Goal: Information Seeking & Learning: Learn about a topic

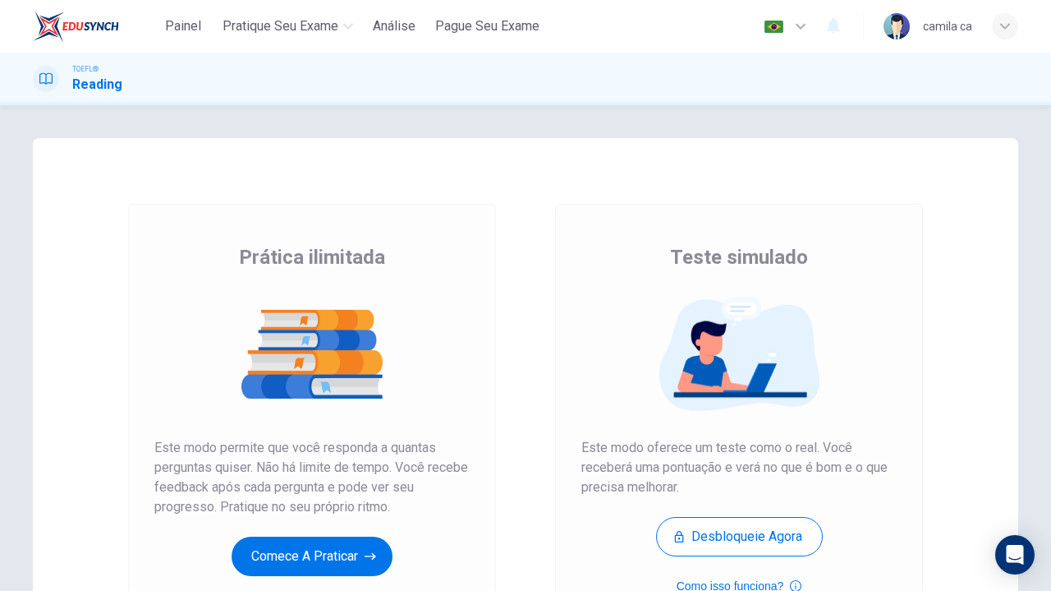
scroll to position [146, 0]
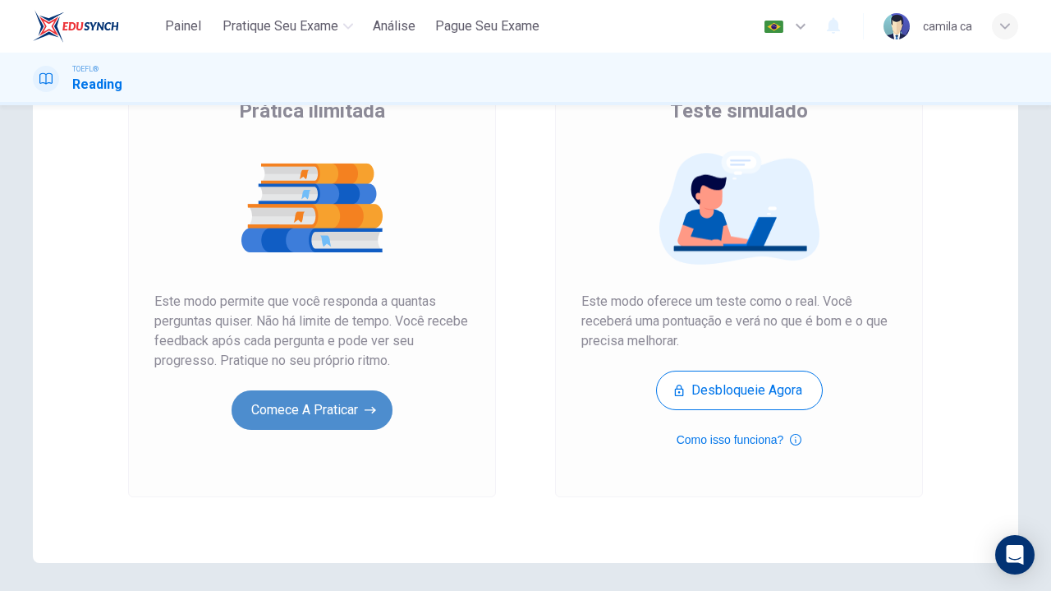
click at [271, 401] on button "Comece a praticar" at bounding box center [312, 409] width 161 height 39
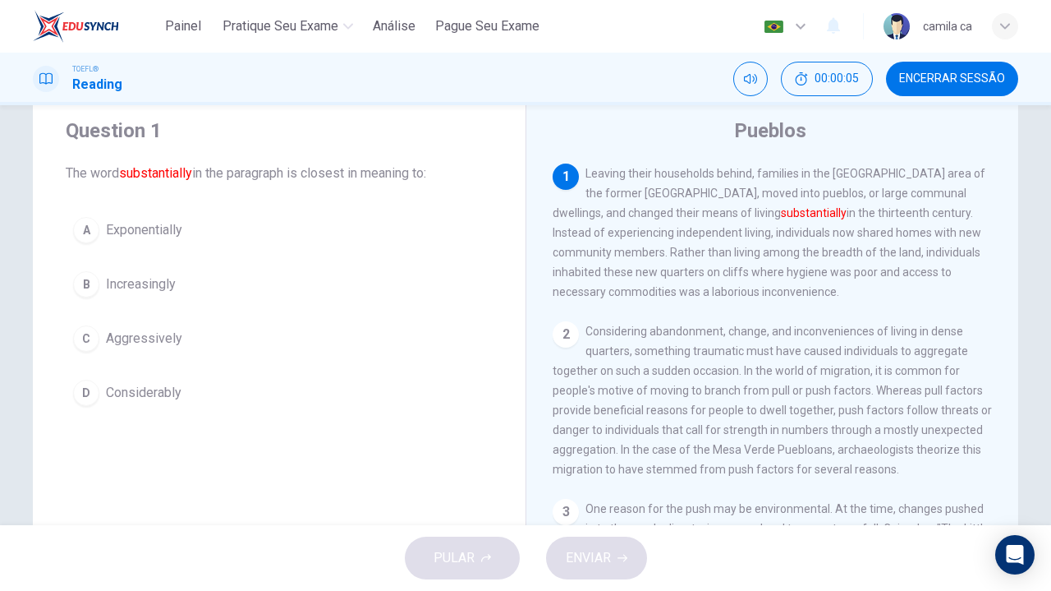
scroll to position [48, 0]
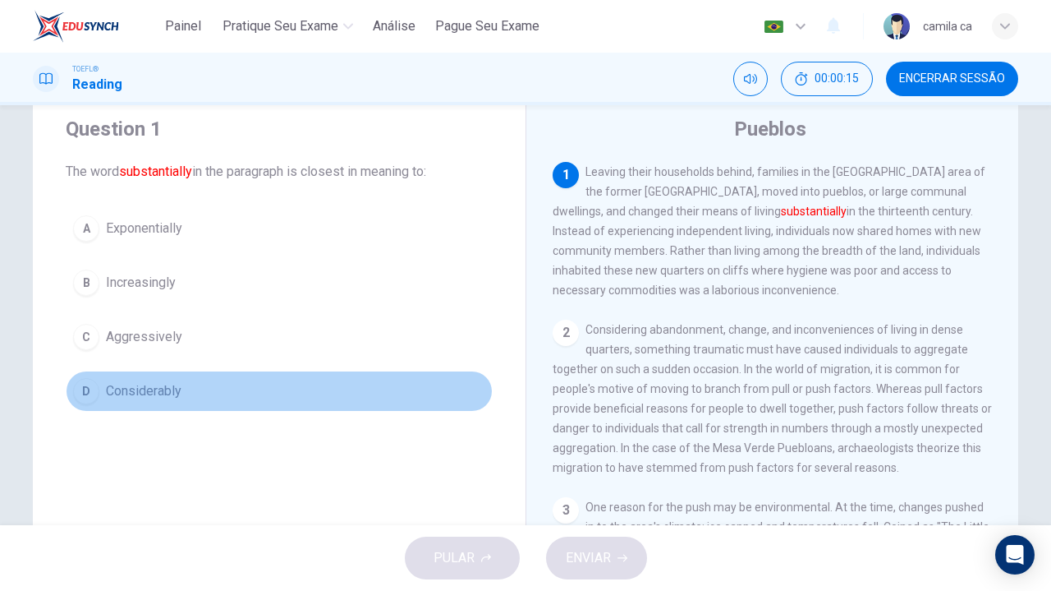
click at [154, 387] on span "Considerably" at bounding box center [144, 391] width 76 height 20
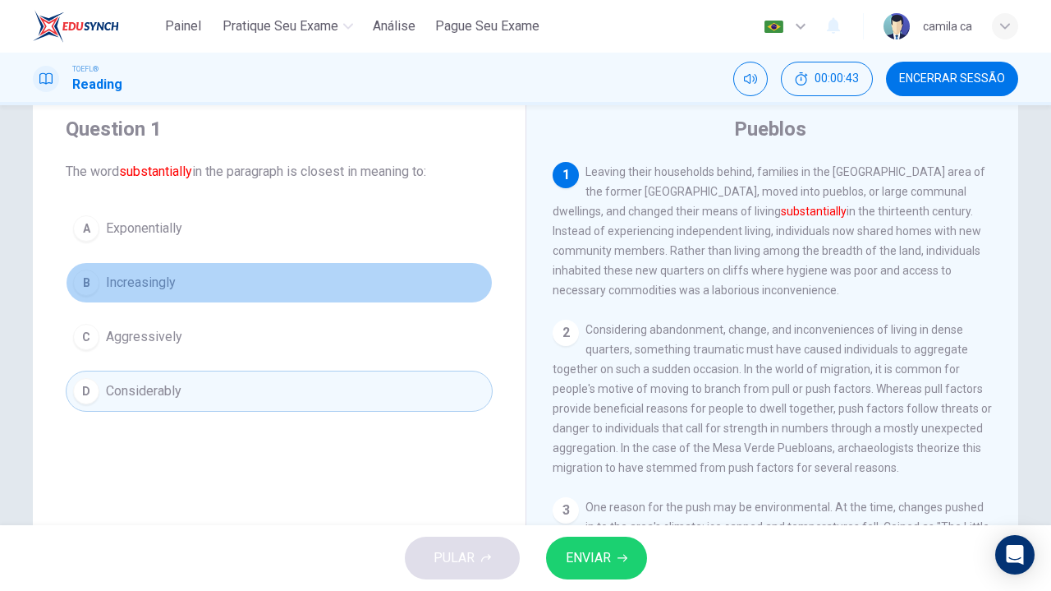
click at [148, 282] on span "Increasingly" at bounding box center [141, 283] width 70 height 20
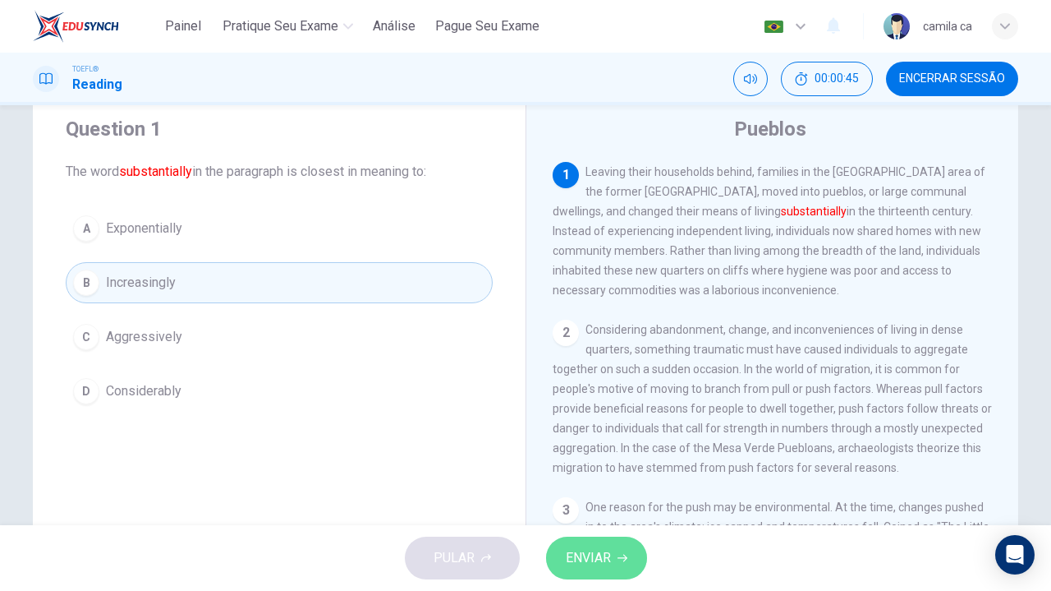
click at [591, 551] on span "ENVIAR" at bounding box center [588, 557] width 45 height 23
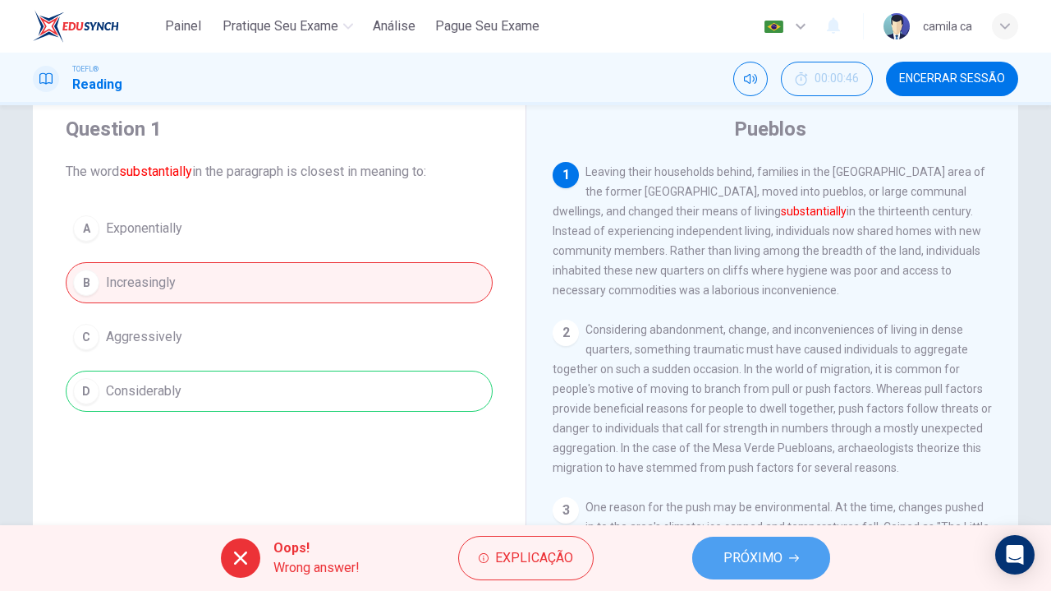
click at [763, 554] on span "PRÓXIMO" at bounding box center [753, 557] width 59 height 23
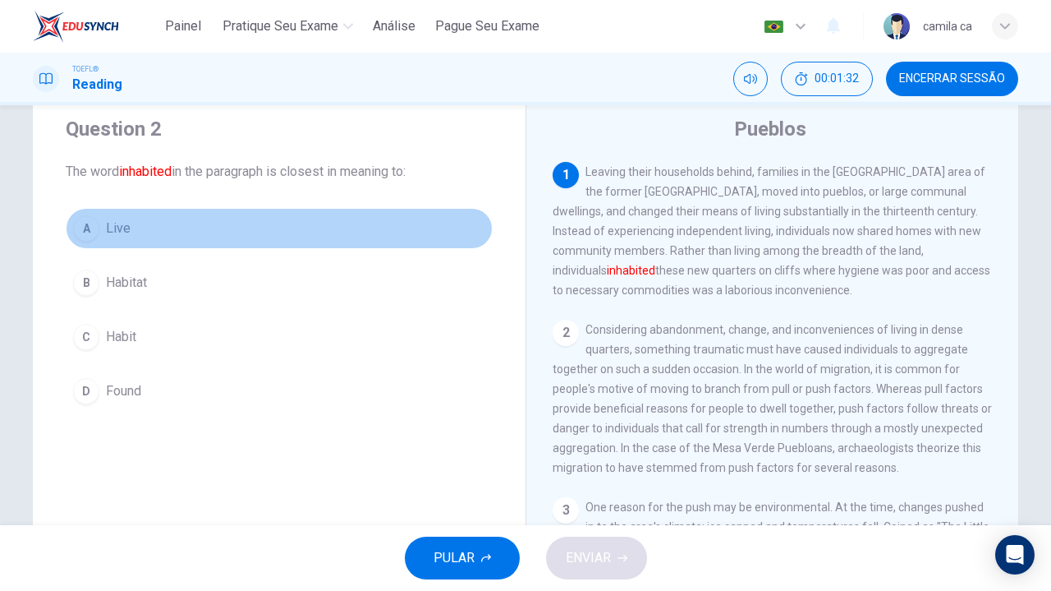
click at [113, 230] on span "Live" at bounding box center [118, 228] width 25 height 20
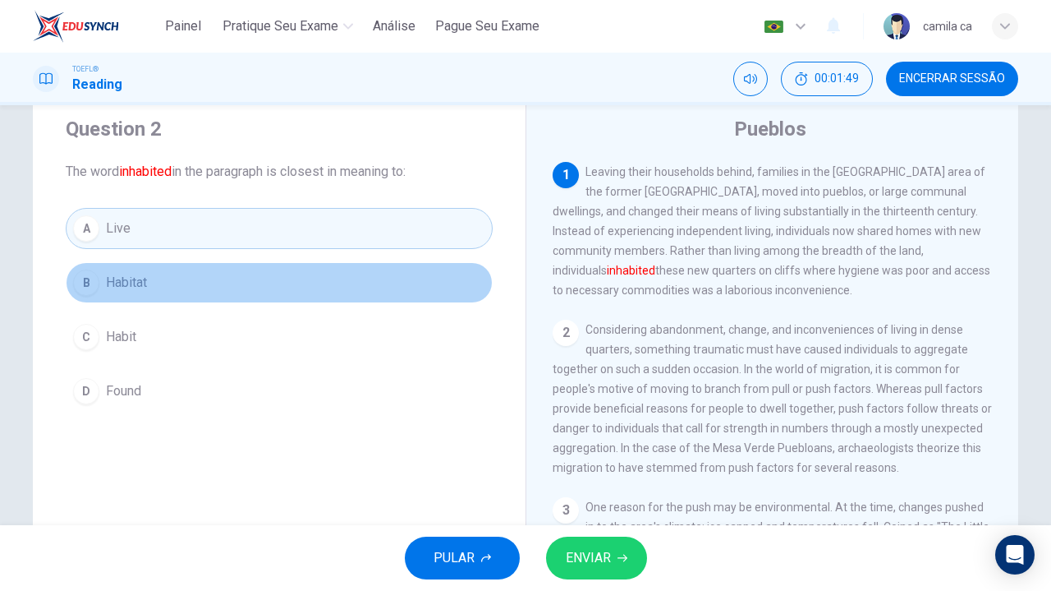
click at [207, 280] on button "B Habitat" at bounding box center [279, 282] width 427 height 41
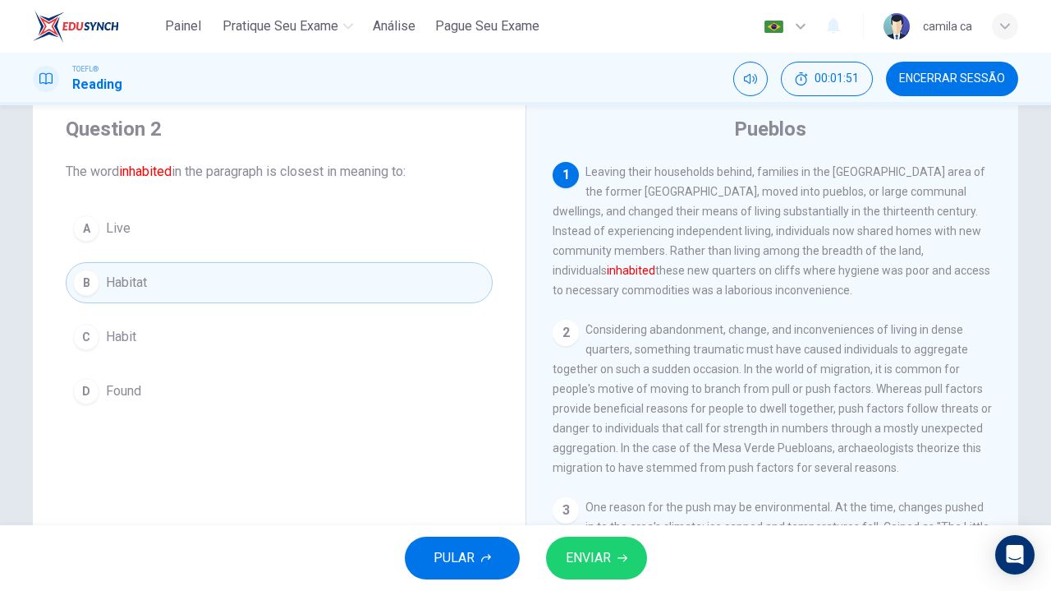
click at [582, 550] on span "ENVIAR" at bounding box center [588, 557] width 45 height 23
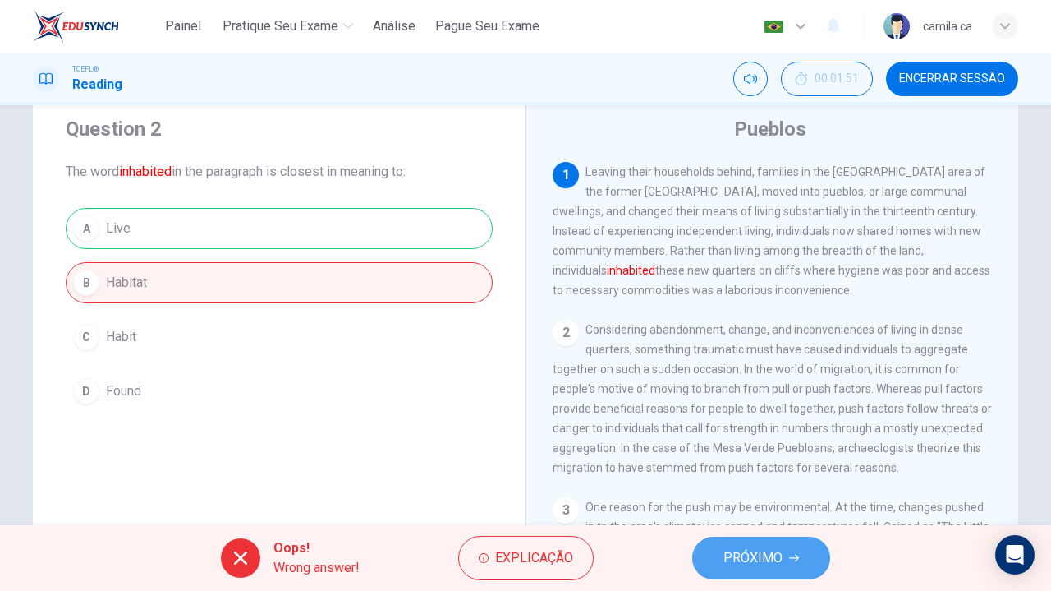
click at [775, 563] on span "PRÓXIMO" at bounding box center [753, 557] width 59 height 23
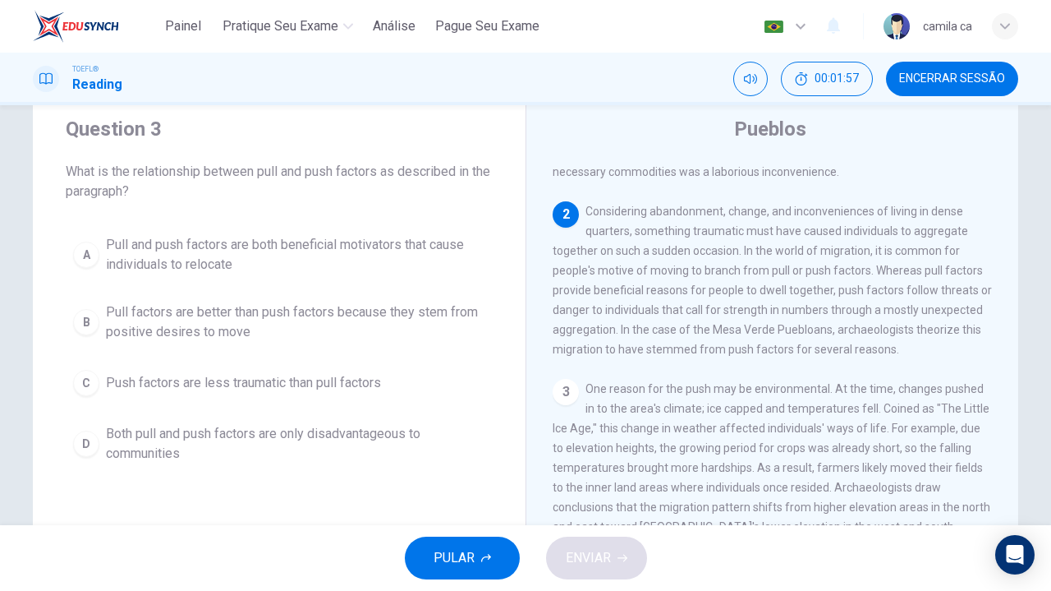
scroll to position [119, 0]
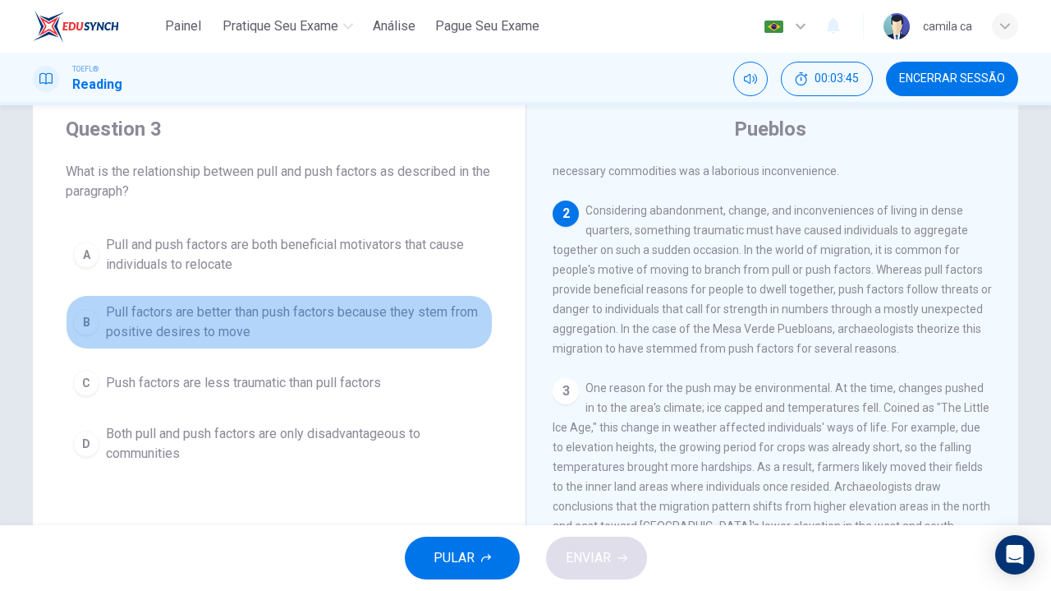
click at [381, 324] on span "Pull factors are better than push factors because they stem from positive desir…" at bounding box center [295, 321] width 379 height 39
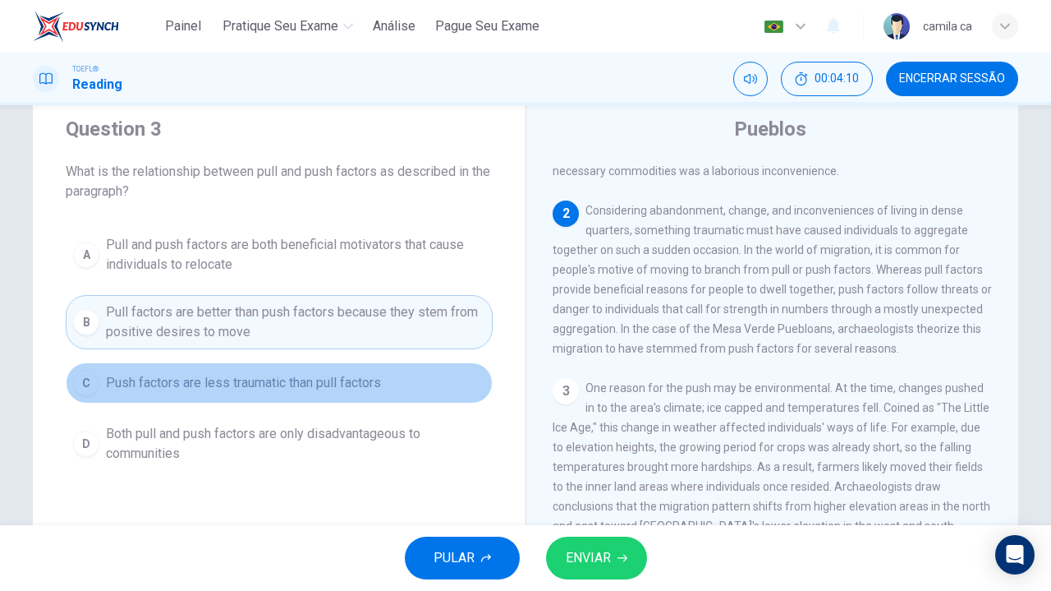
click at [461, 385] on button "C Push factors are less traumatic than pull factors" at bounding box center [279, 382] width 427 height 41
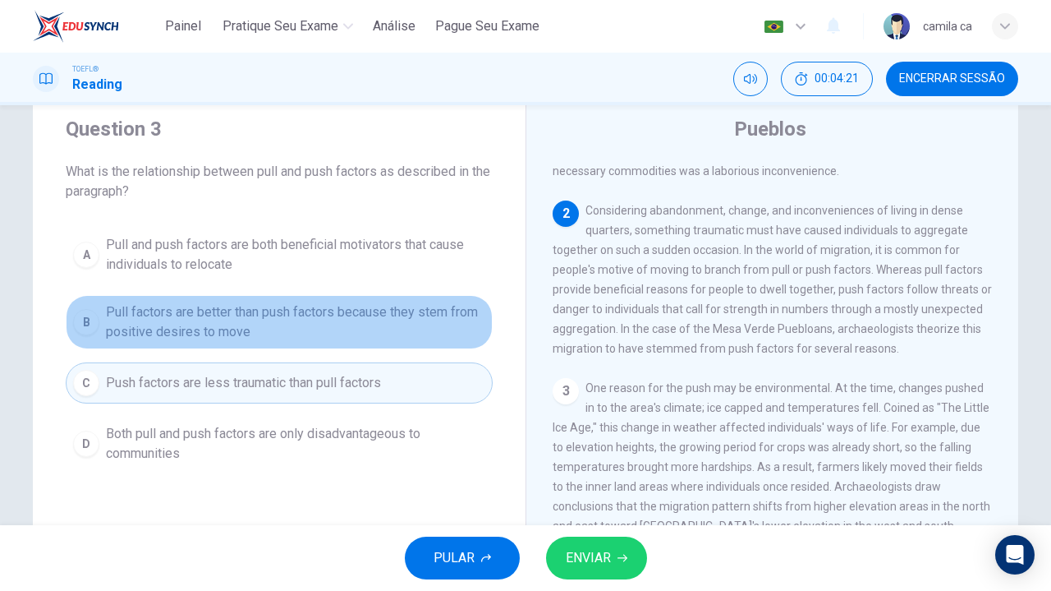
click at [472, 318] on span "Pull factors are better than push factors because they stem from positive desir…" at bounding box center [295, 321] width 379 height 39
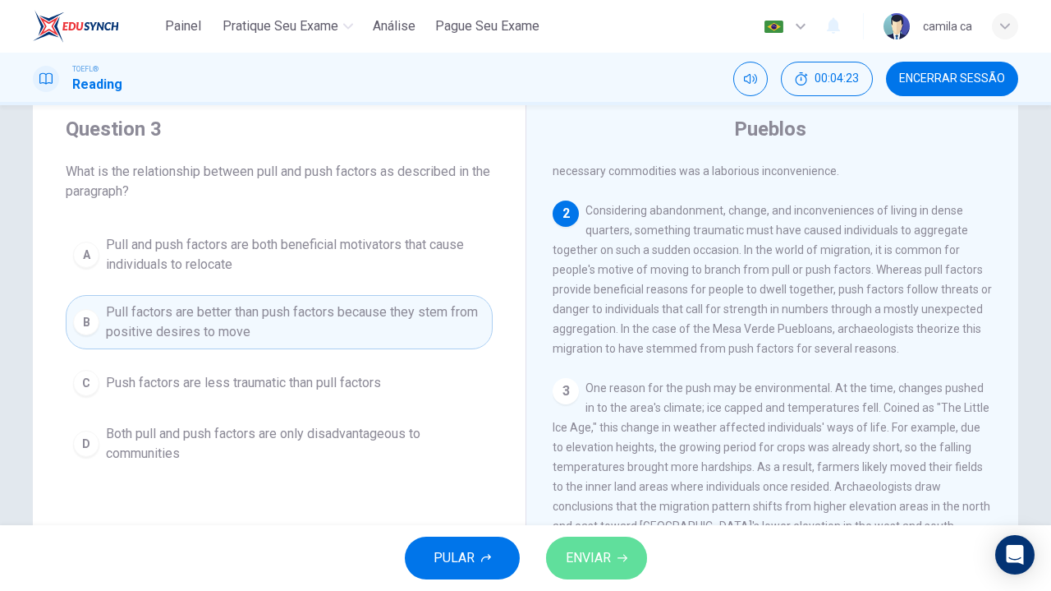
click at [587, 554] on span "ENVIAR" at bounding box center [588, 557] width 45 height 23
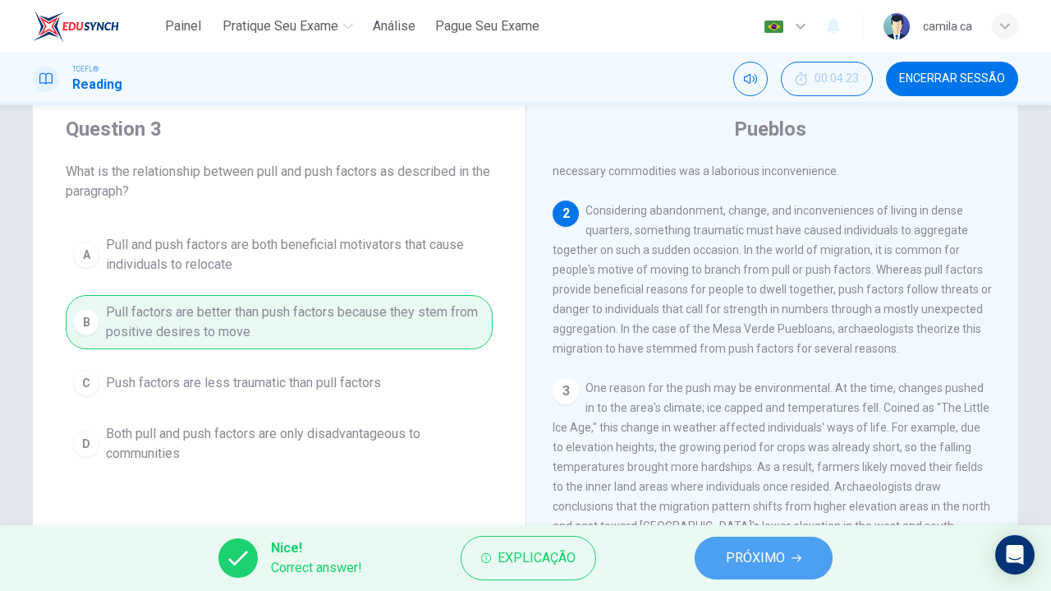
click at [736, 551] on span "PRÓXIMO" at bounding box center [755, 557] width 59 height 23
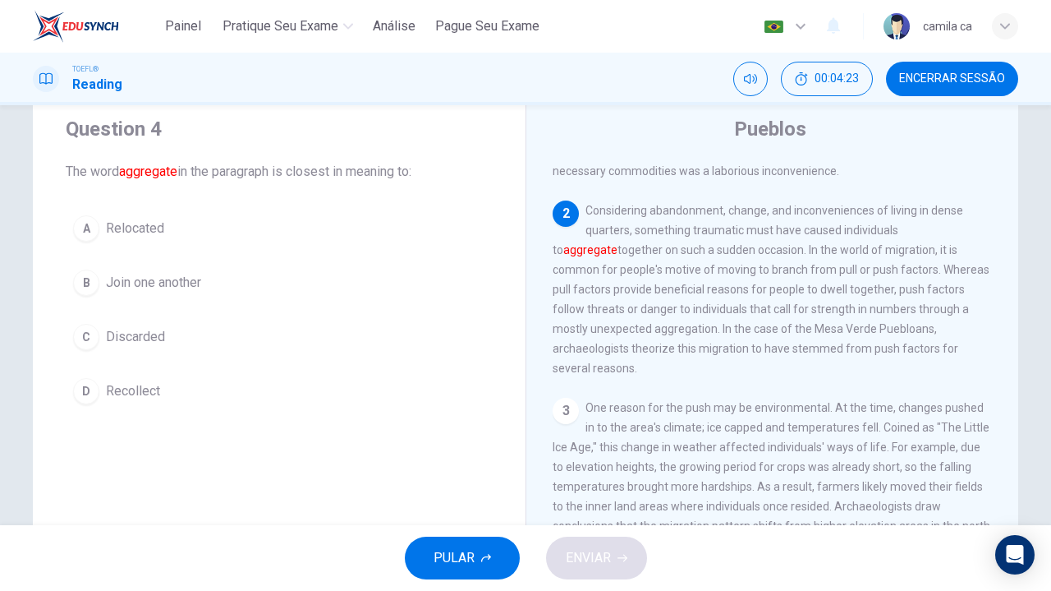
scroll to position [161, 0]
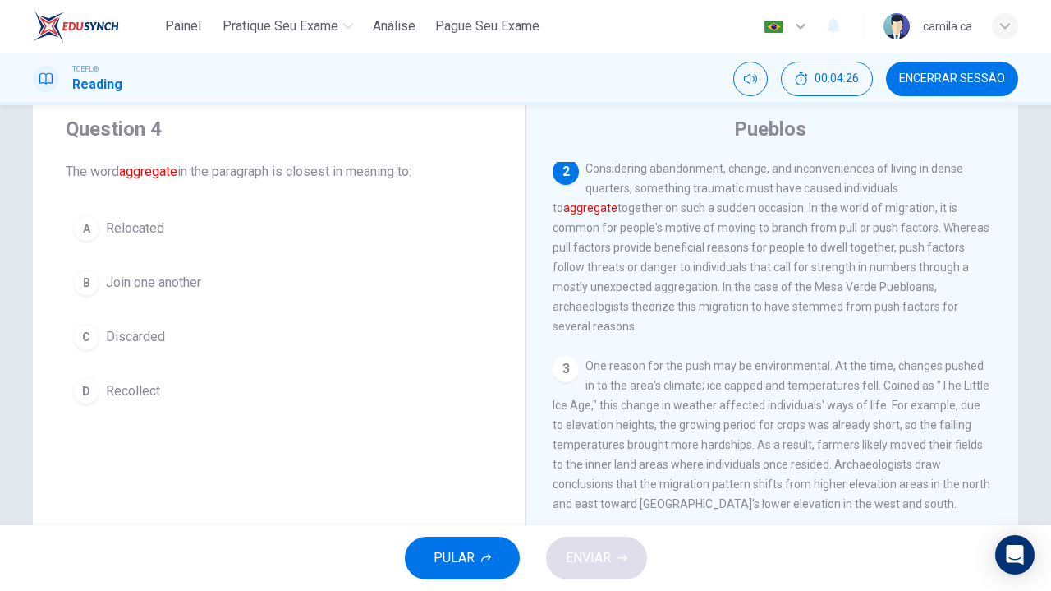
click at [250, 285] on button "B Join one another" at bounding box center [279, 282] width 427 height 41
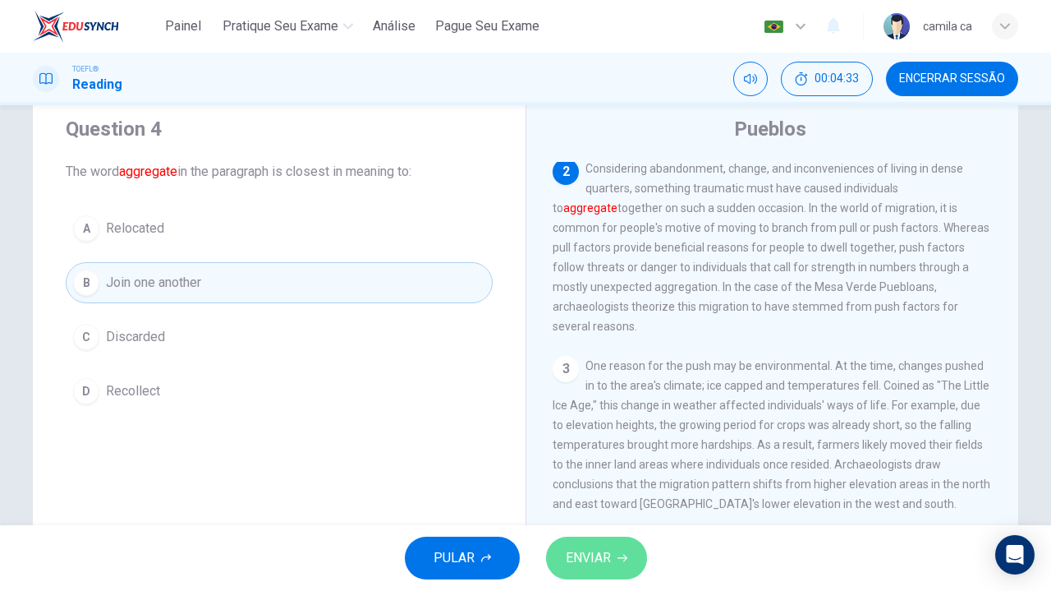
click at [623, 550] on button "ENVIAR" at bounding box center [596, 557] width 101 height 43
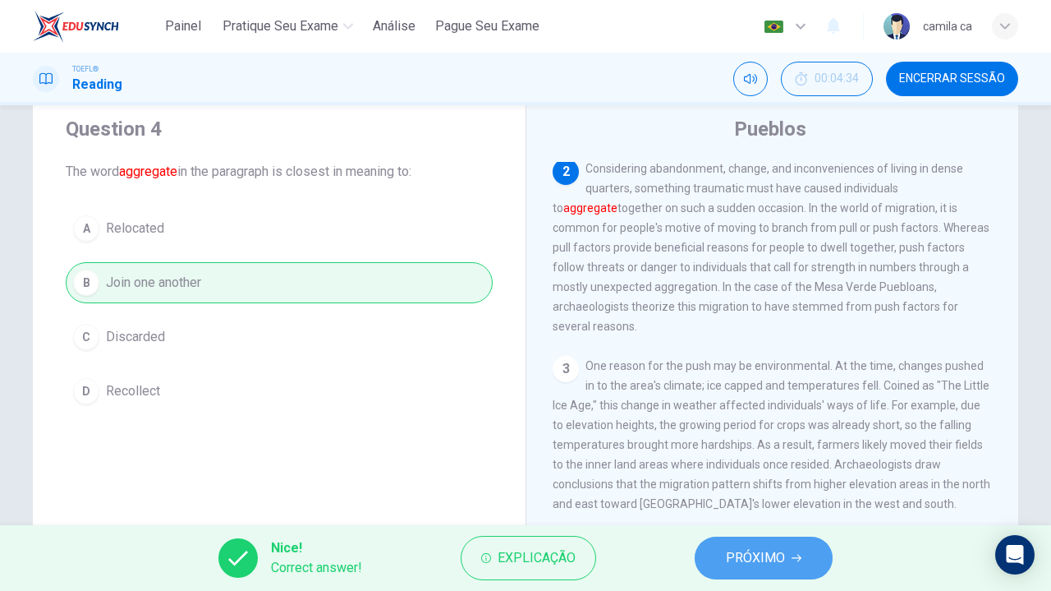
click at [734, 554] on span "PRÓXIMO" at bounding box center [755, 557] width 59 height 23
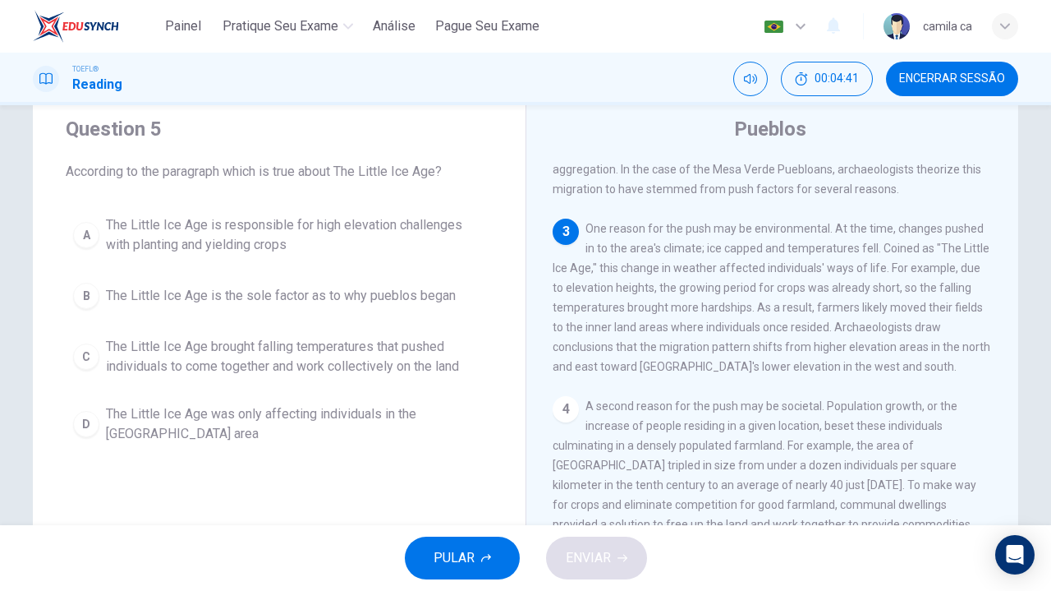
scroll to position [279, 0]
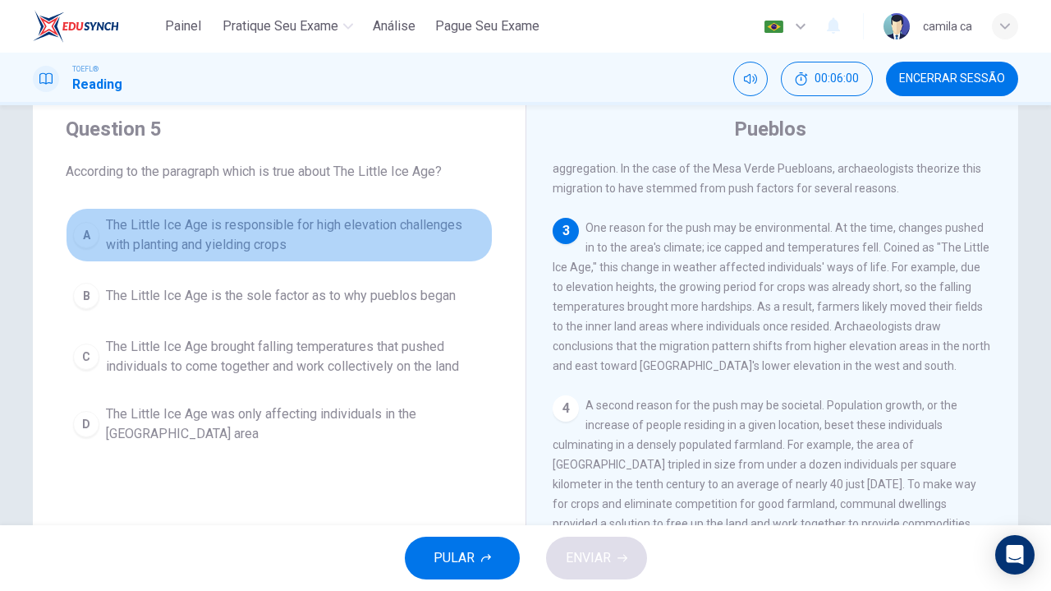
click at [444, 228] on span "The Little Ice Age is responsible for high elevation challenges with planting a…" at bounding box center [295, 234] width 379 height 39
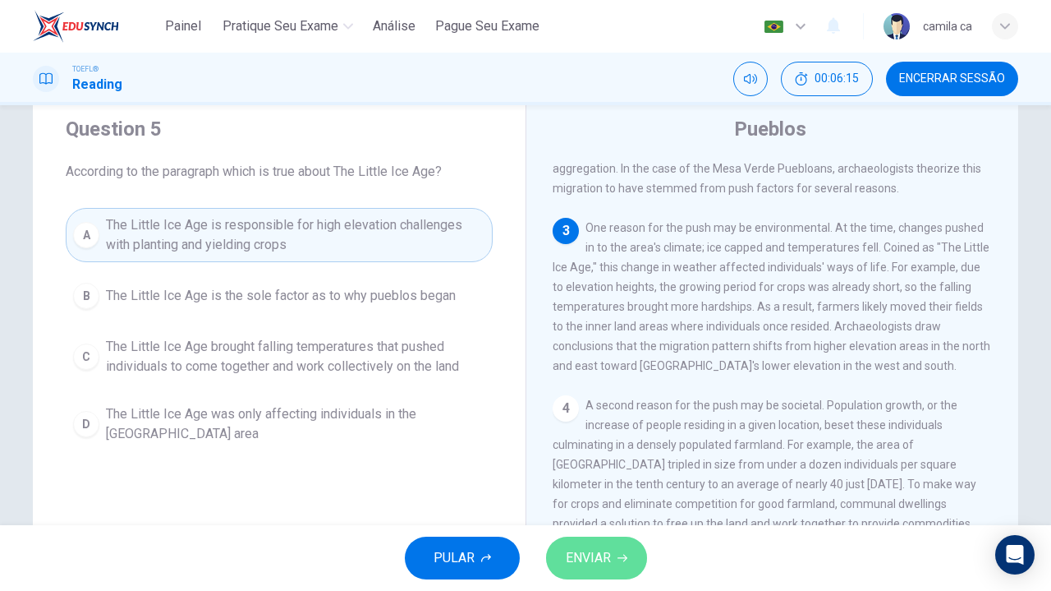
click at [611, 573] on button "ENVIAR" at bounding box center [596, 557] width 101 height 43
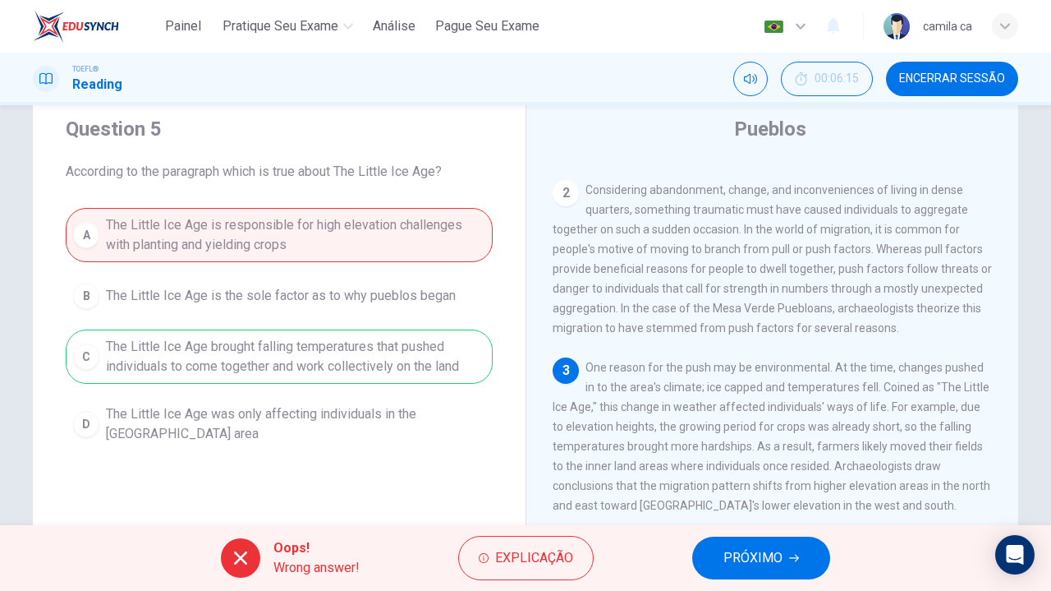
scroll to position [265, 0]
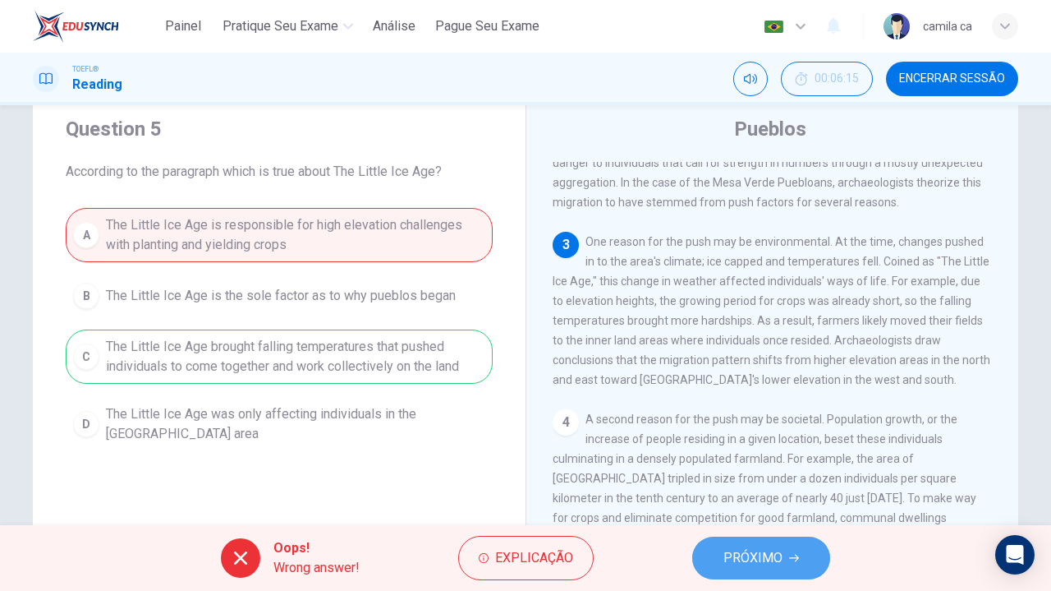
click at [764, 554] on span "PRÓXIMO" at bounding box center [753, 557] width 59 height 23
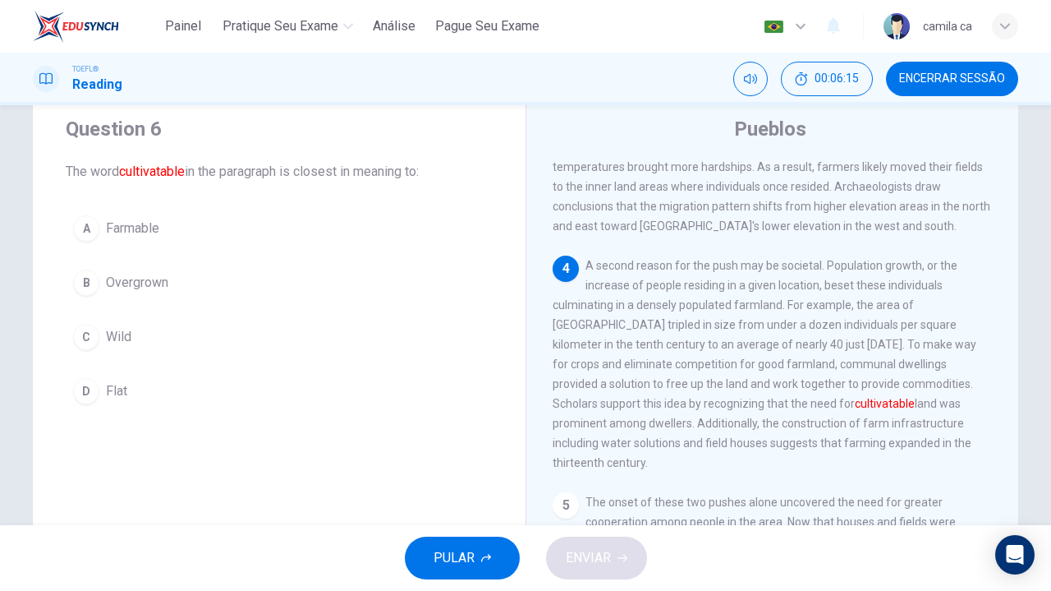
scroll to position [420, 0]
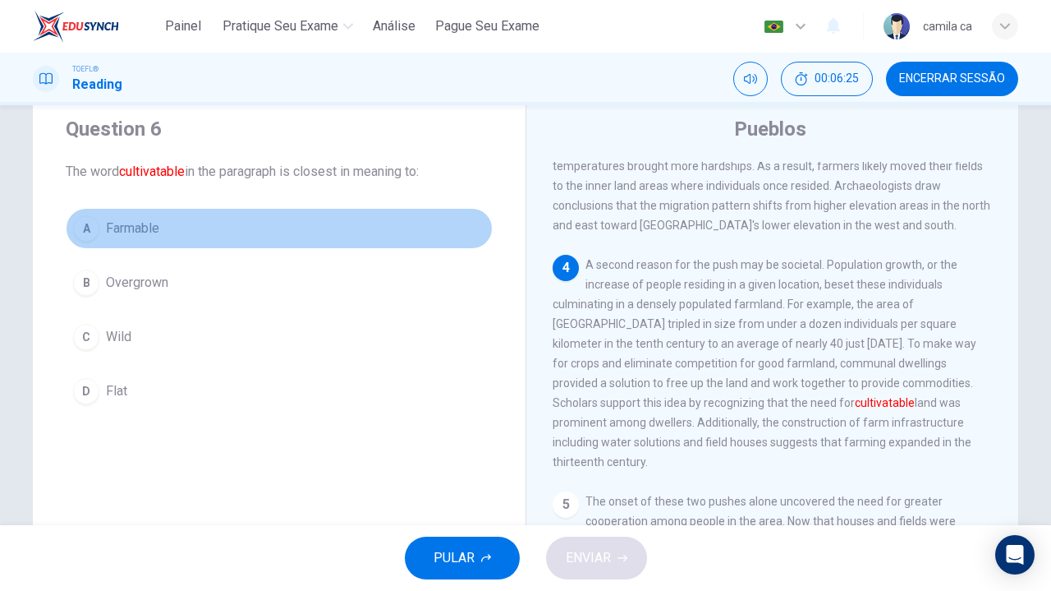
click at [182, 228] on button "A Farmable" at bounding box center [279, 228] width 427 height 41
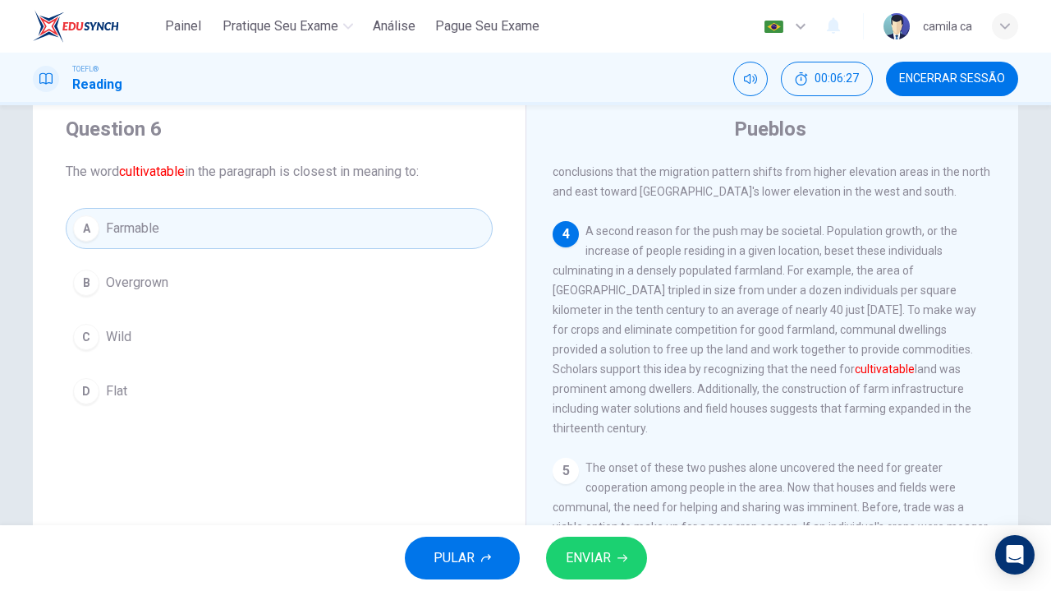
scroll to position [454, 0]
click at [612, 559] on button "ENVIAR" at bounding box center [596, 557] width 101 height 43
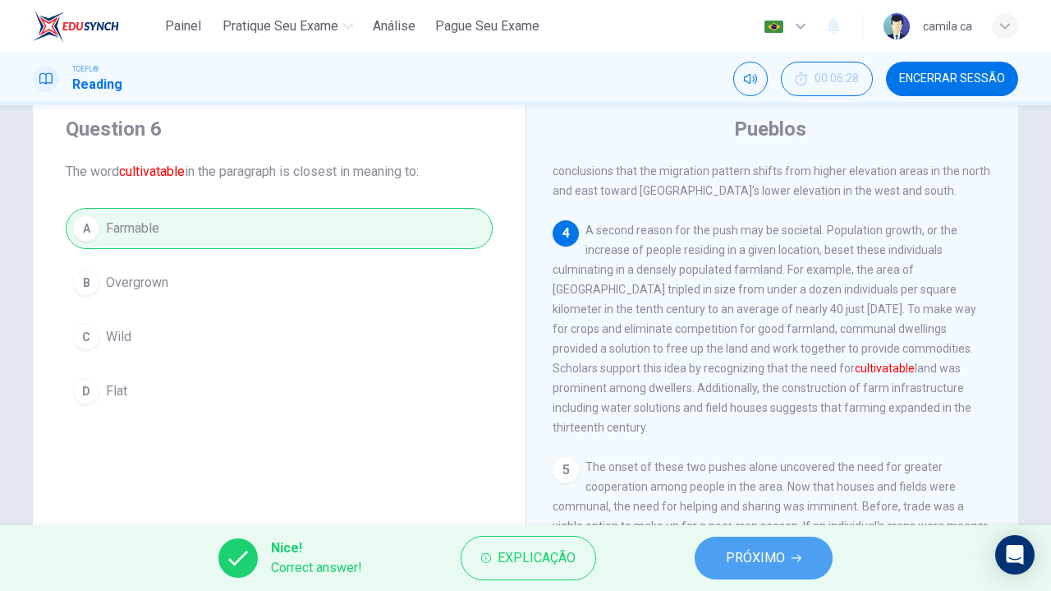
click at [780, 551] on span "PRÓXIMO" at bounding box center [755, 557] width 59 height 23
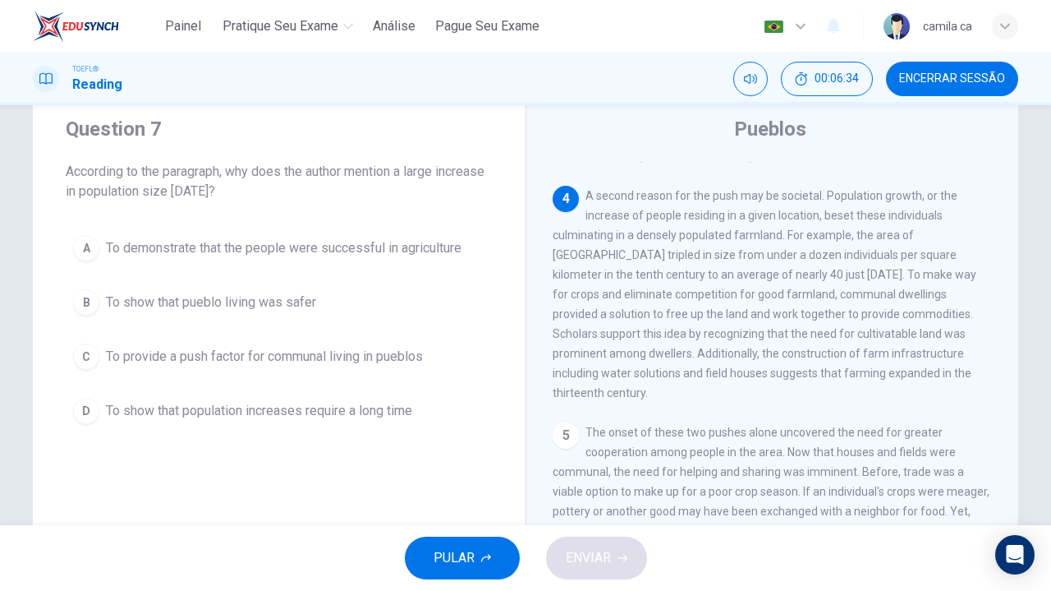
scroll to position [487, 0]
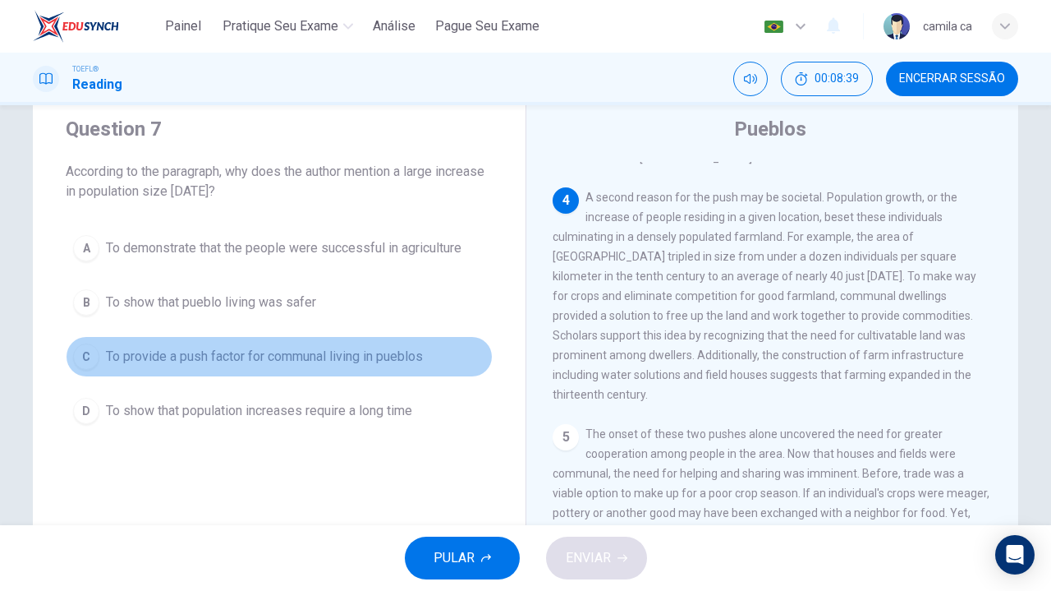
click at [415, 350] on span "To provide a push factor for communal living in pueblos" at bounding box center [264, 357] width 317 height 20
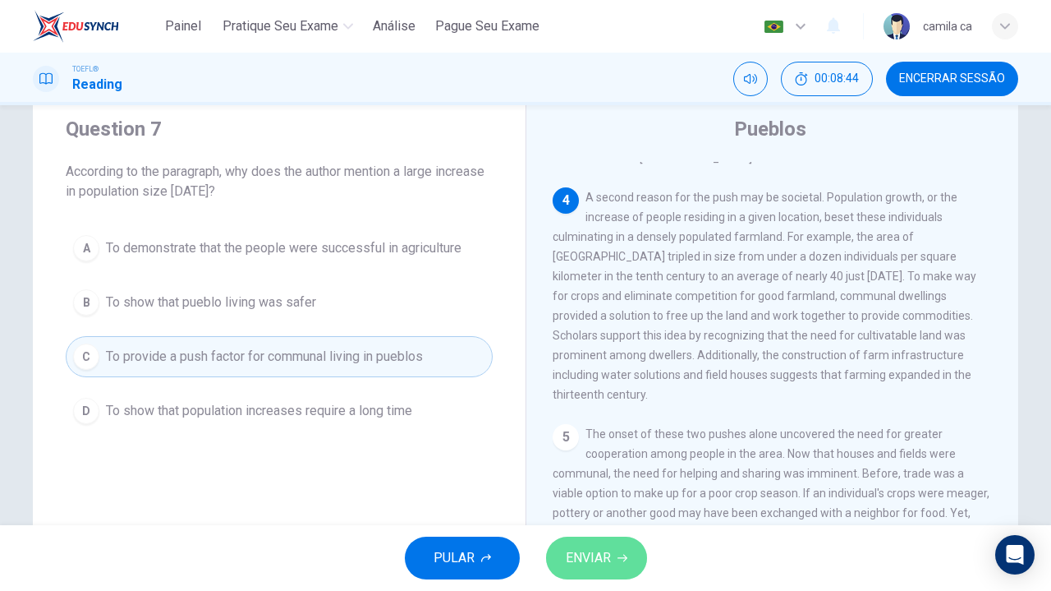
click at [593, 554] on span "ENVIAR" at bounding box center [588, 557] width 45 height 23
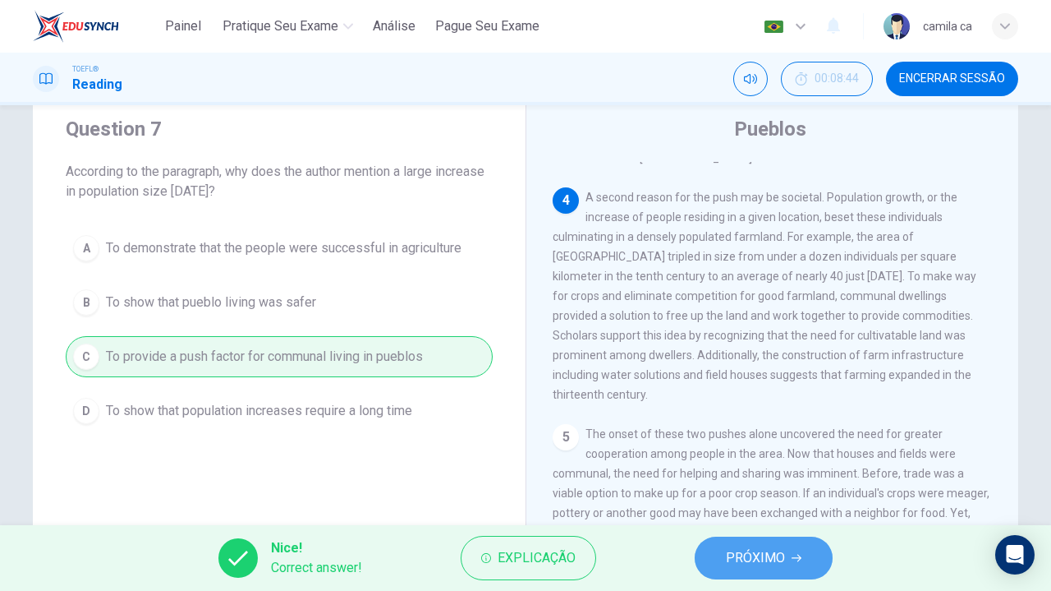
click at [752, 559] on span "PRÓXIMO" at bounding box center [755, 557] width 59 height 23
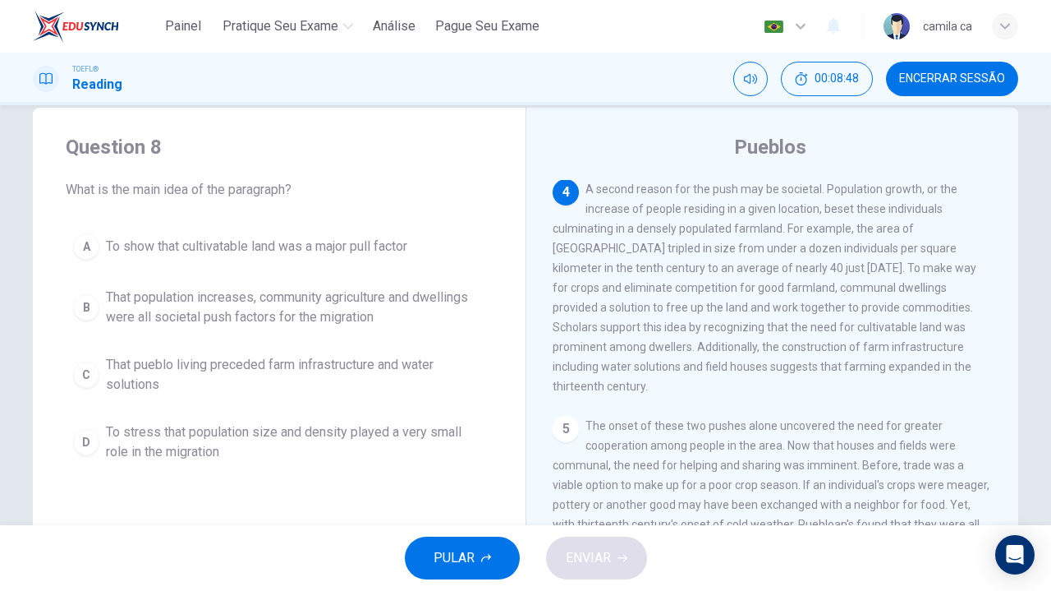
scroll to position [28, 0]
click at [461, 313] on span "That population increases, community agriculture and dwellings were all societa…" at bounding box center [295, 309] width 379 height 39
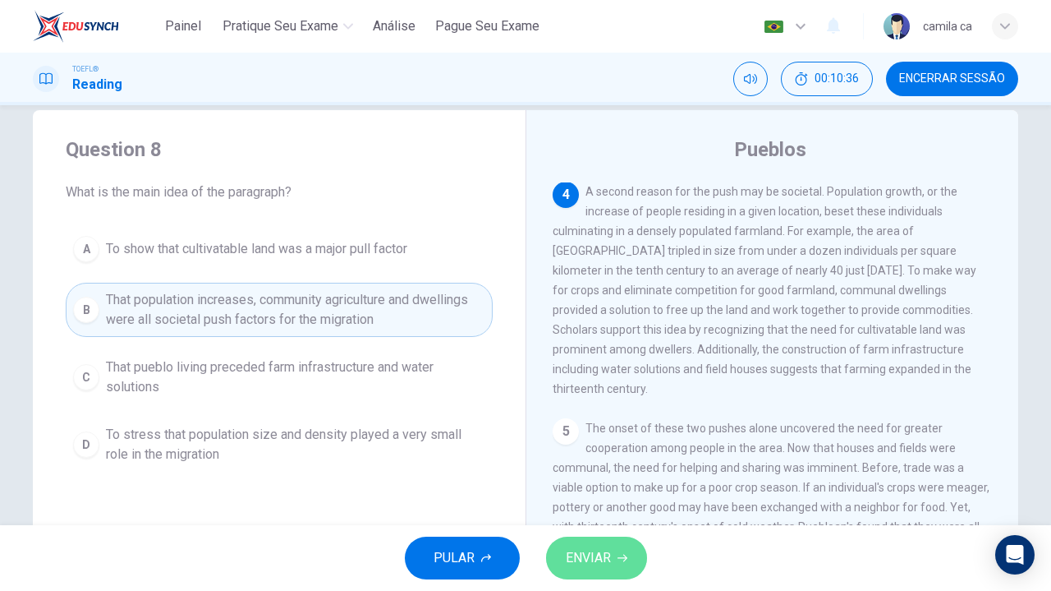
click at [605, 554] on span "ENVIAR" at bounding box center [588, 557] width 45 height 23
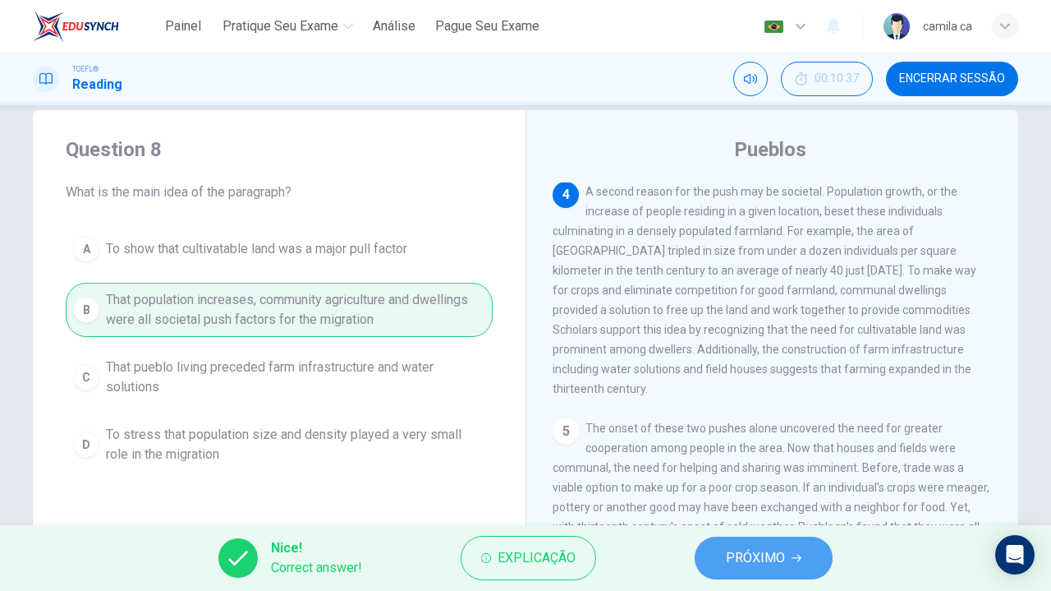
click at [764, 554] on span "PRÓXIMO" at bounding box center [755, 557] width 59 height 23
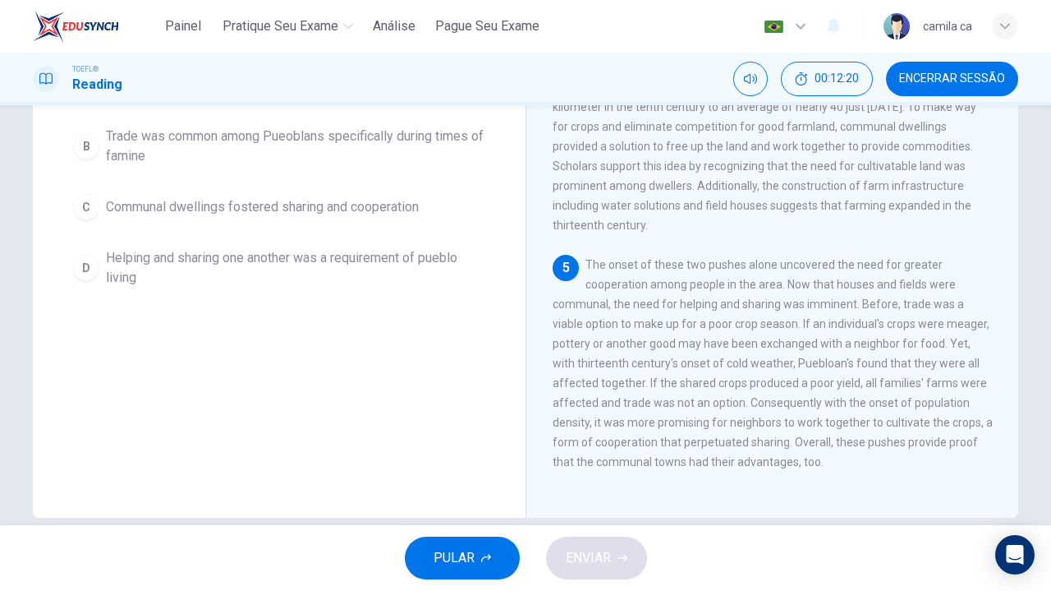
scroll to position [192, 0]
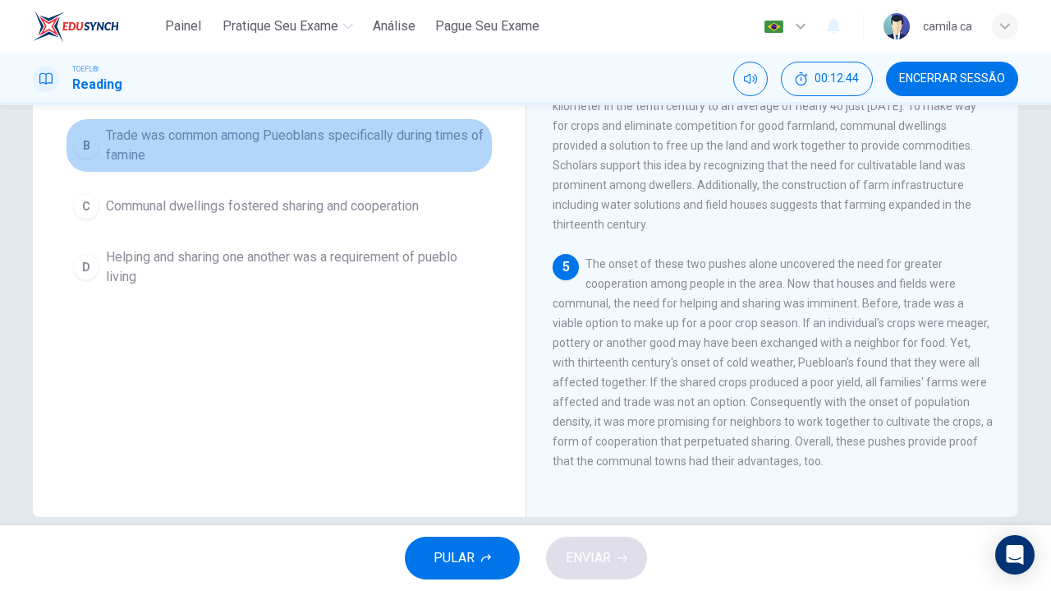
click at [386, 134] on span "Trade was common among Pueoblans specifically during times of famine" at bounding box center [295, 145] width 379 height 39
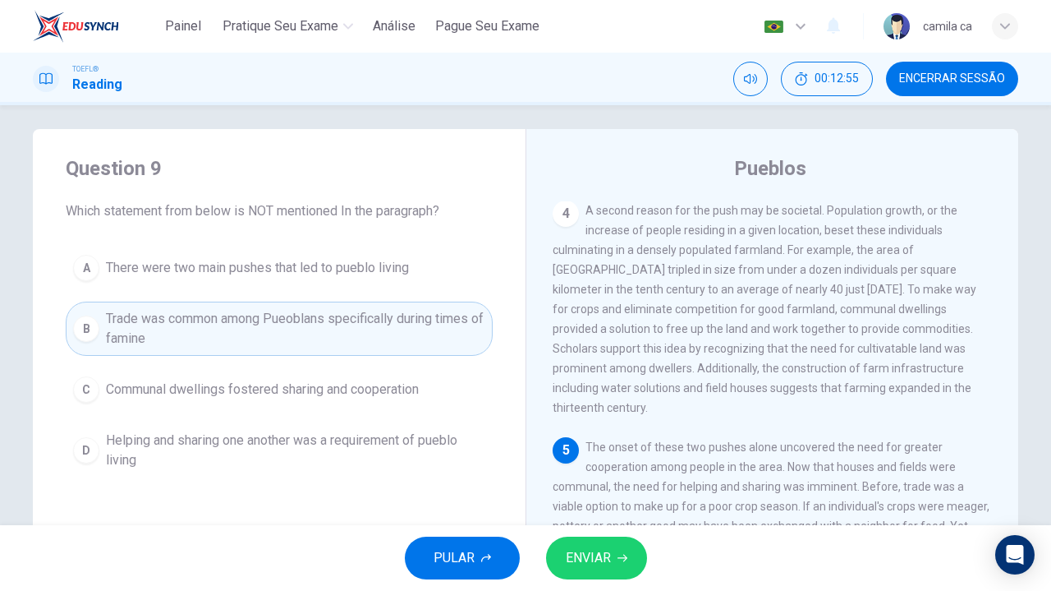
scroll to position [7, 0]
click at [592, 554] on span "ENVIAR" at bounding box center [588, 557] width 45 height 23
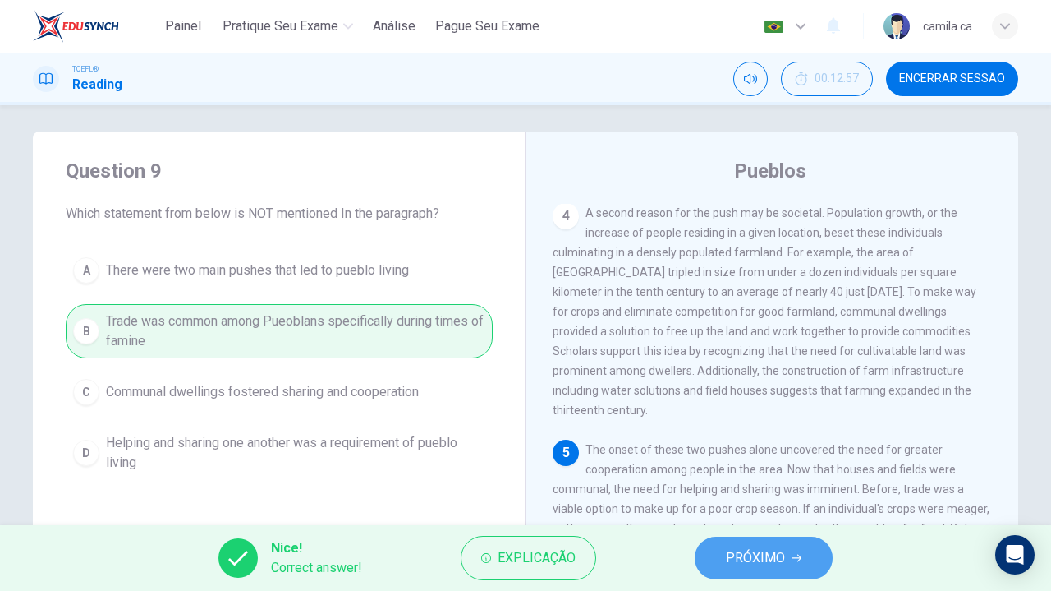
click at [752, 559] on span "PRÓXIMO" at bounding box center [755, 557] width 59 height 23
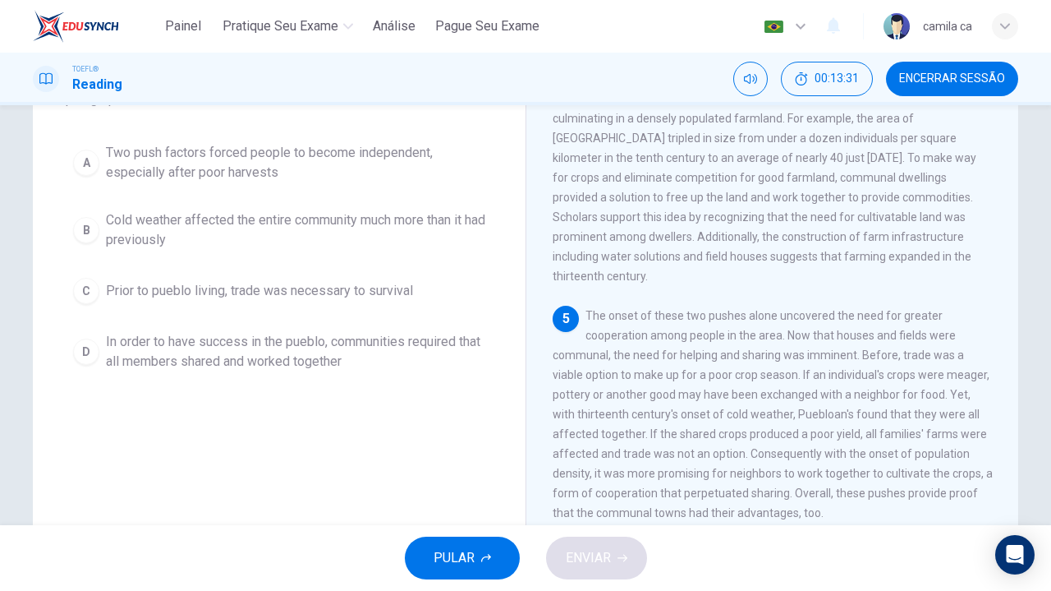
scroll to position [140, 0]
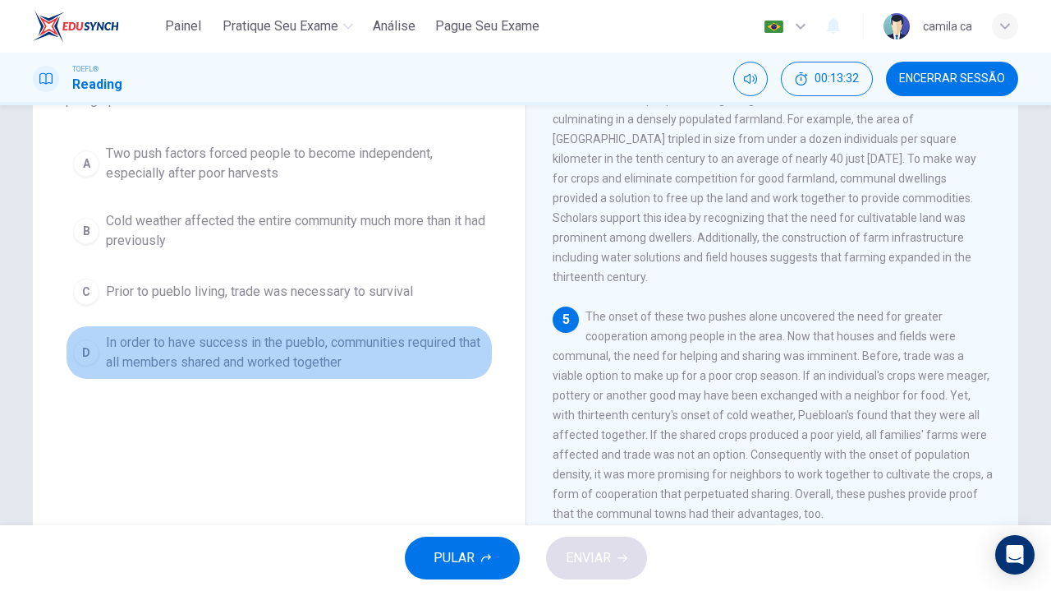
click at [470, 352] on span "In order to have success in the pueblo, communities required that all members s…" at bounding box center [295, 352] width 379 height 39
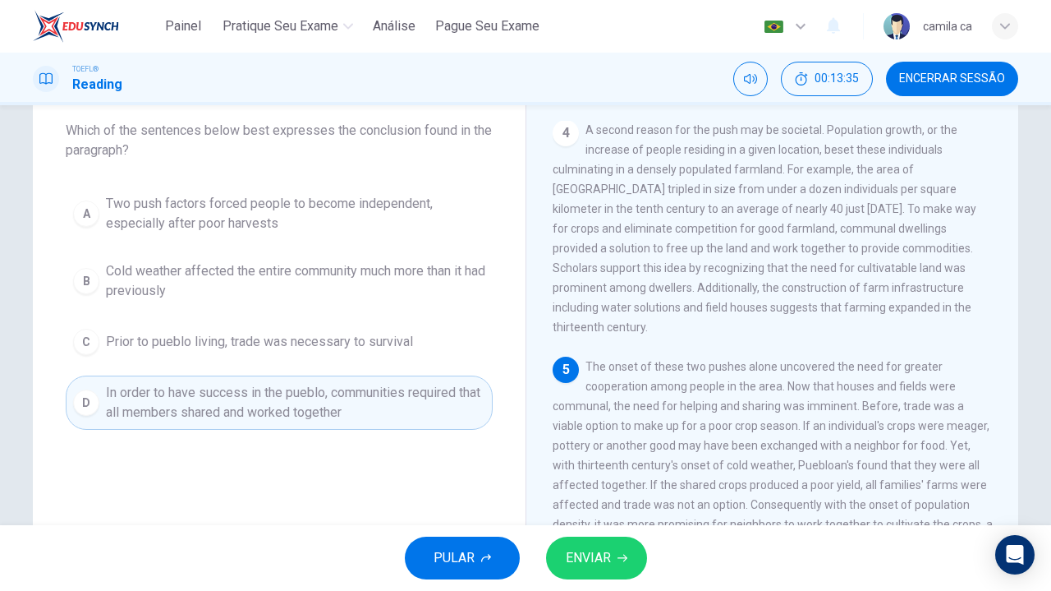
scroll to position [90, 0]
click at [600, 544] on button "ENVIAR" at bounding box center [596, 557] width 101 height 43
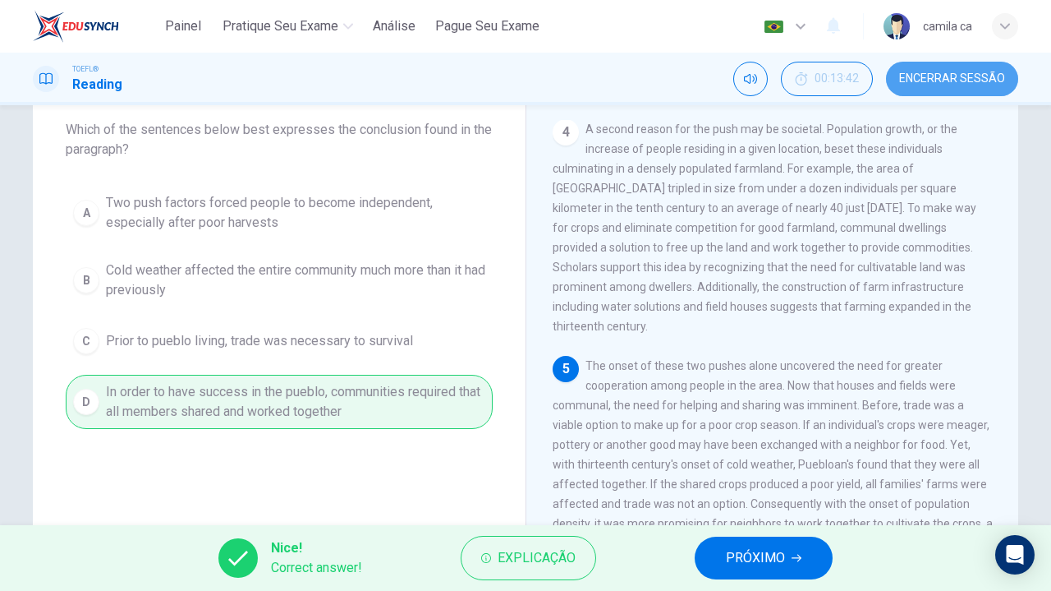
click at [968, 80] on span "Encerrar Sessão" at bounding box center [952, 78] width 106 height 13
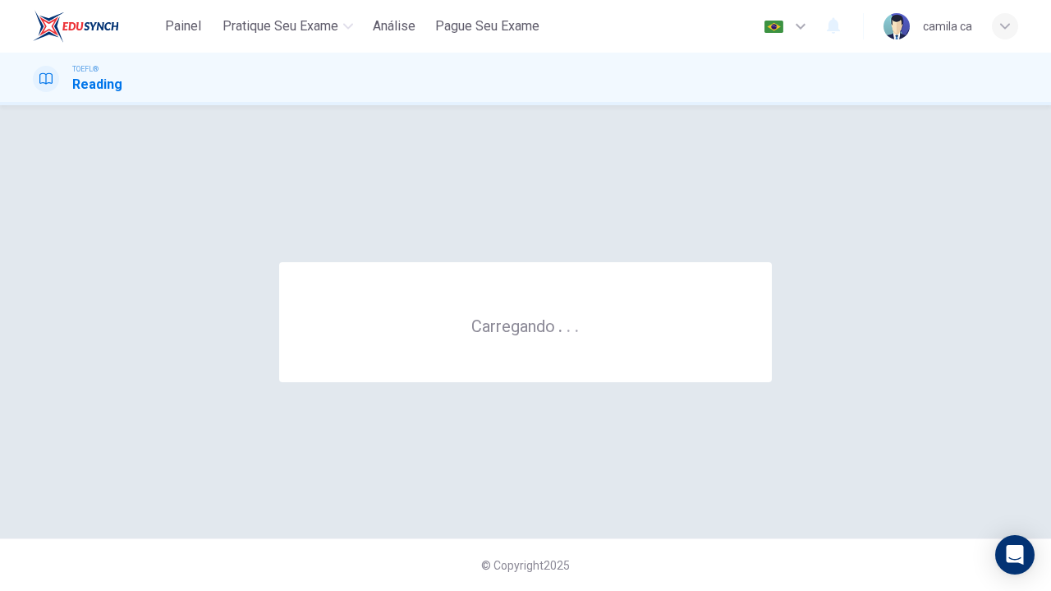
scroll to position [0, 0]
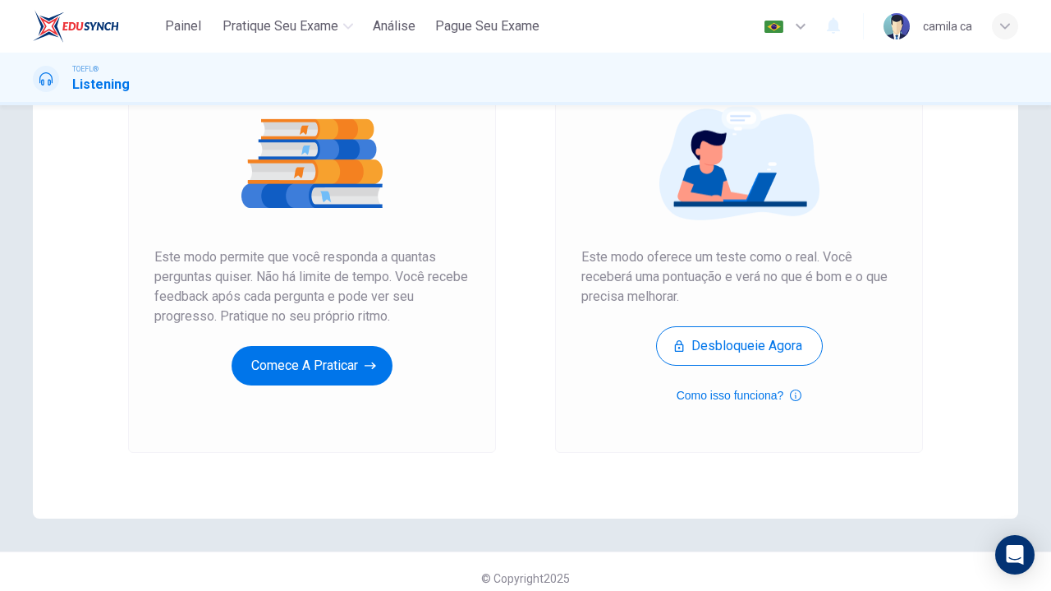
scroll to position [195, 0]
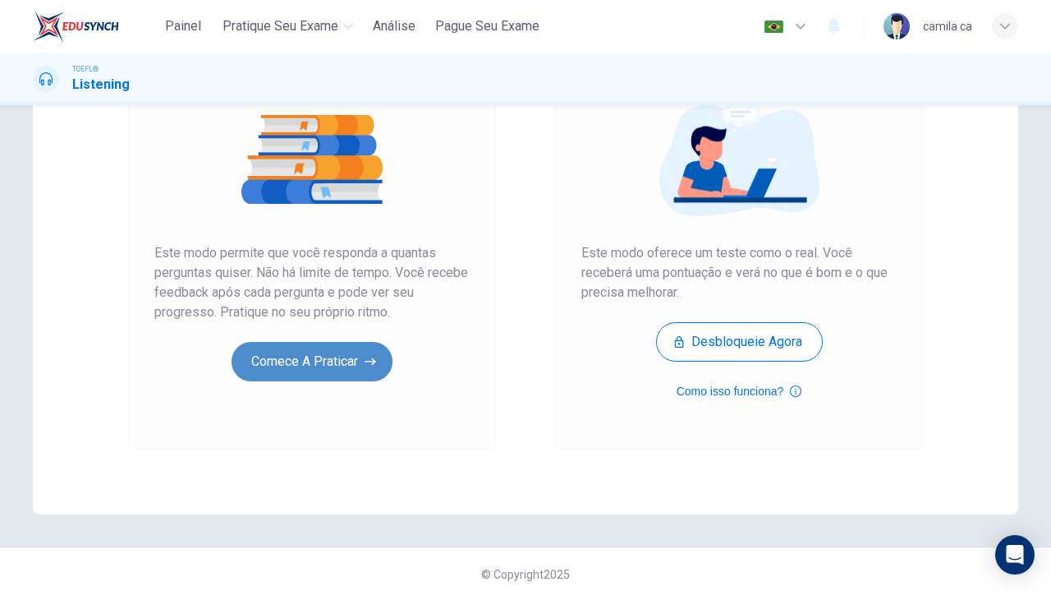
click at [336, 362] on button "Comece a praticar" at bounding box center [312, 361] width 161 height 39
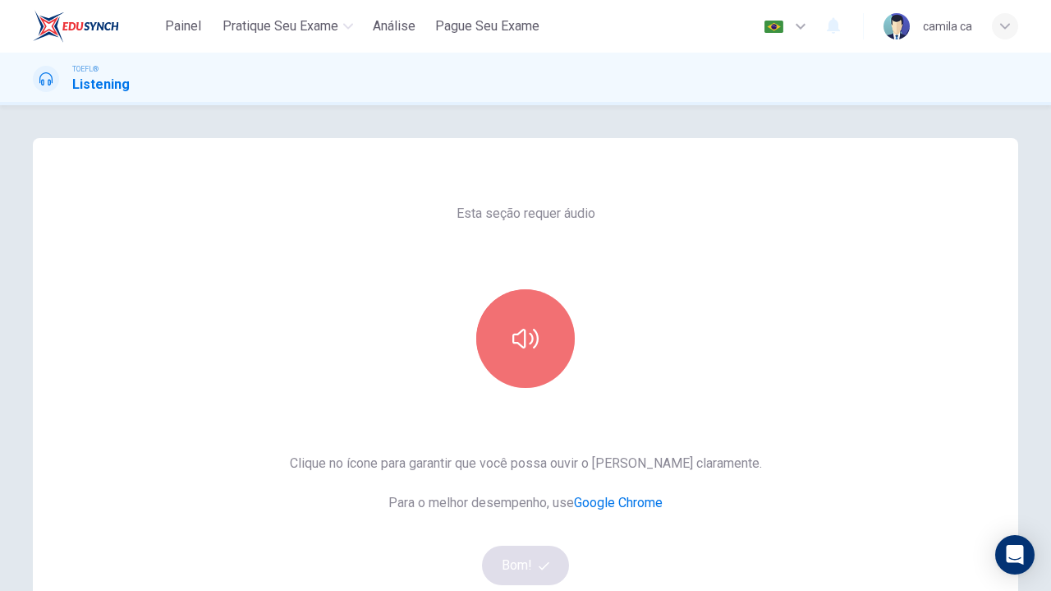
click at [504, 369] on button "button" at bounding box center [525, 338] width 99 height 99
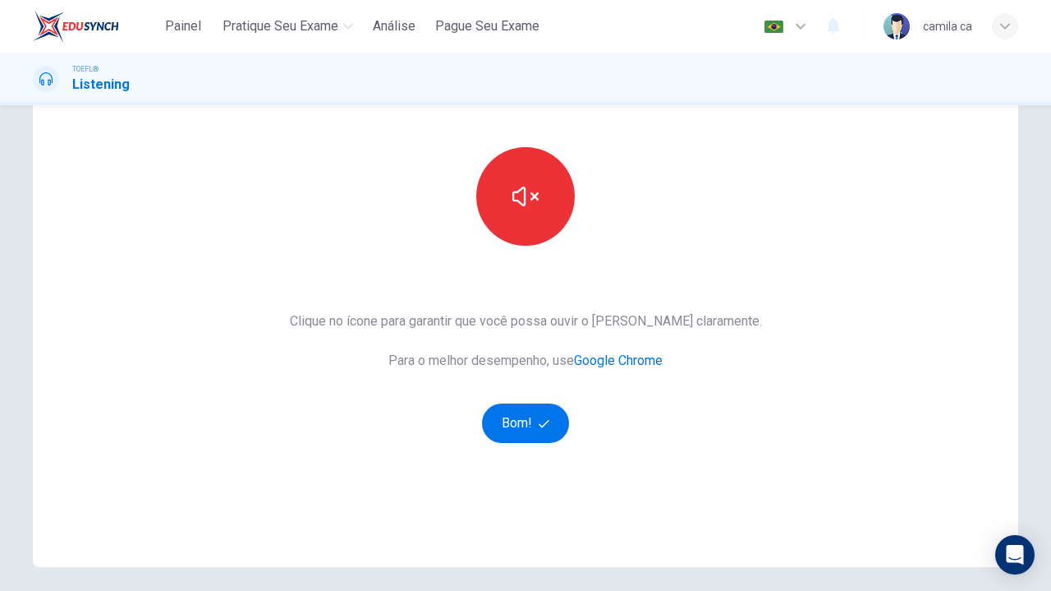
scroll to position [154, 0]
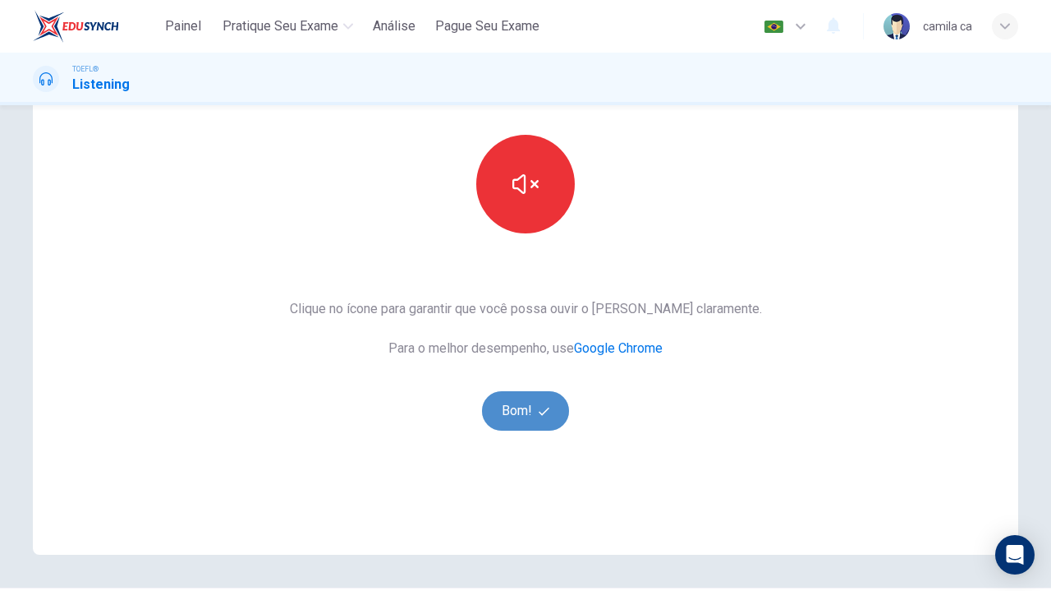
click at [522, 395] on button "Bom!" at bounding box center [526, 410] width 88 height 39
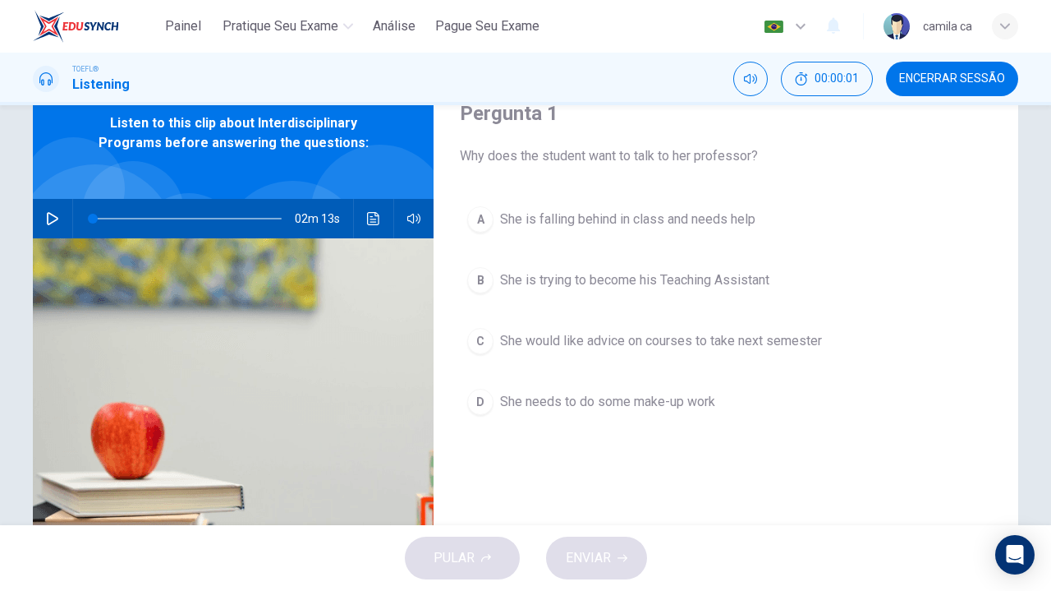
scroll to position [70, 0]
click at [46, 222] on icon "button" at bounding box center [52, 219] width 13 height 13
click at [639, 473] on div "Pergunta 1 Why does the student want to talk to her professor? A She is falling…" at bounding box center [726, 353] width 585 height 571
type input "0"
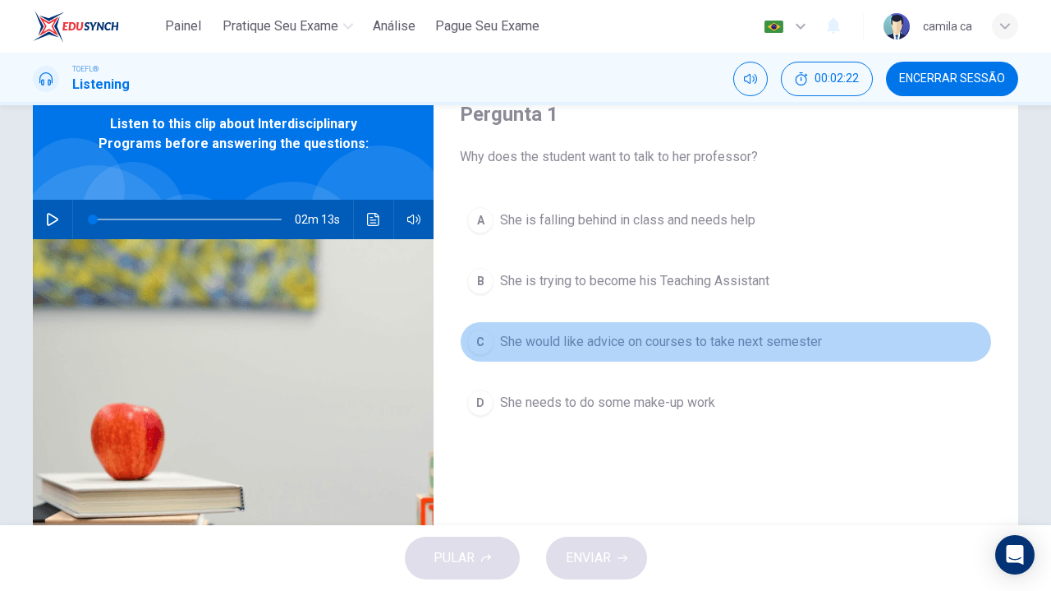
click at [784, 341] on span "She would like advice on courses to take next semester" at bounding box center [661, 342] width 322 height 20
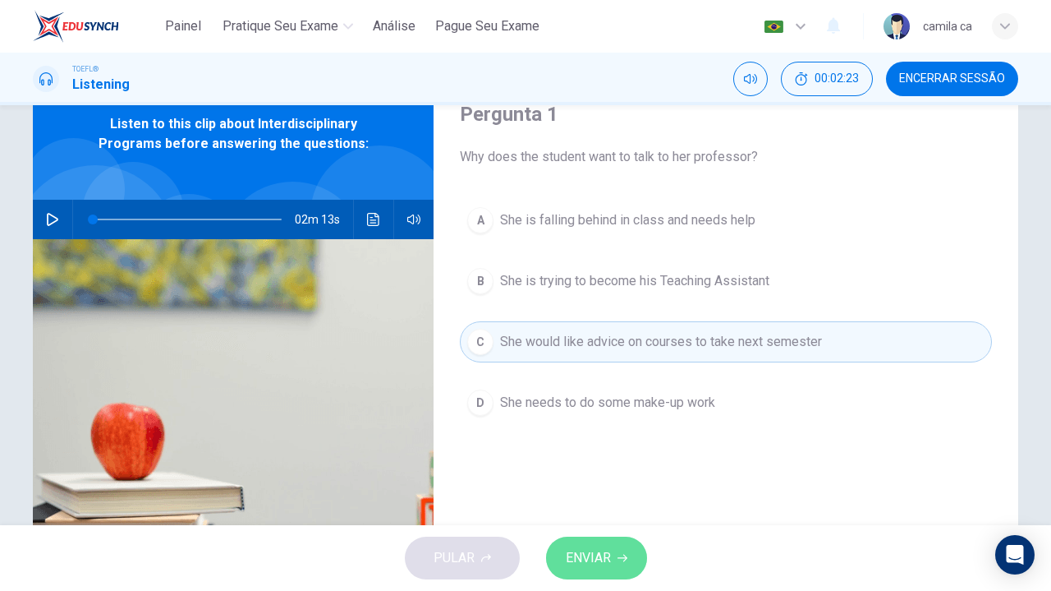
click at [614, 546] on button "ENVIAR" at bounding box center [596, 557] width 101 height 43
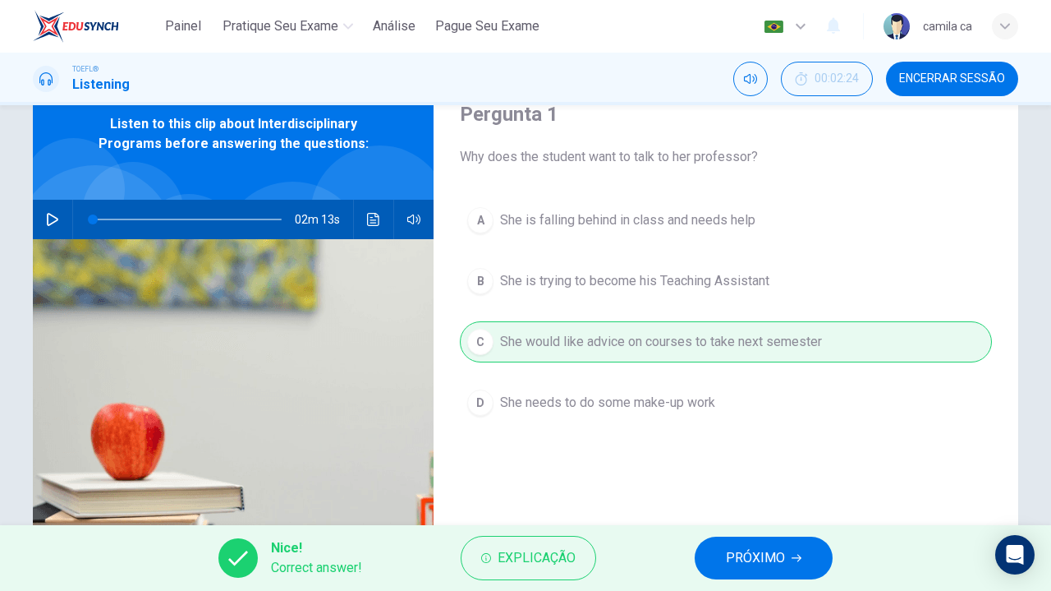
click at [774, 574] on button "PRÓXIMO" at bounding box center [764, 557] width 138 height 43
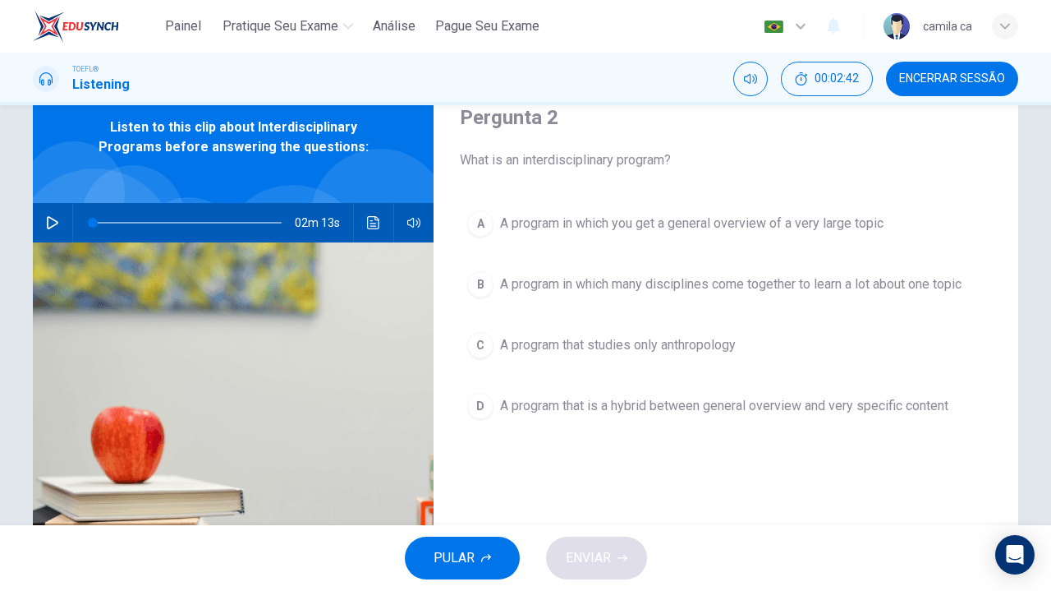
scroll to position [67, 0]
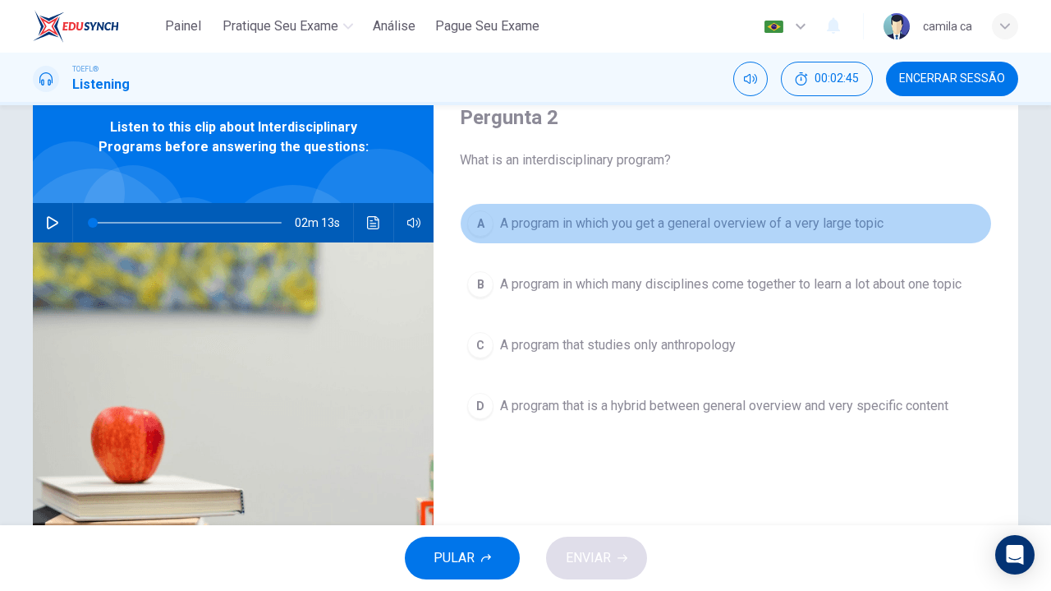
click at [574, 226] on span "A program in which you get a general overview of a very large topic" at bounding box center [692, 224] width 384 height 20
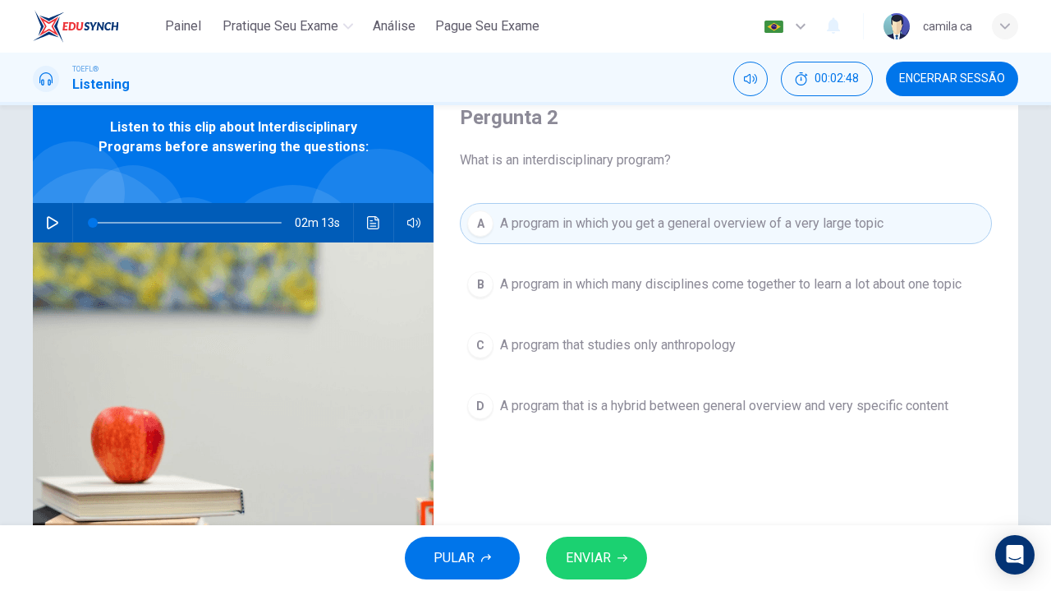
click at [617, 289] on span "A program in which many disciplines come together to learn a lot about one topic" at bounding box center [731, 284] width 462 height 20
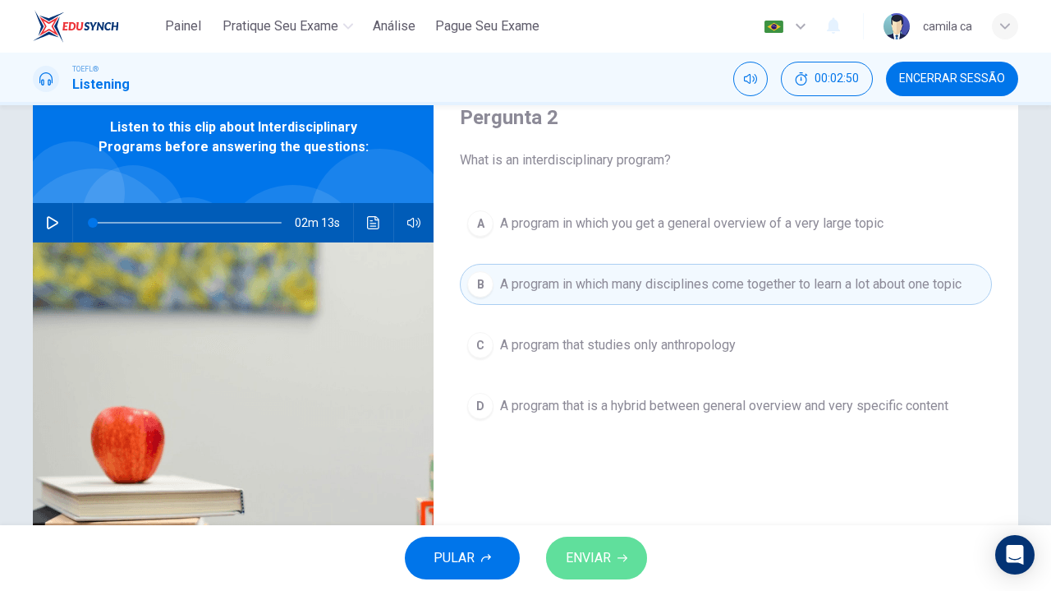
click at [618, 546] on button "ENVIAR" at bounding box center [596, 557] width 101 height 43
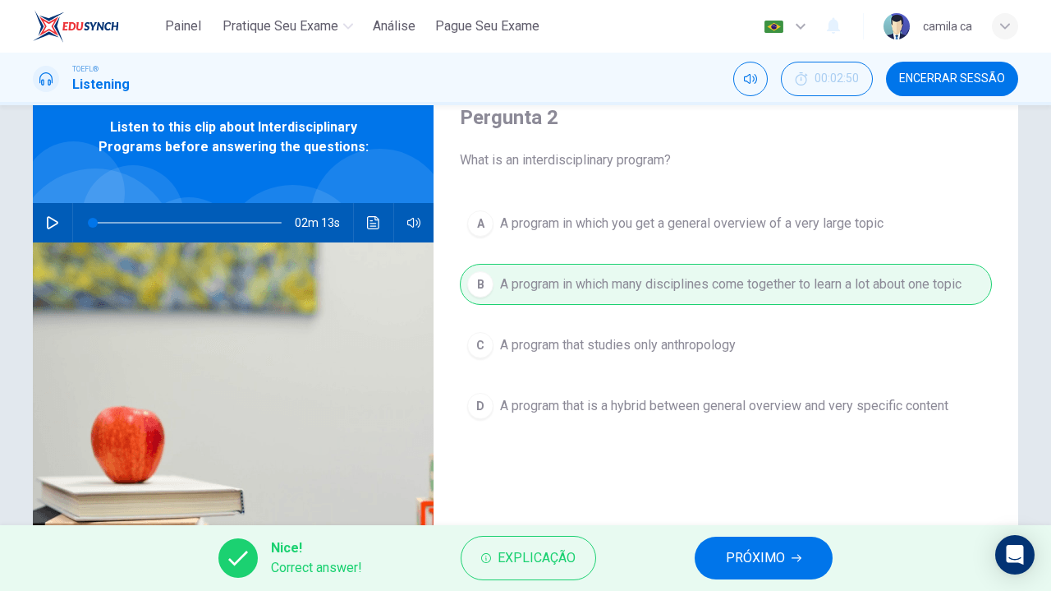
click at [749, 546] on span "PRÓXIMO" at bounding box center [755, 557] width 59 height 23
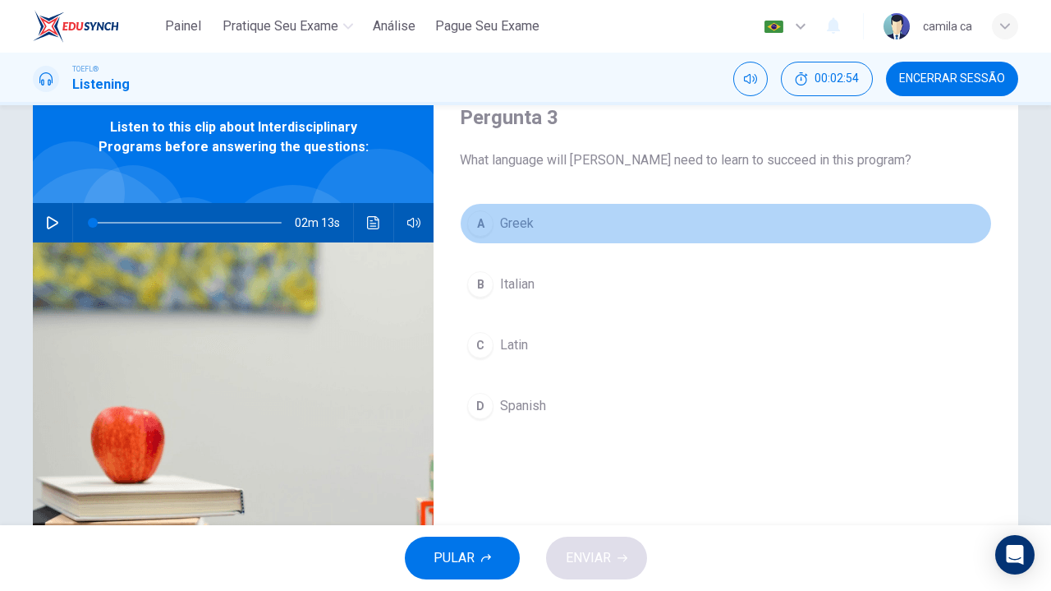
click at [567, 224] on button "A [DEMOGRAPHIC_DATA]" at bounding box center [726, 223] width 532 height 41
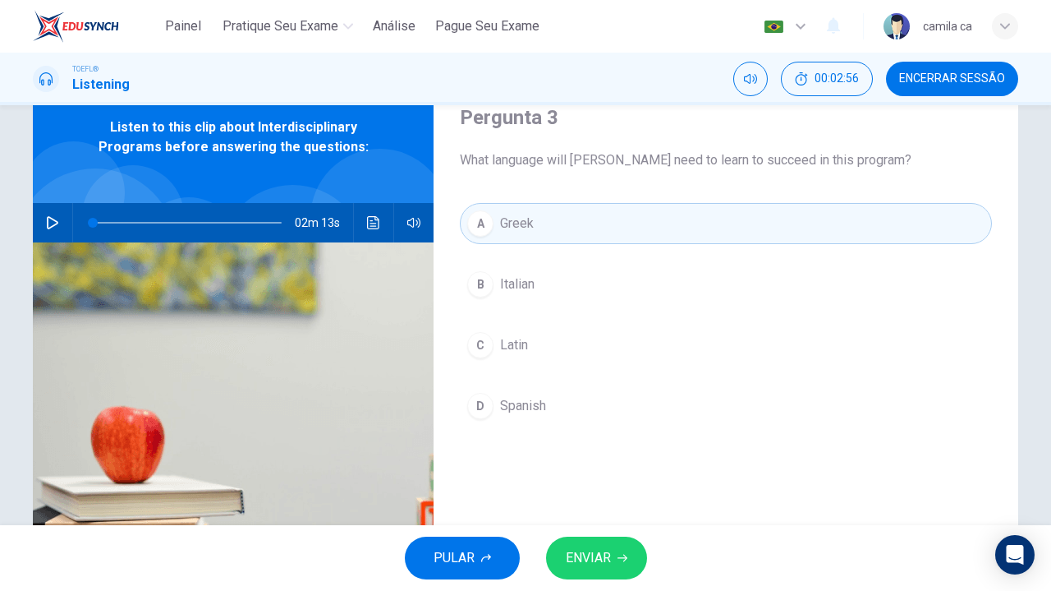
click at [605, 556] on span "ENVIAR" at bounding box center [588, 557] width 45 height 23
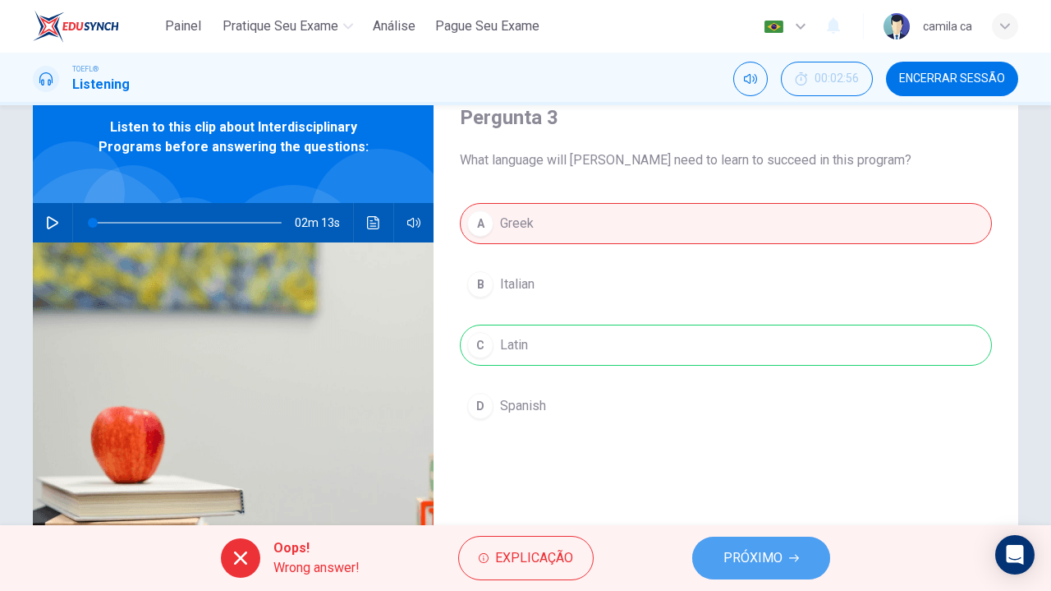
click at [754, 563] on span "PRÓXIMO" at bounding box center [753, 557] width 59 height 23
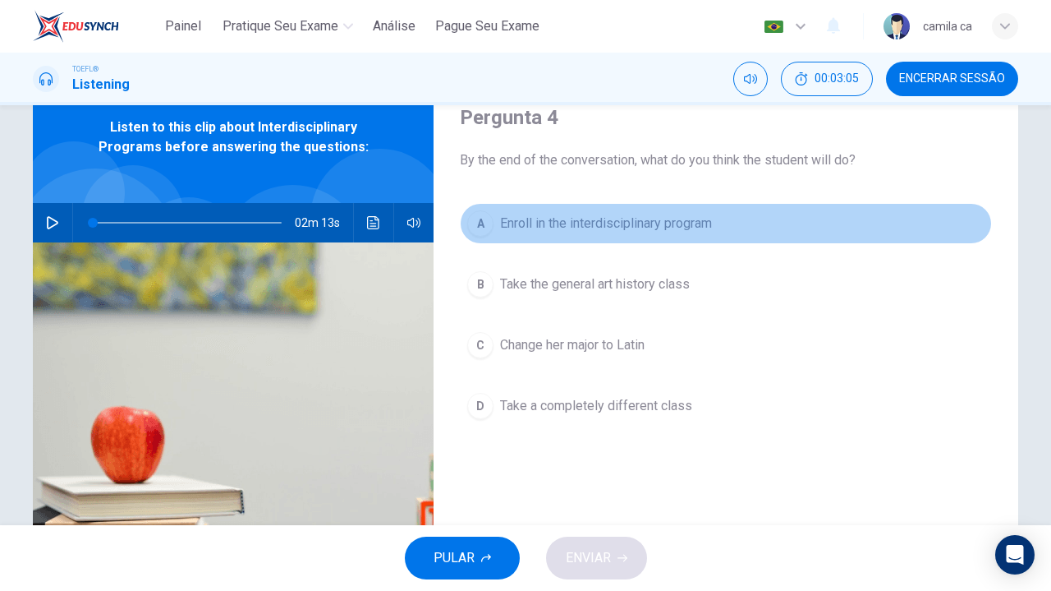
click at [732, 222] on button "A Enroll in the interdisciplinary program" at bounding box center [726, 223] width 532 height 41
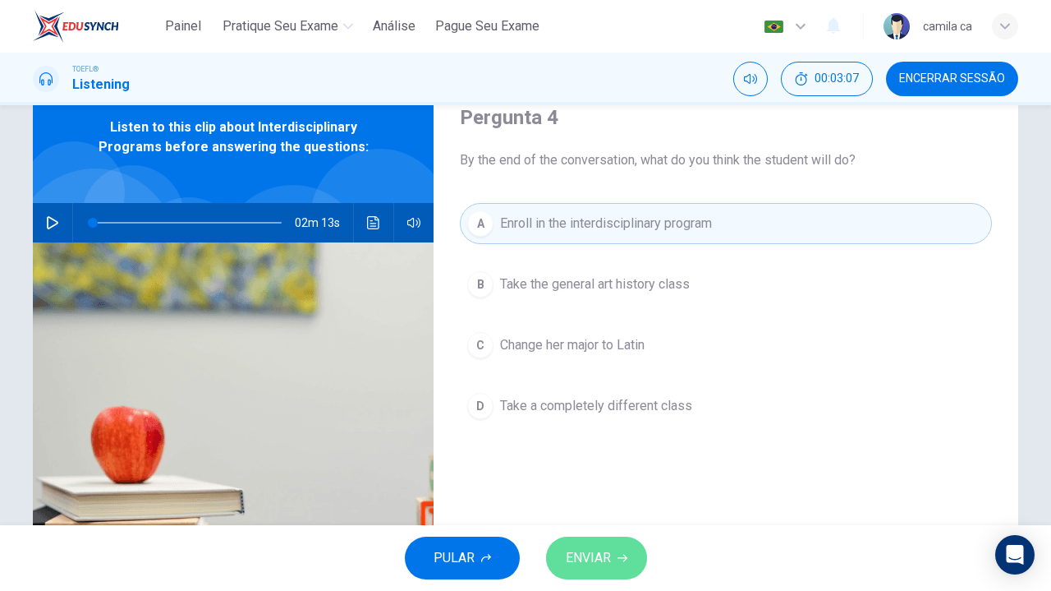
click at [607, 545] on button "ENVIAR" at bounding box center [596, 557] width 101 height 43
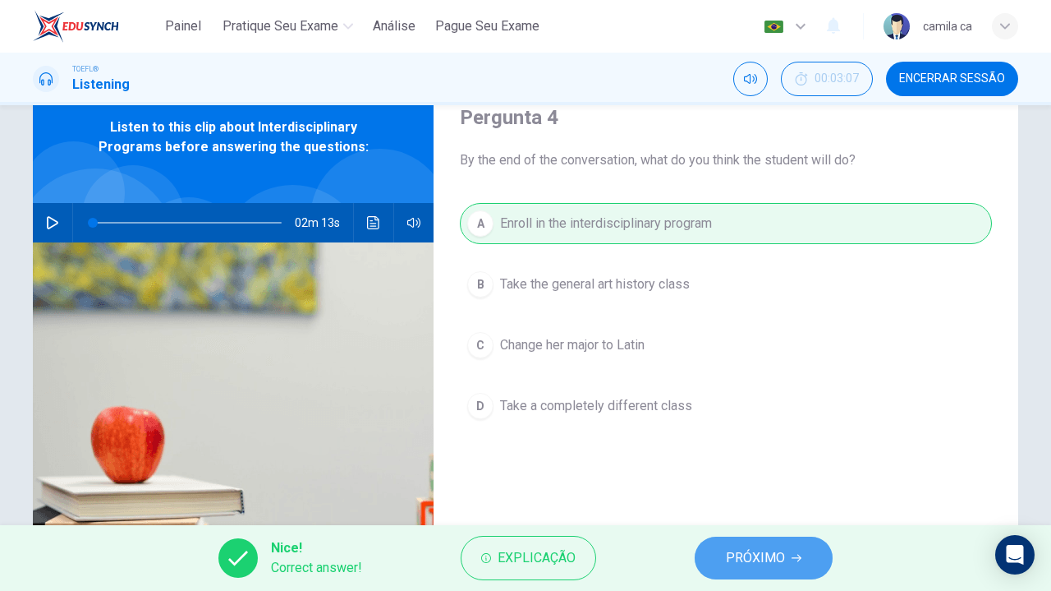
click at [748, 546] on span "PRÓXIMO" at bounding box center [755, 557] width 59 height 23
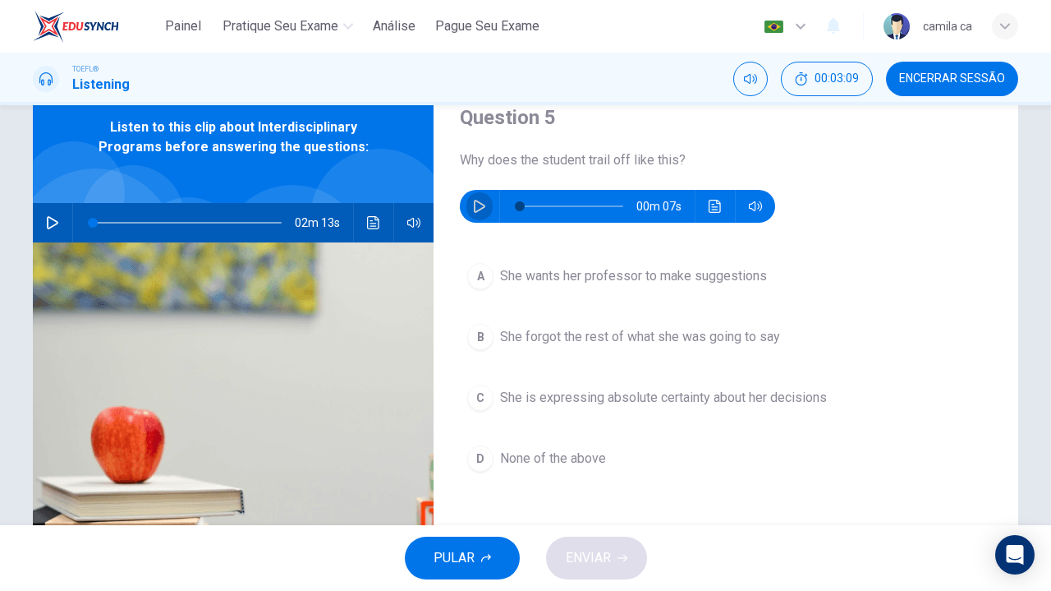
click at [474, 195] on button "button" at bounding box center [480, 206] width 26 height 33
click at [467, 206] on button "button" at bounding box center [480, 206] width 26 height 33
type input "0"
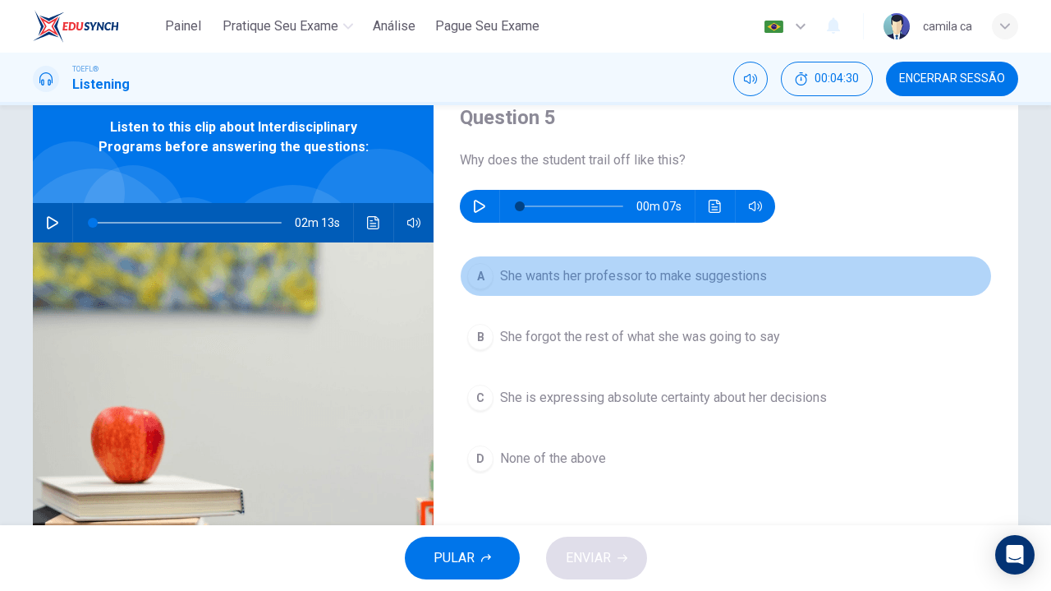
click at [629, 276] on span "She wants her professor to make suggestions" at bounding box center [633, 276] width 267 height 20
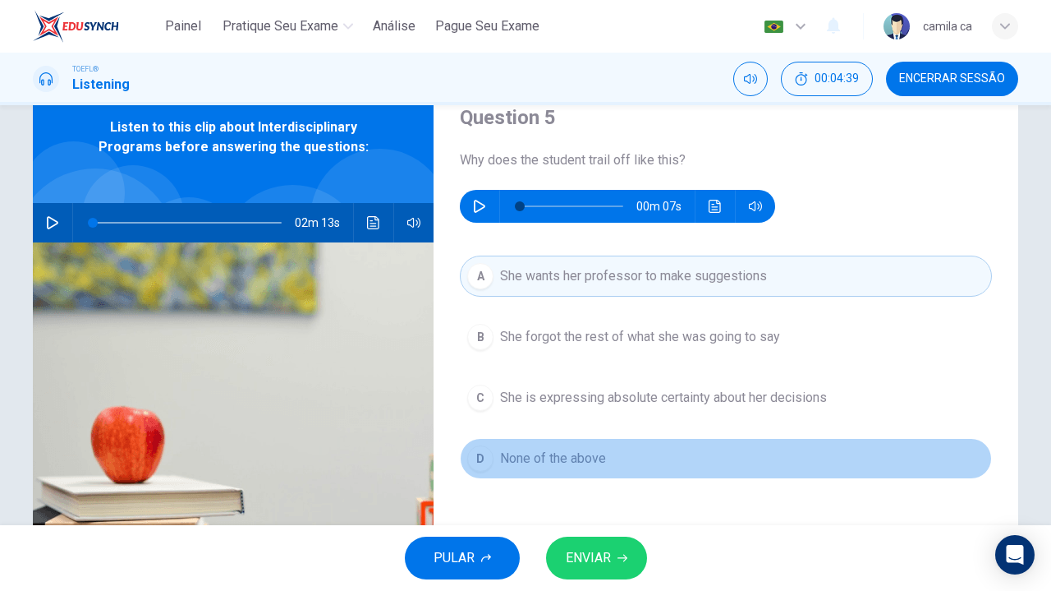
click at [588, 453] on span "None of the above" at bounding box center [553, 458] width 106 height 20
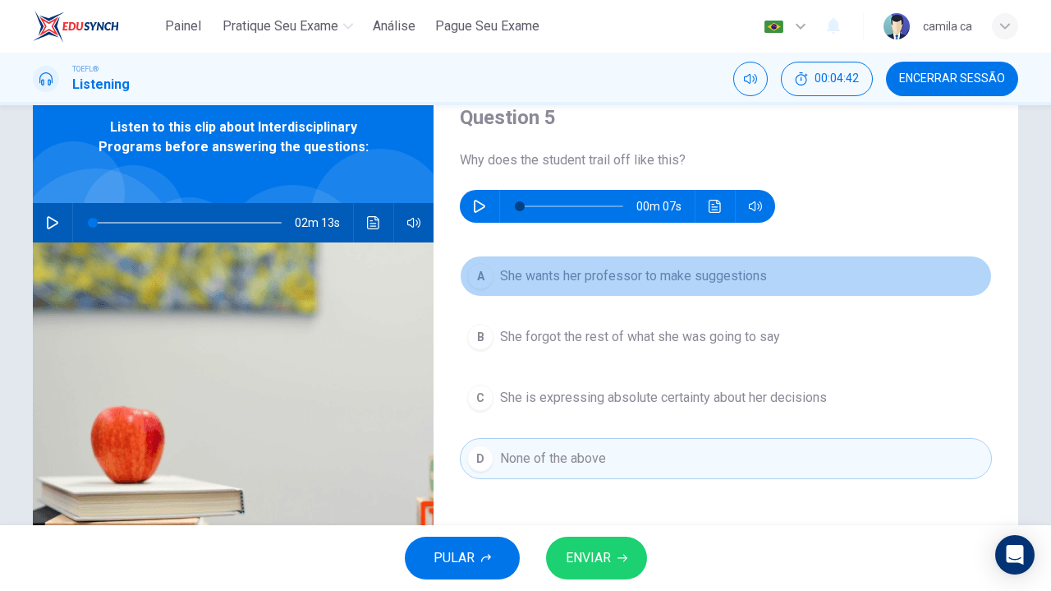
click at [595, 282] on span "She wants her professor to make suggestions" at bounding box center [633, 276] width 267 height 20
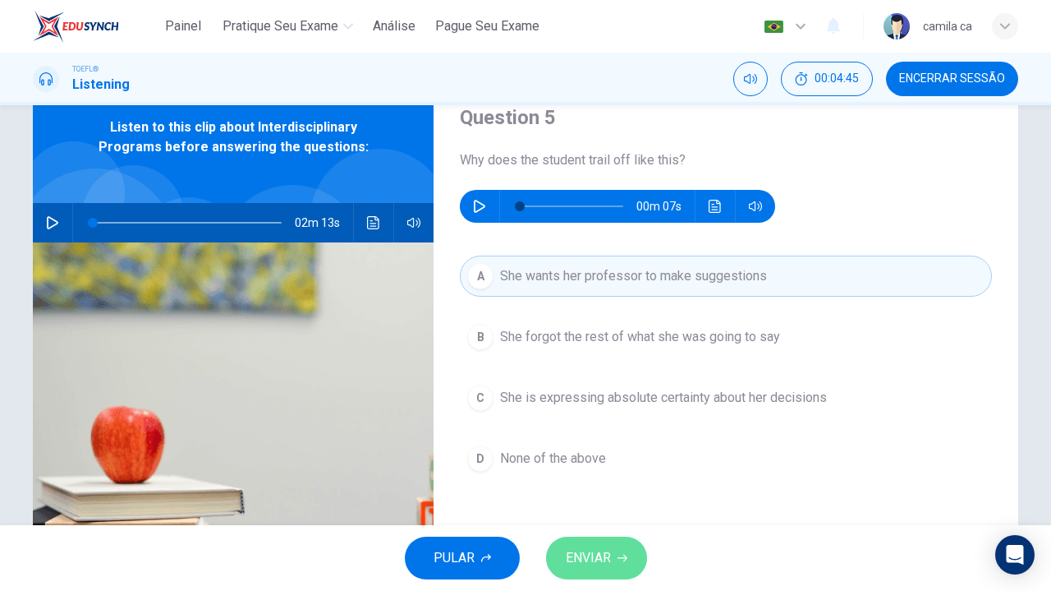
click at [603, 551] on span "ENVIAR" at bounding box center [588, 557] width 45 height 23
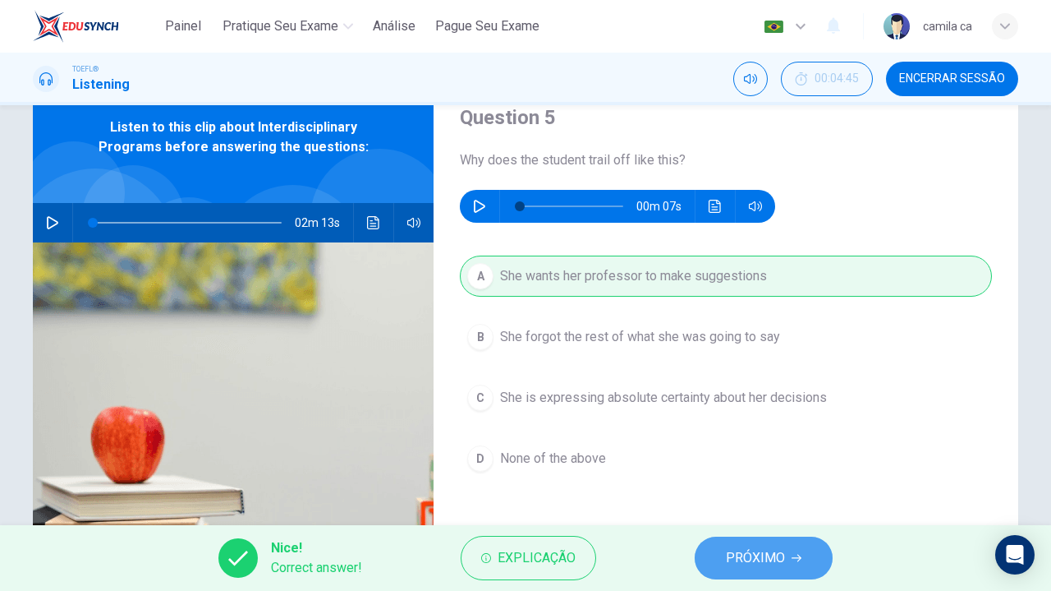
click at [757, 563] on span "PRÓXIMO" at bounding box center [755, 557] width 59 height 23
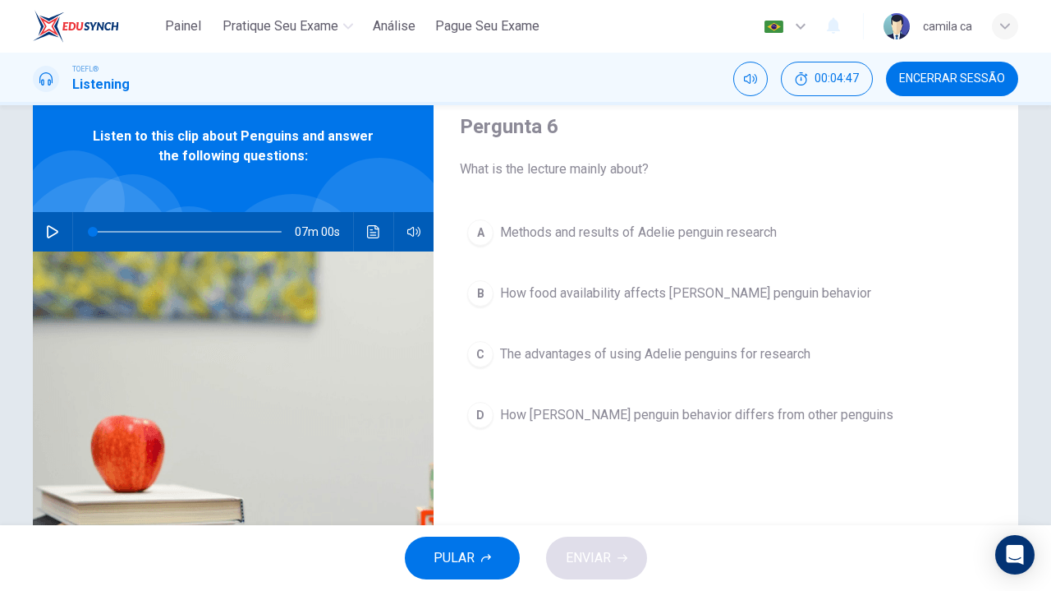
scroll to position [48, 0]
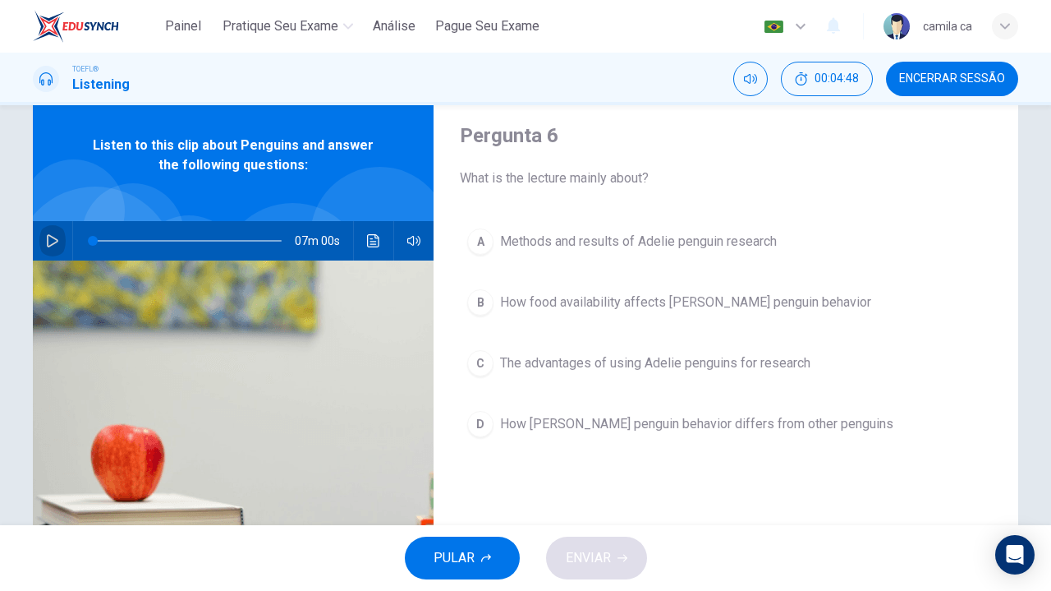
click at [44, 232] on button "button" at bounding box center [52, 240] width 26 height 39
click at [439, 301] on div "Pergunta 6 What is the lecture mainly about? A Methods and results of [PERSON_N…" at bounding box center [726, 375] width 585 height 571
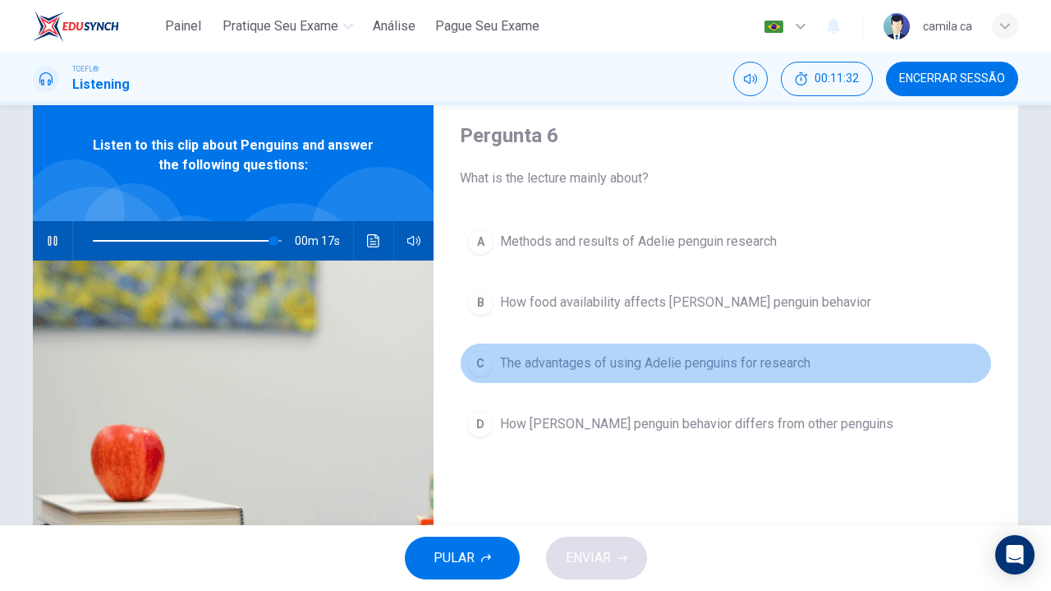
click at [614, 366] on span "The advantages of using Adelie penguins for research" at bounding box center [655, 363] width 310 height 20
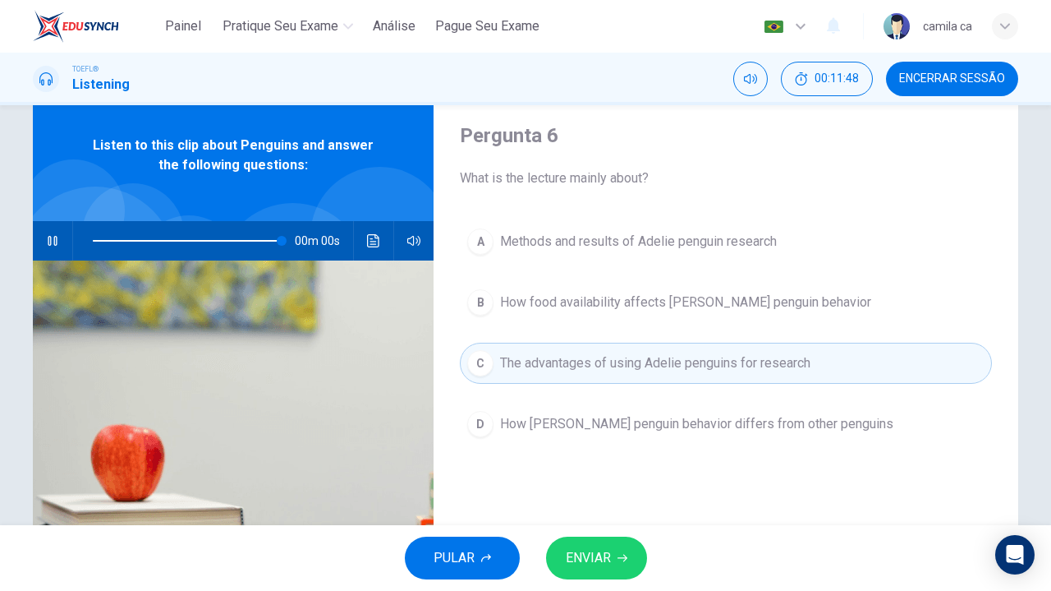
type input "0"
click at [600, 550] on span "ENVIAR" at bounding box center [588, 557] width 45 height 23
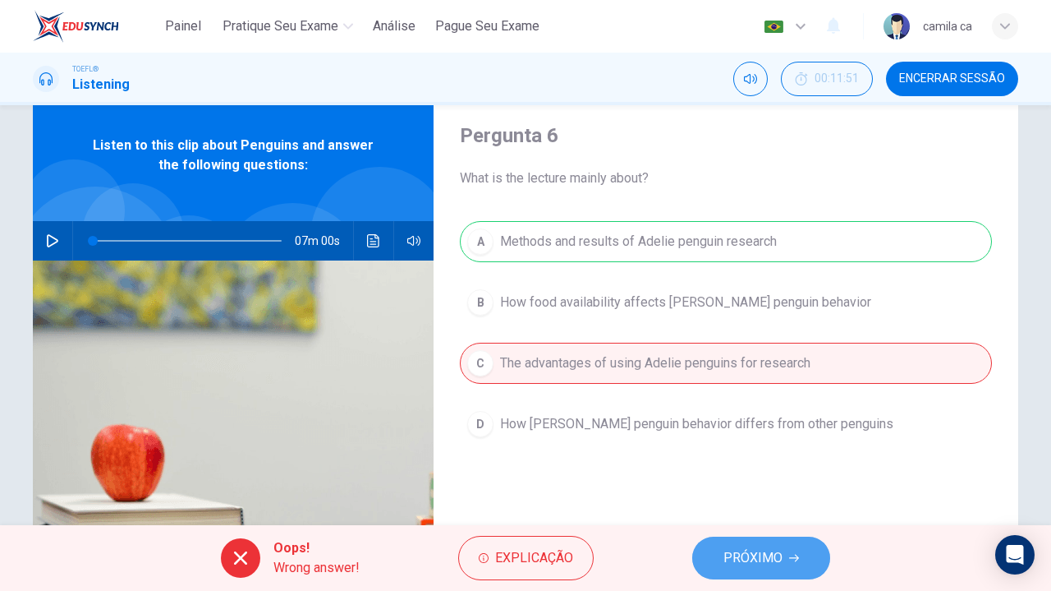
click at [720, 548] on button "PRÓXIMO" at bounding box center [761, 557] width 138 height 43
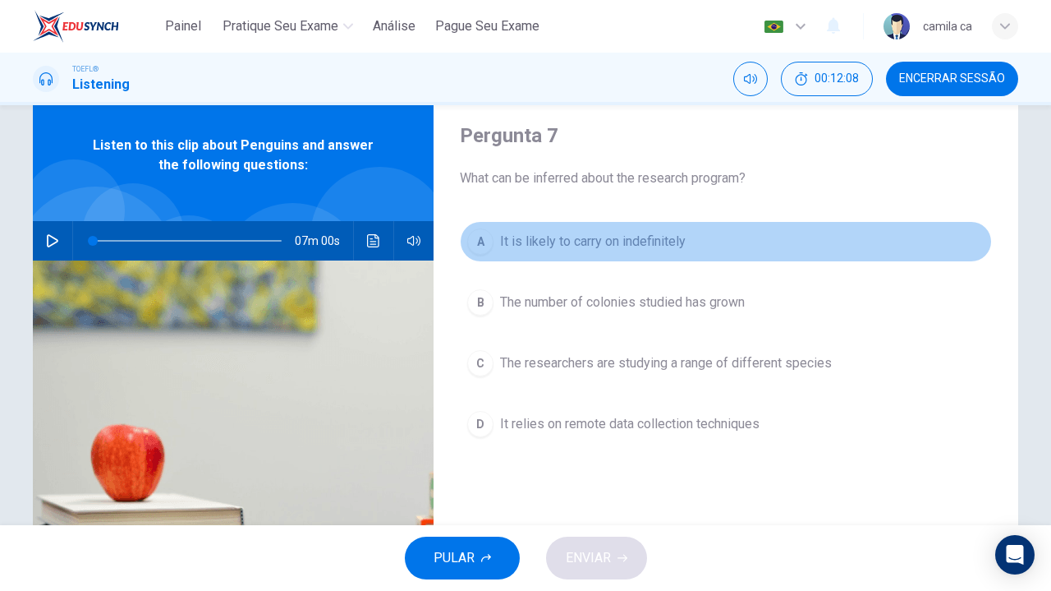
click at [737, 240] on button "A It is likely to carry on indefinitely" at bounding box center [726, 241] width 532 height 41
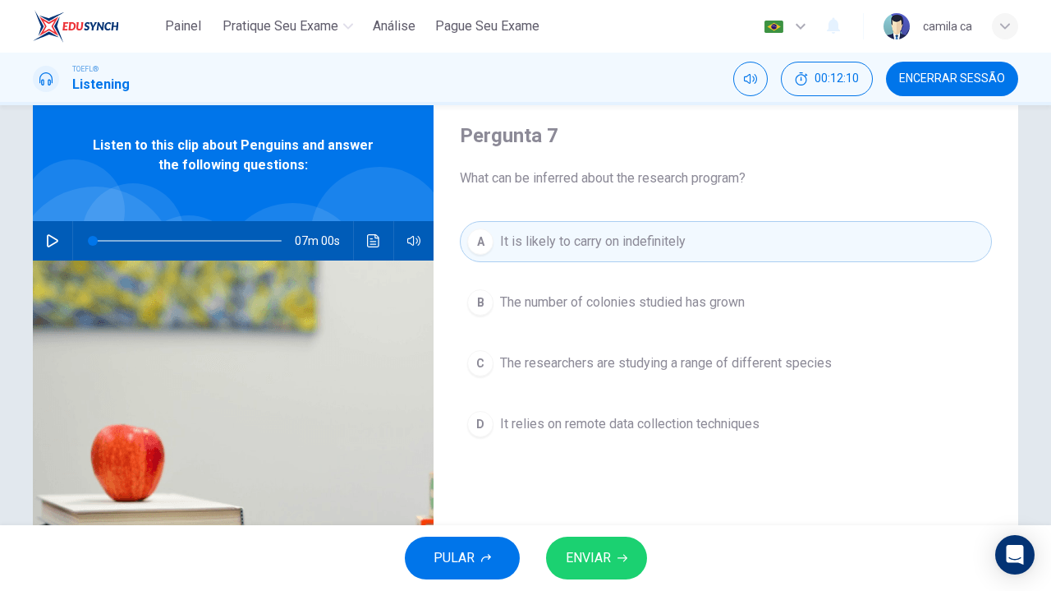
click at [623, 559] on icon "button" at bounding box center [623, 558] width 10 height 10
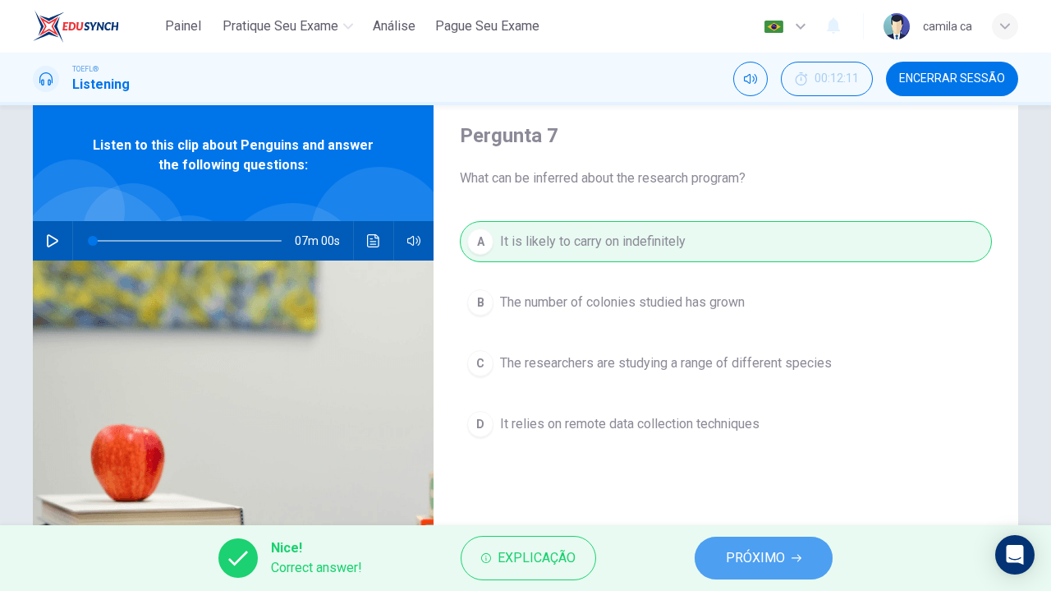
click at [743, 552] on span "PRÓXIMO" at bounding box center [755, 557] width 59 height 23
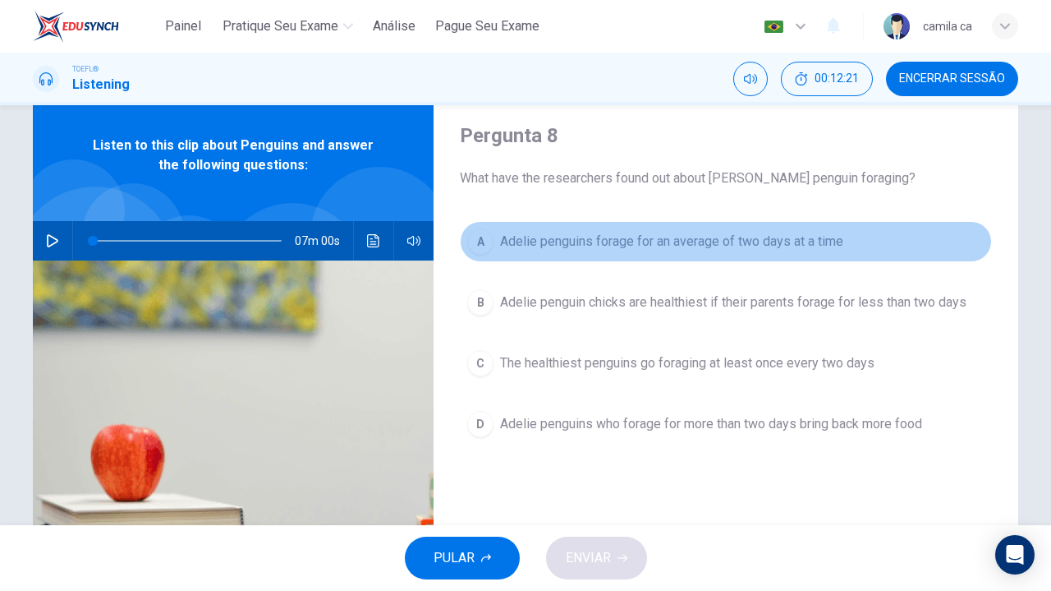
click at [850, 233] on button "A Adelie penguins forage for an average of two days at a time" at bounding box center [726, 241] width 532 height 41
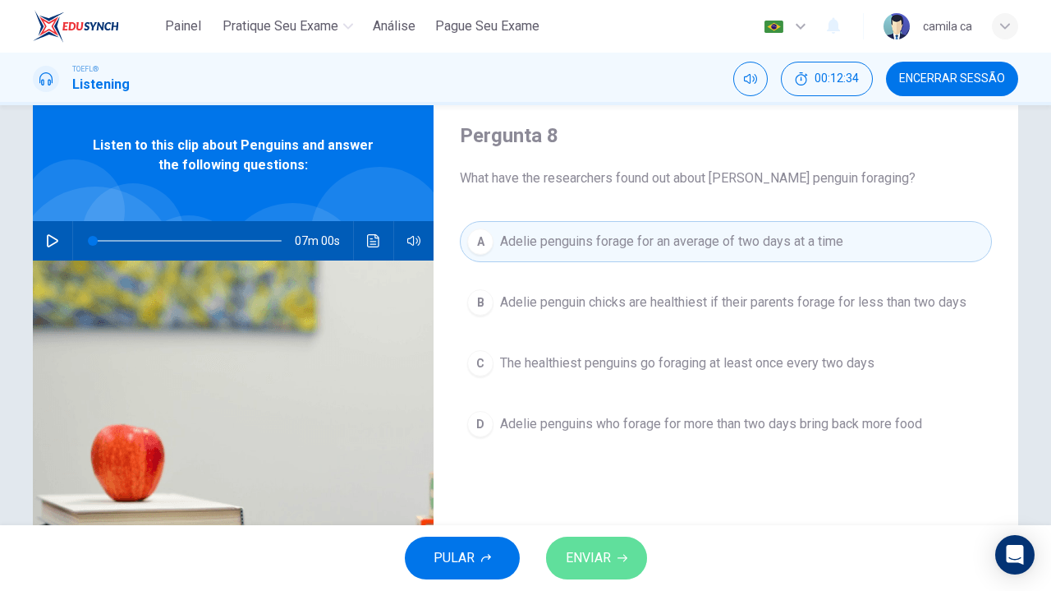
click at [605, 552] on span "ENVIAR" at bounding box center [588, 557] width 45 height 23
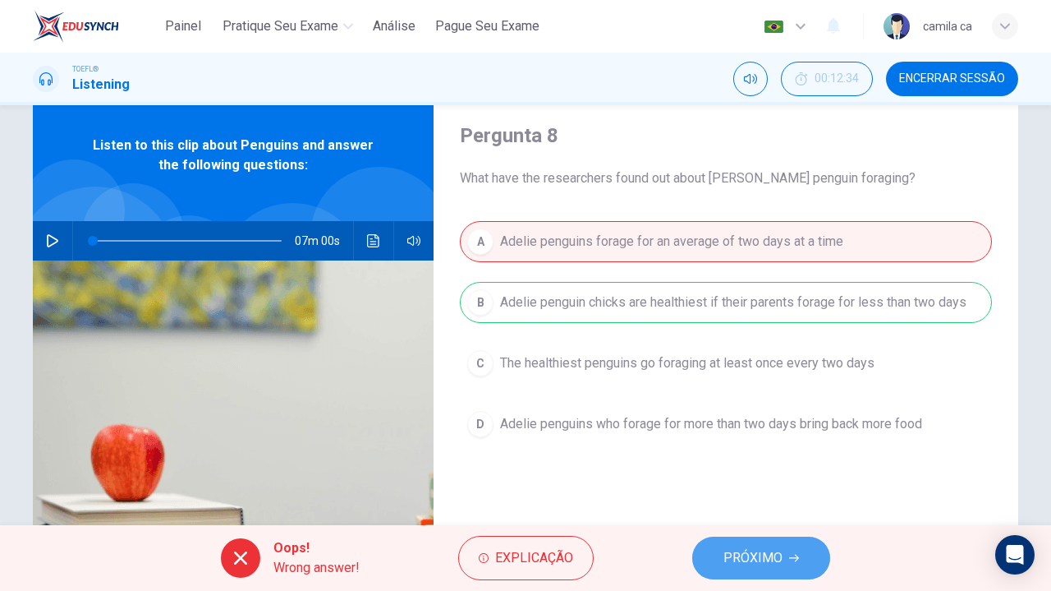
click at [744, 545] on button "PRÓXIMO" at bounding box center [761, 557] width 138 height 43
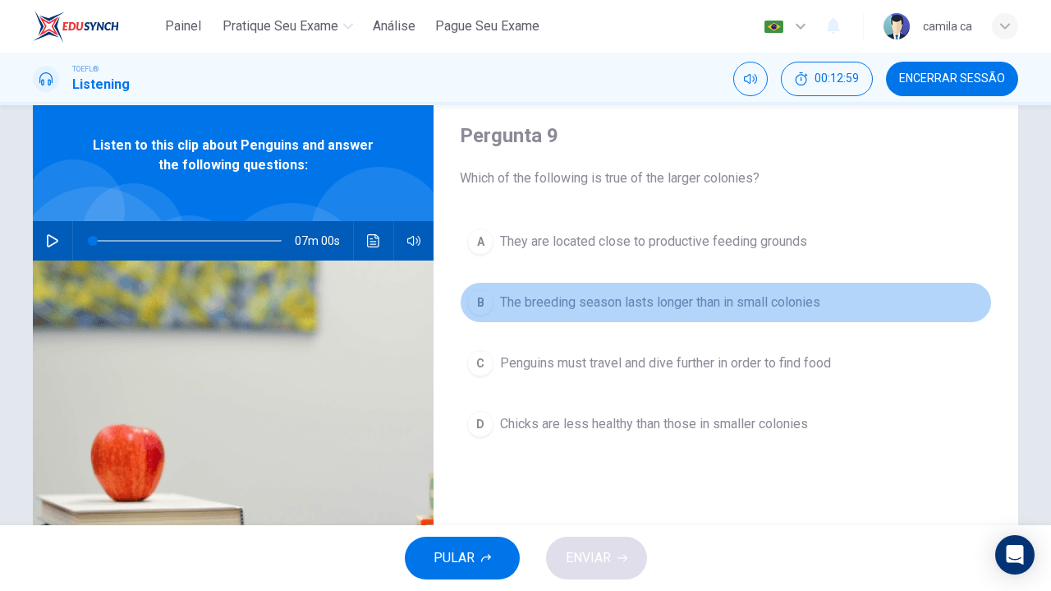
click at [621, 304] on span "The breeding season lasts longer than in small colonies" at bounding box center [660, 302] width 320 height 20
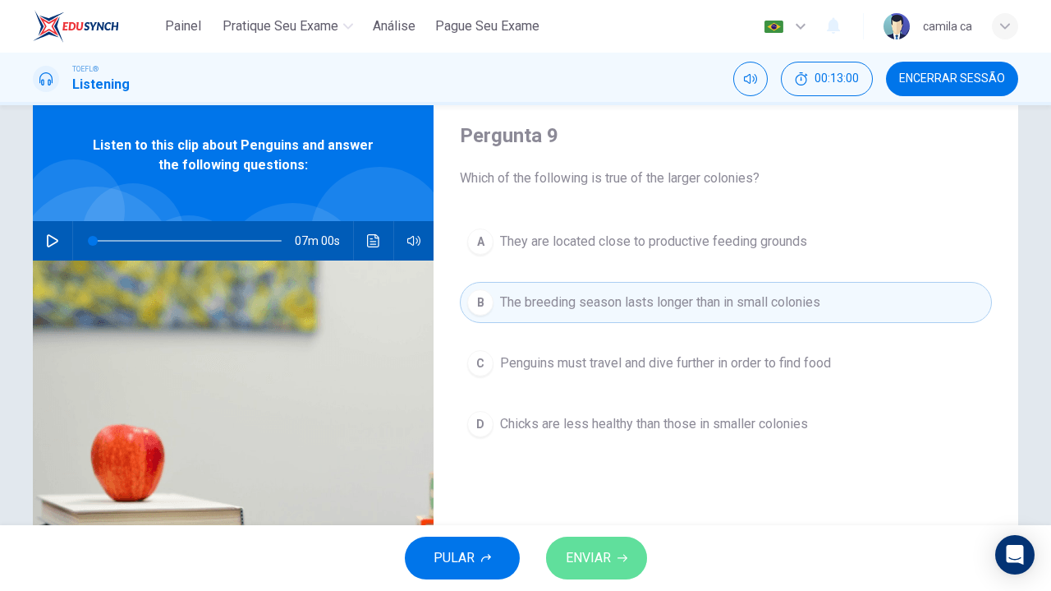
click at [588, 556] on span "ENVIAR" at bounding box center [588, 557] width 45 height 23
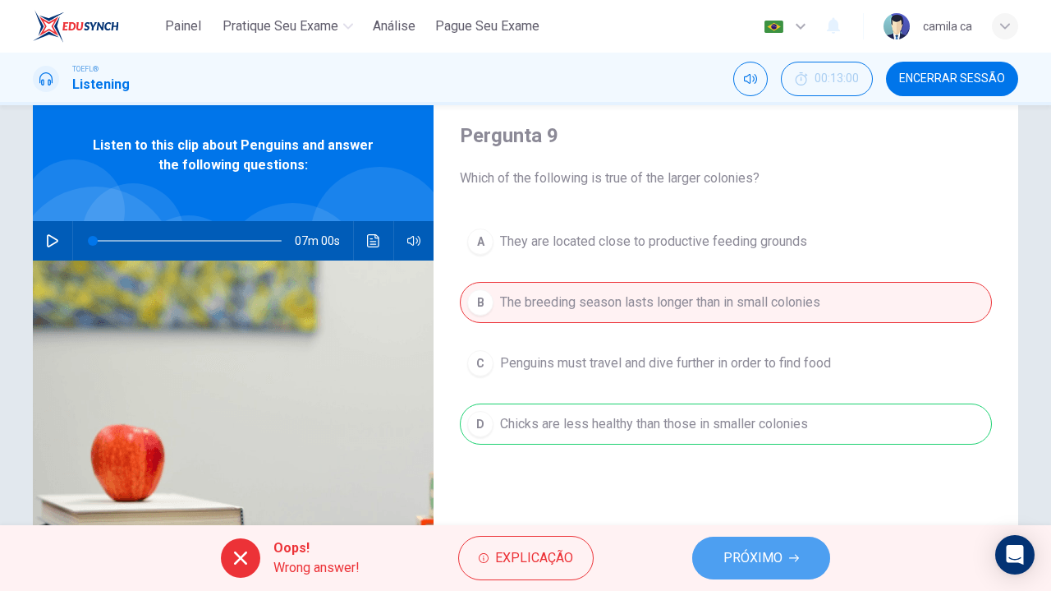
click at [761, 563] on span "PRÓXIMO" at bounding box center [753, 557] width 59 height 23
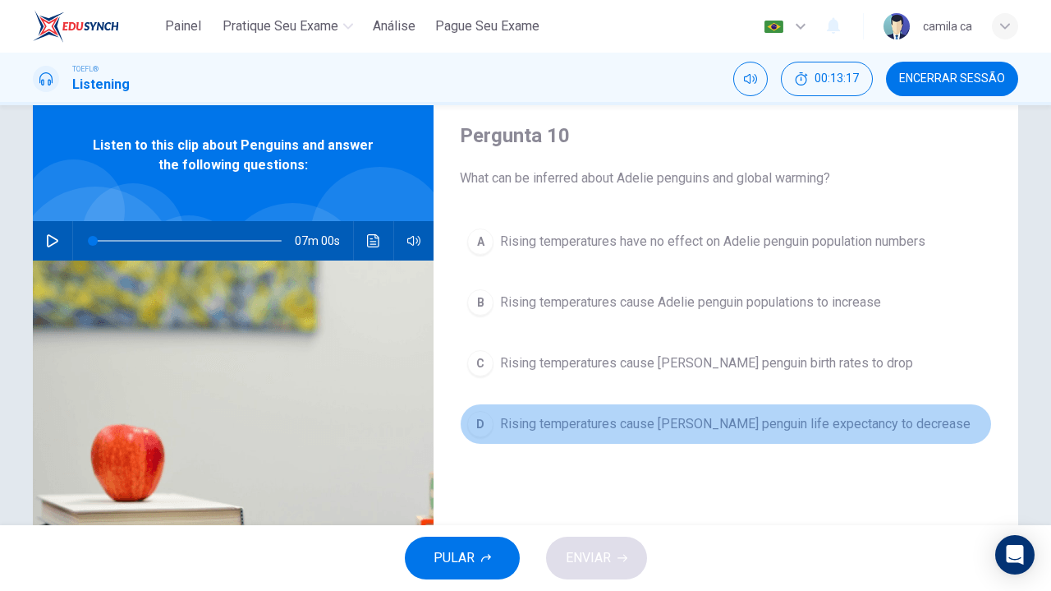
click at [726, 422] on span "Rising temperatures cause [PERSON_NAME] penguin life expectancy to decrease" at bounding box center [735, 424] width 471 height 20
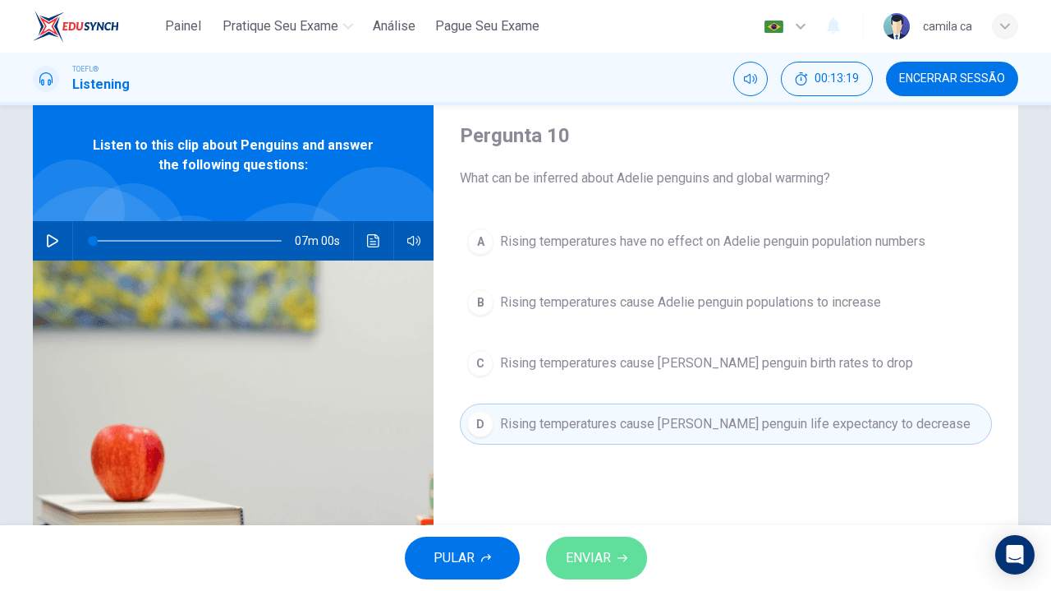
click at [629, 548] on button "ENVIAR" at bounding box center [596, 557] width 101 height 43
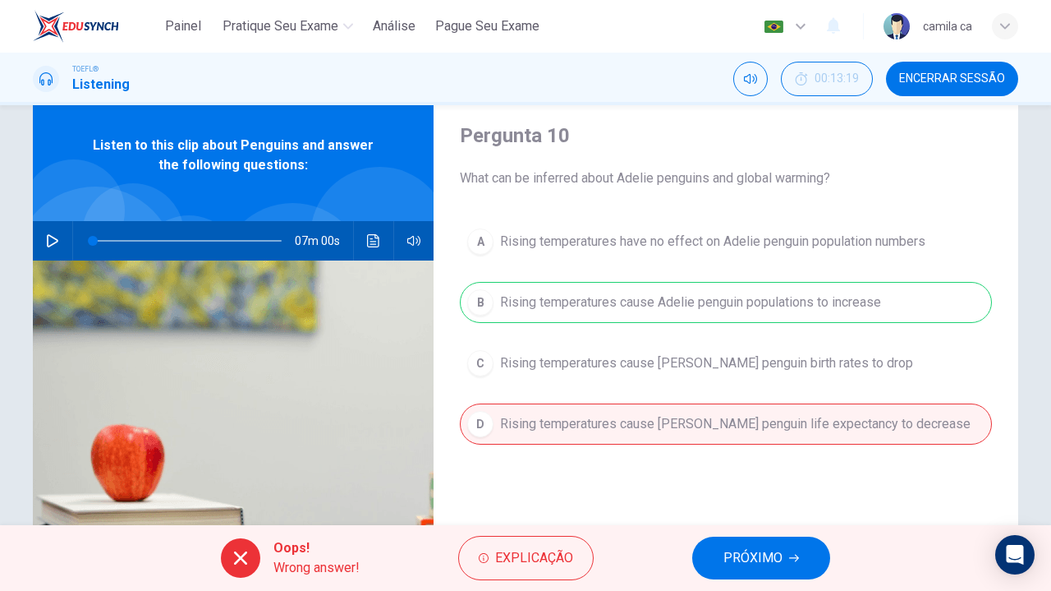
click at [777, 559] on span "PRÓXIMO" at bounding box center [753, 557] width 59 height 23
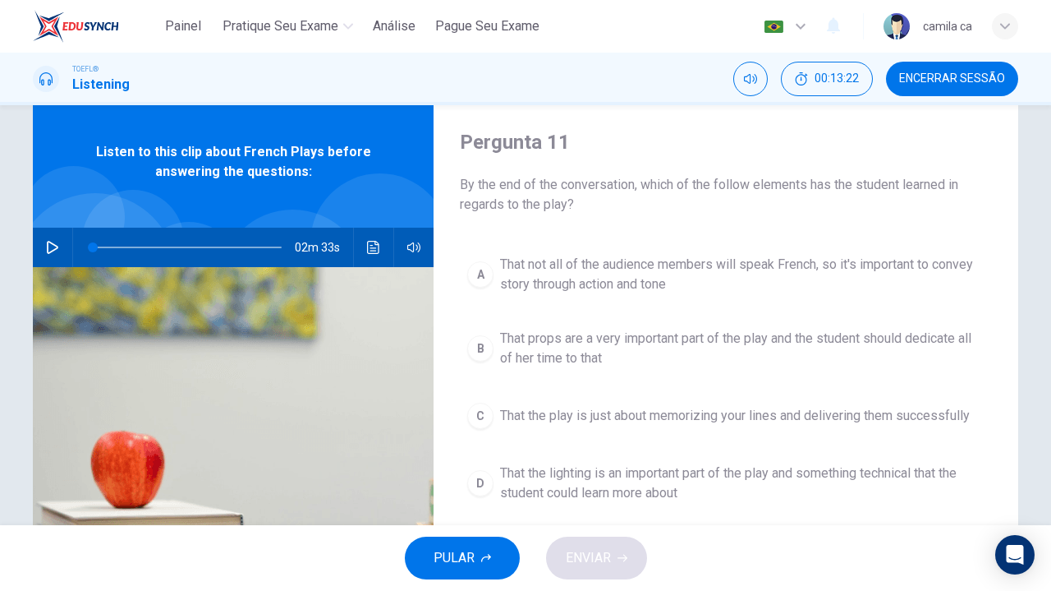
scroll to position [43, 0]
click at [48, 247] on icon "button" at bounding box center [52, 246] width 13 height 13
click at [437, 365] on div "Pergunta 11 By the end of the conversation, which of the follow elements has th…" at bounding box center [726, 380] width 585 height 571
type input "0"
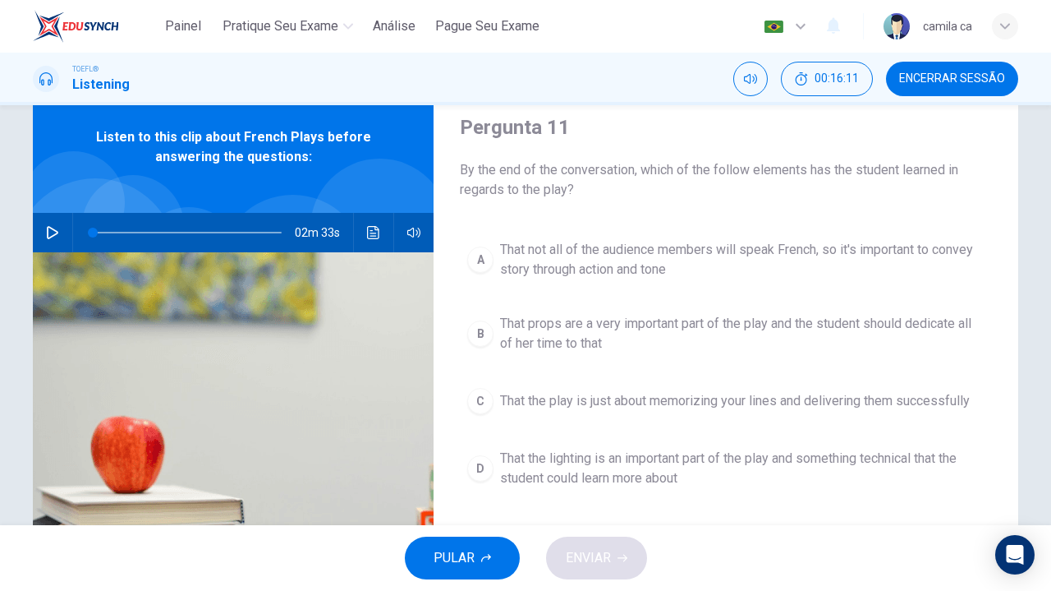
scroll to position [57, 0]
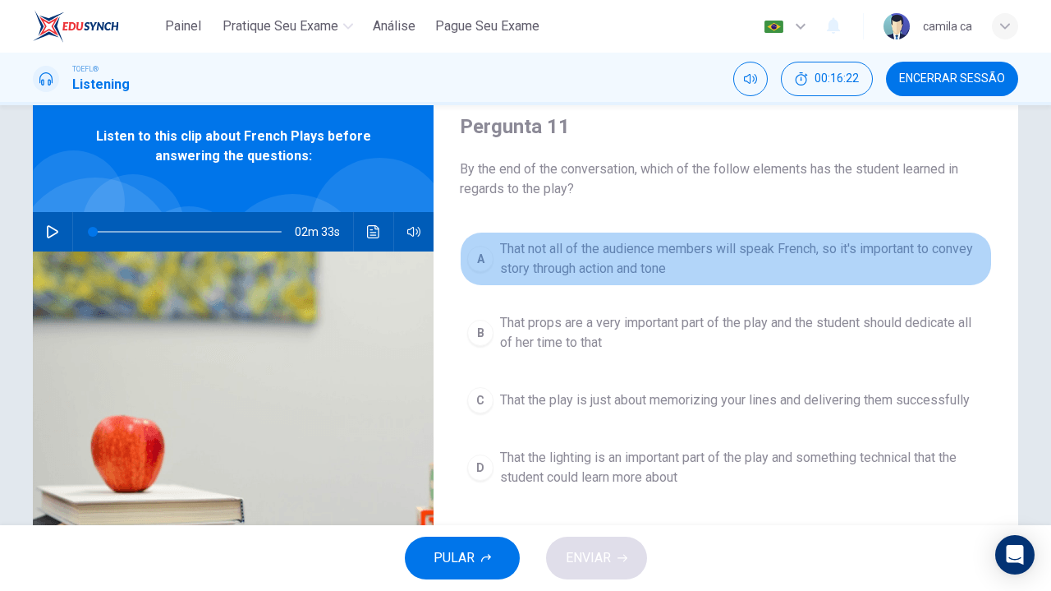
click at [557, 241] on span "That not all of the audience members will speak French, so it's important to co…" at bounding box center [742, 258] width 485 height 39
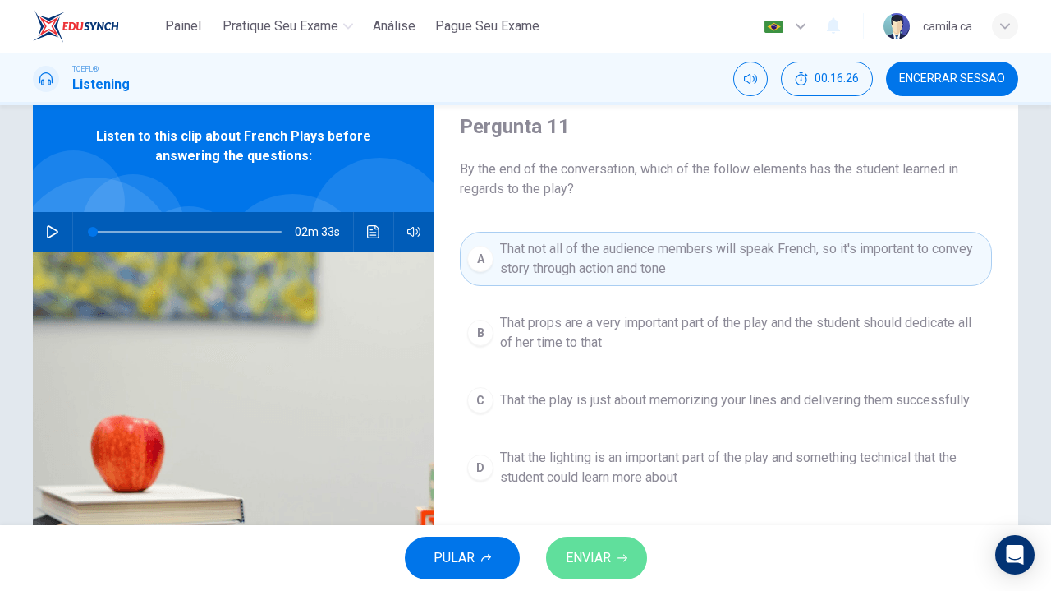
click at [596, 560] on span "ENVIAR" at bounding box center [588, 557] width 45 height 23
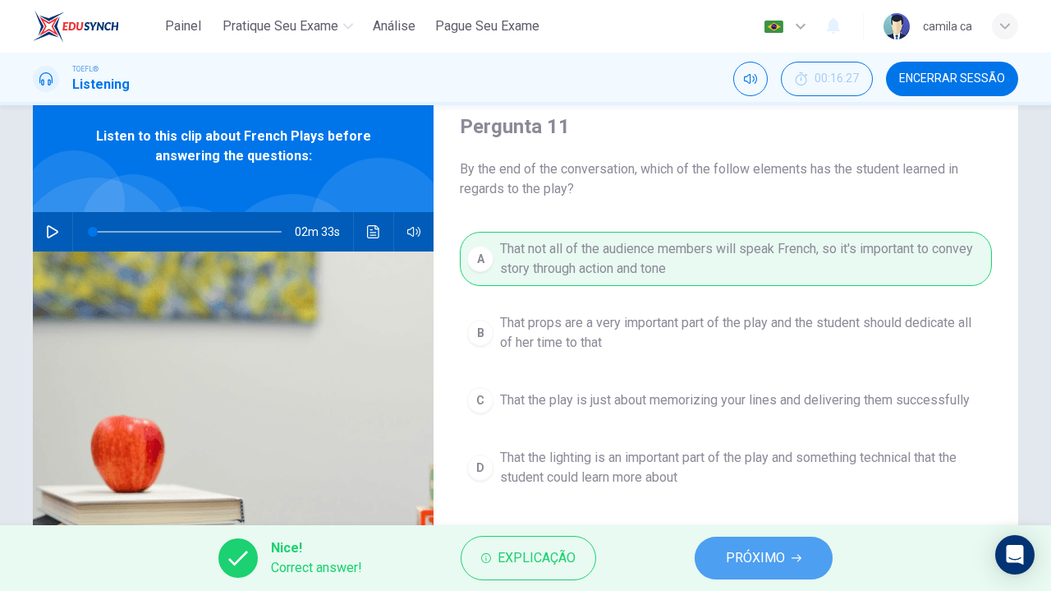
click at [757, 546] on span "PRÓXIMO" at bounding box center [755, 557] width 59 height 23
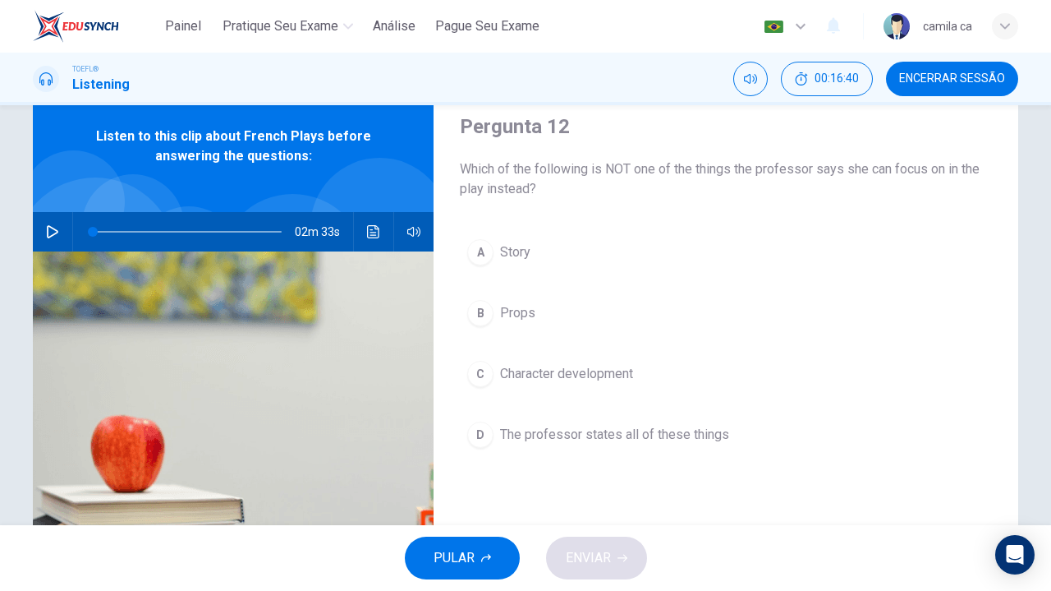
click at [662, 429] on span "The professor states all of these things" at bounding box center [614, 435] width 229 height 20
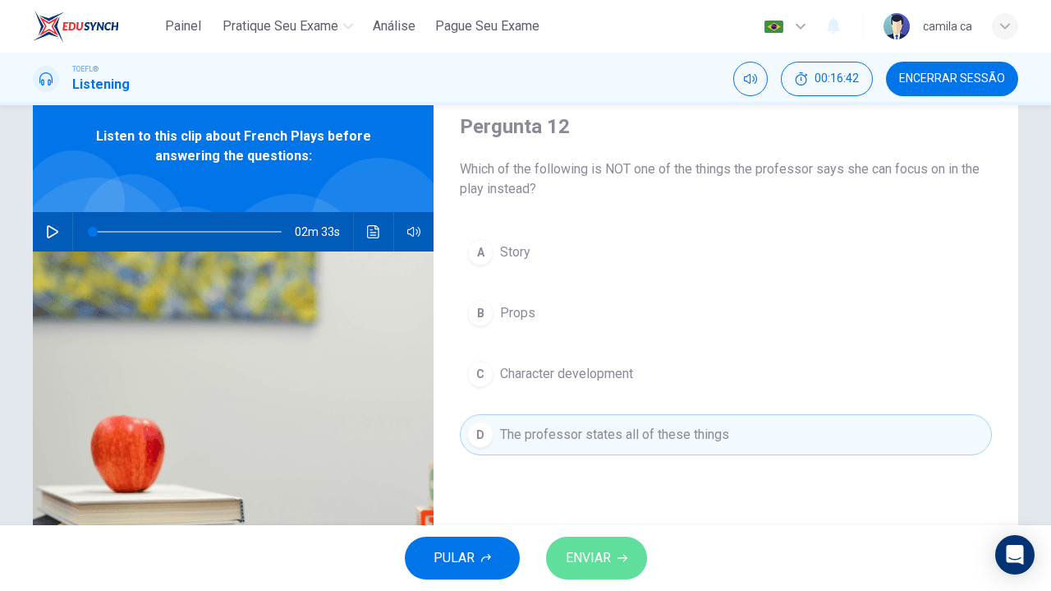
click at [615, 559] on button "ENVIAR" at bounding box center [596, 557] width 101 height 43
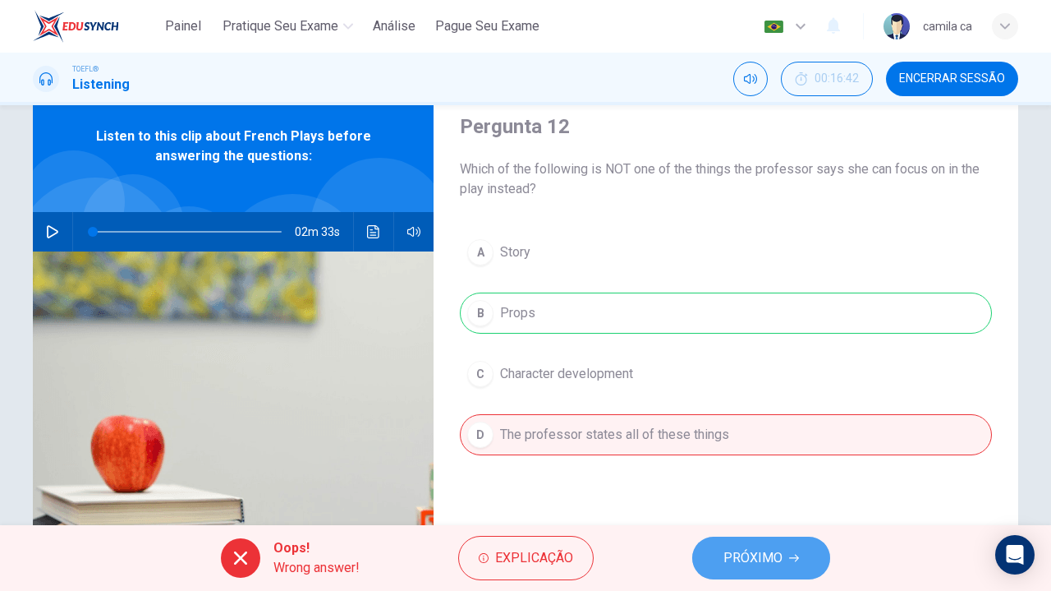
click at [752, 562] on span "PRÓXIMO" at bounding box center [753, 557] width 59 height 23
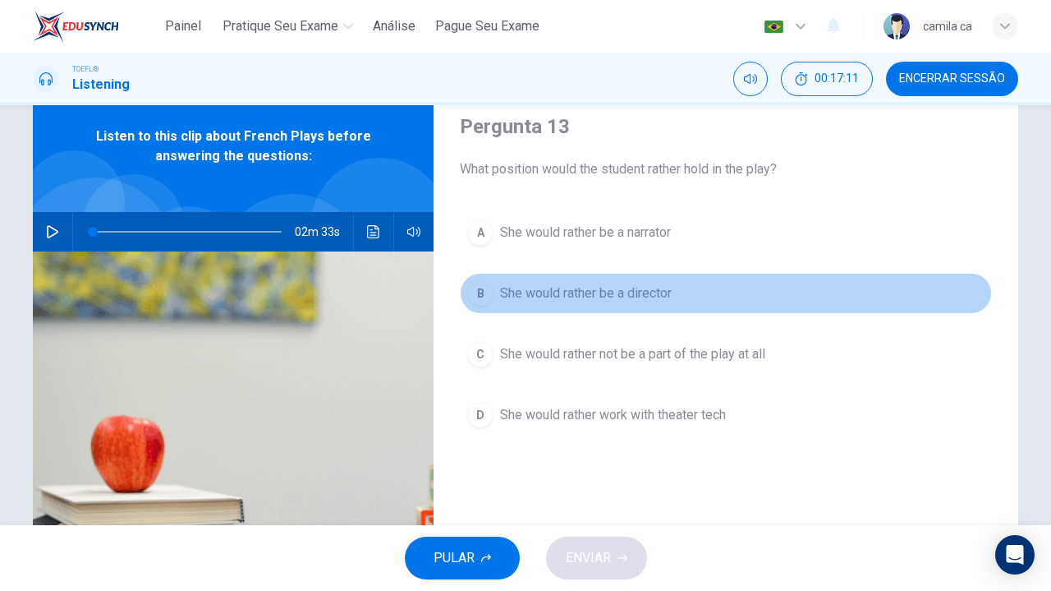
click at [684, 287] on button "B She would rather be a director" at bounding box center [726, 293] width 532 height 41
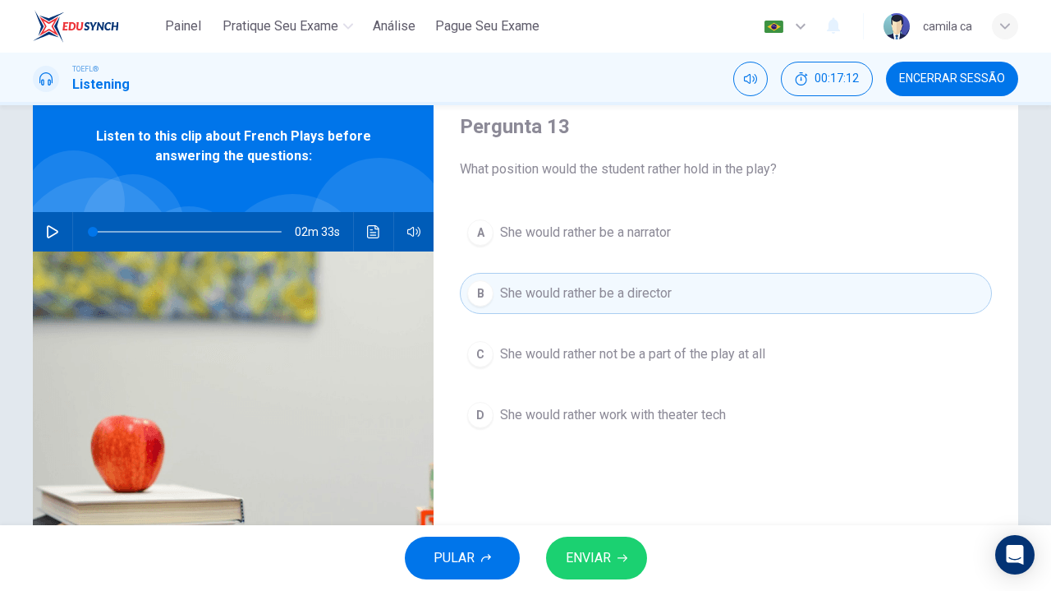
click at [614, 561] on button "ENVIAR" at bounding box center [596, 557] width 101 height 43
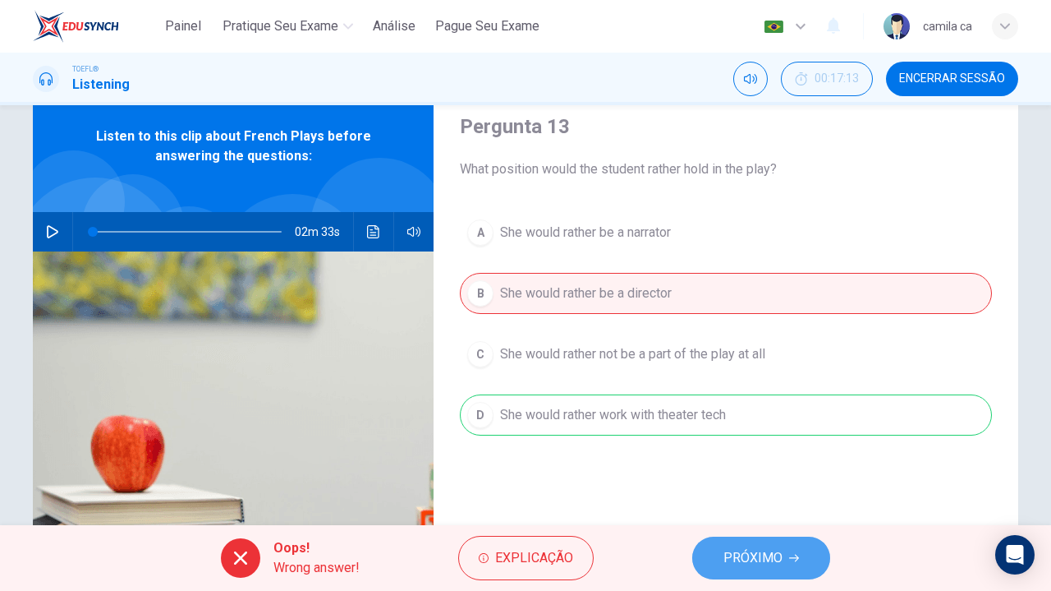
click at [739, 553] on span "PRÓXIMO" at bounding box center [753, 557] width 59 height 23
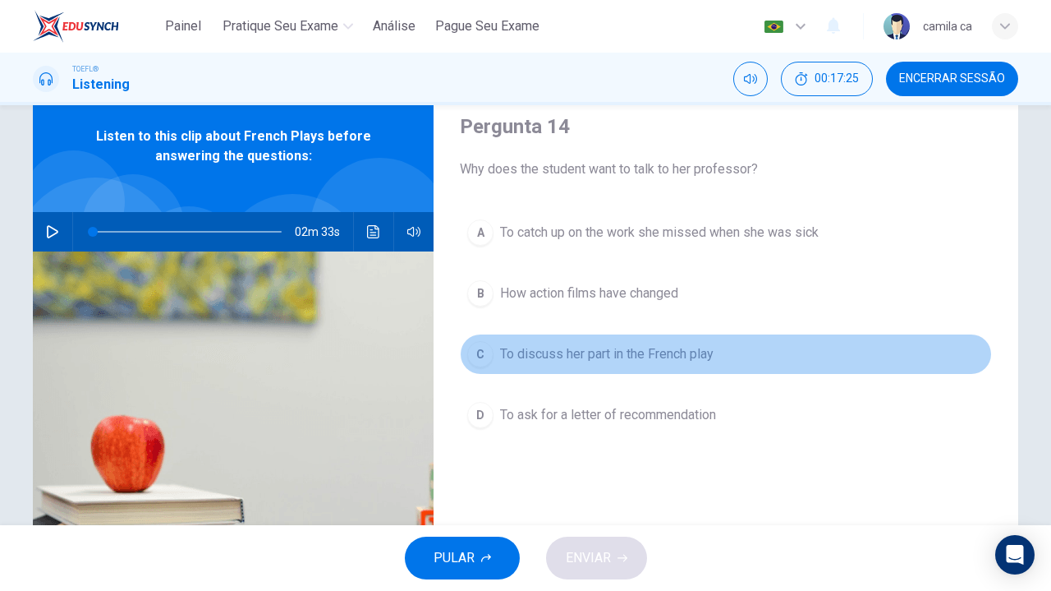
click at [623, 357] on span "To discuss her part in the French play" at bounding box center [607, 354] width 214 height 20
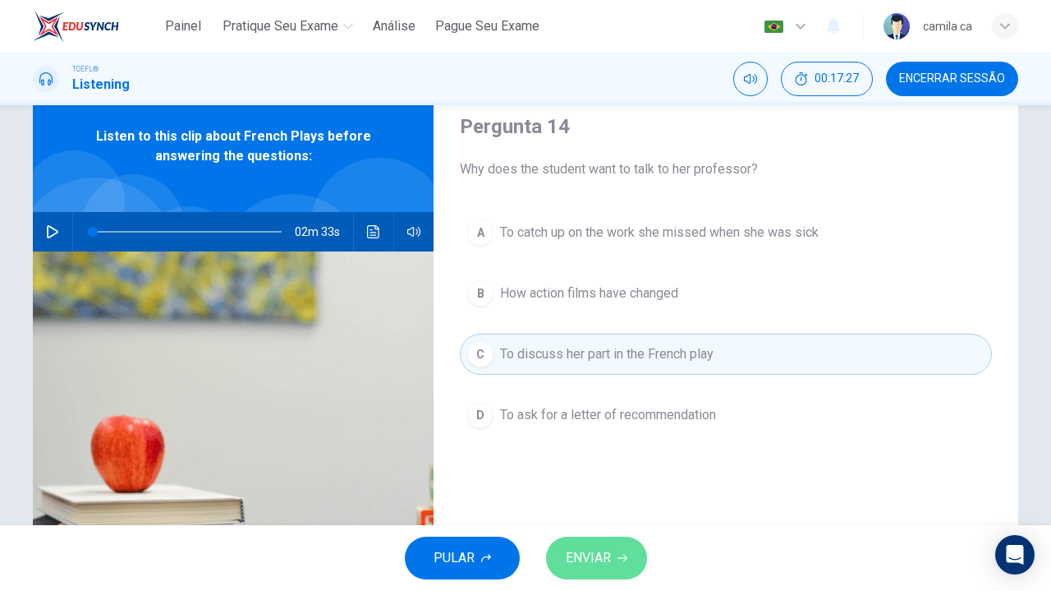
click at [606, 559] on span "ENVIAR" at bounding box center [588, 557] width 45 height 23
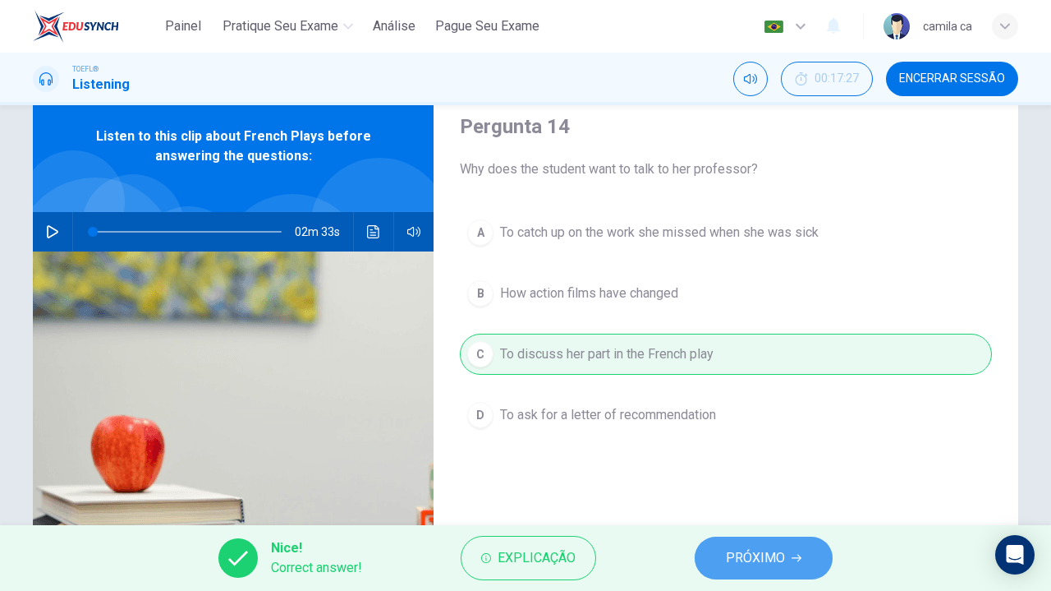
click at [757, 560] on span "PRÓXIMO" at bounding box center [755, 557] width 59 height 23
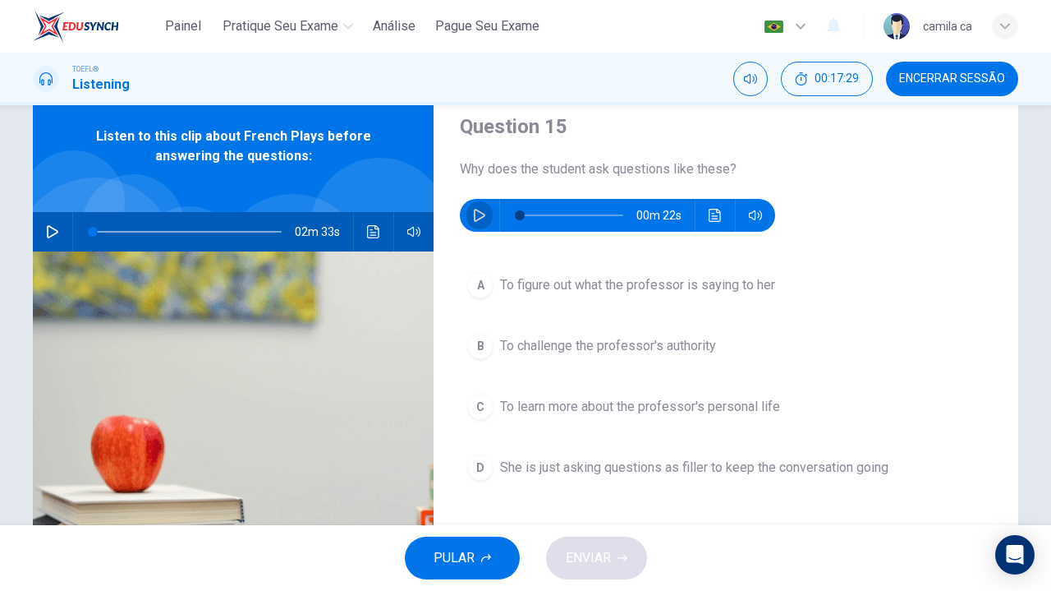
click at [468, 224] on button "button" at bounding box center [480, 215] width 26 height 33
type input "0"
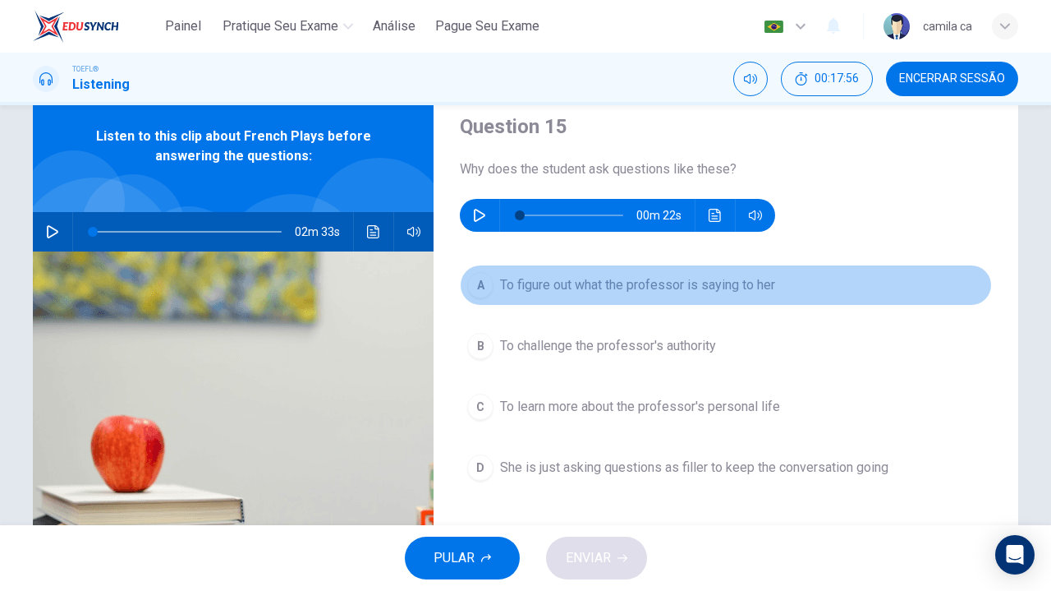
click at [637, 282] on span "To figure out what the professor is saying to her" at bounding box center [637, 285] width 275 height 20
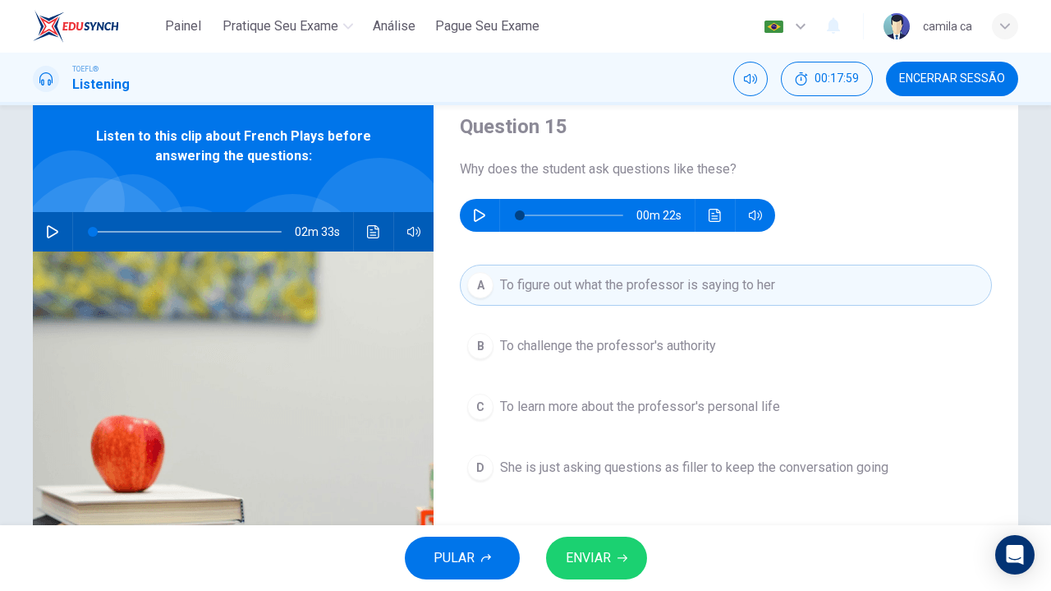
click at [619, 553] on icon "button" at bounding box center [623, 558] width 10 height 10
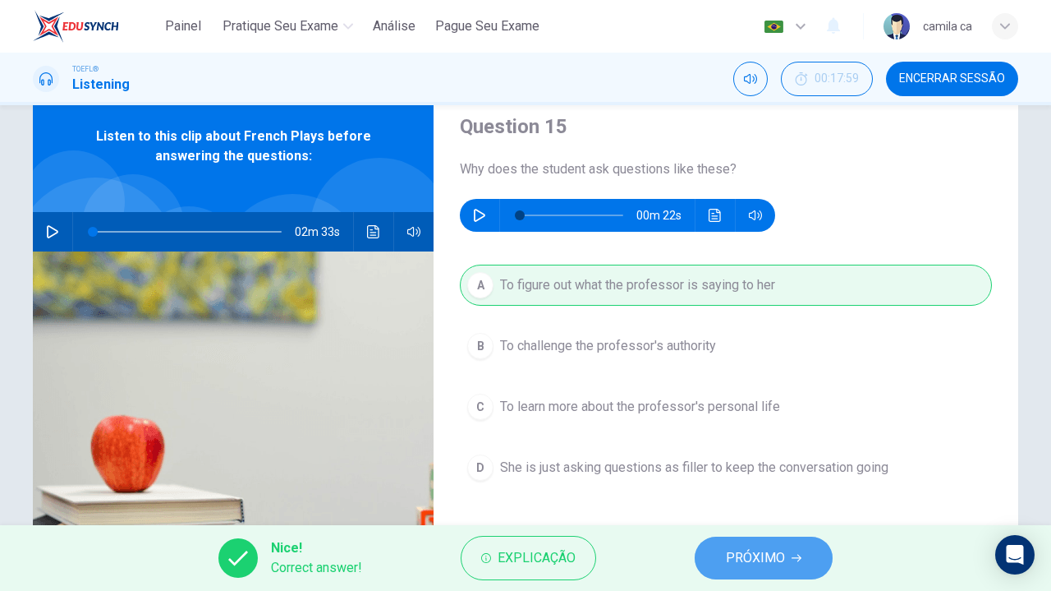
click at [761, 554] on span "PRÓXIMO" at bounding box center [755, 557] width 59 height 23
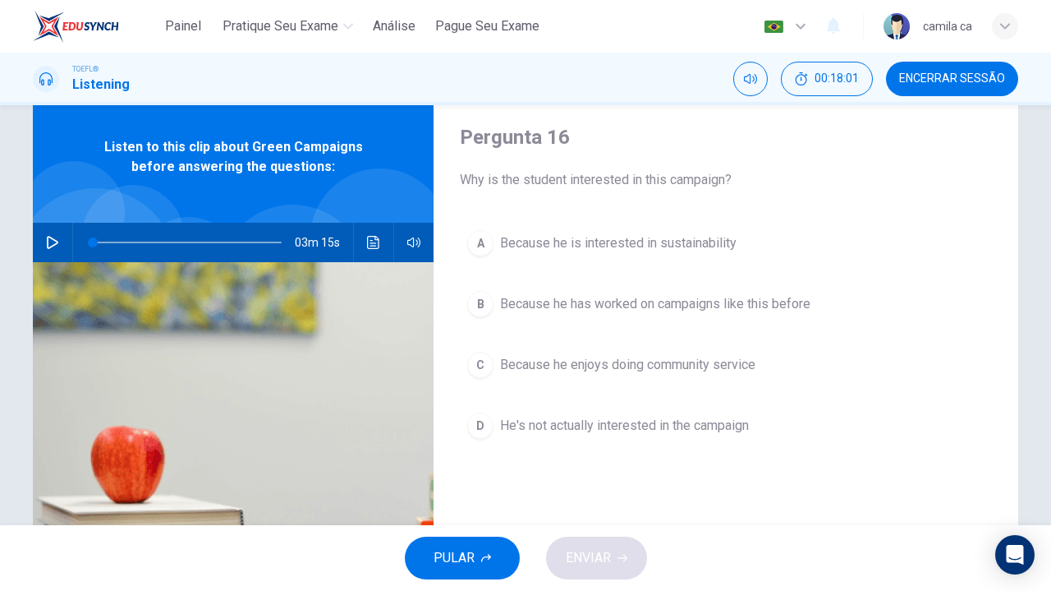
scroll to position [48, 0]
click at [53, 242] on icon "button" at bounding box center [52, 241] width 11 height 13
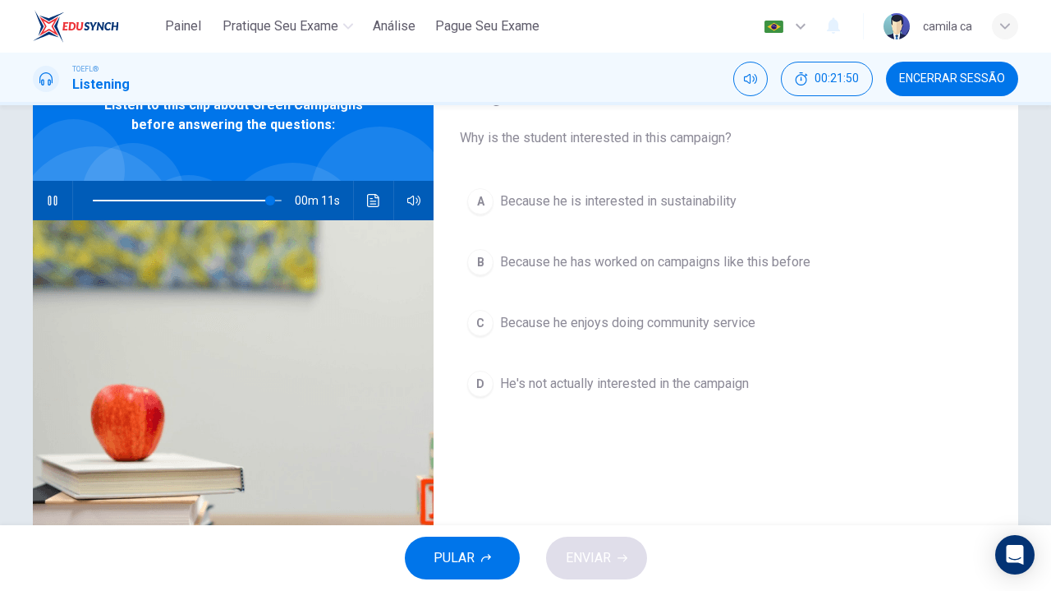
scroll to position [88, 0]
click at [520, 199] on span "Because he is interested in sustainability" at bounding box center [618, 202] width 237 height 20
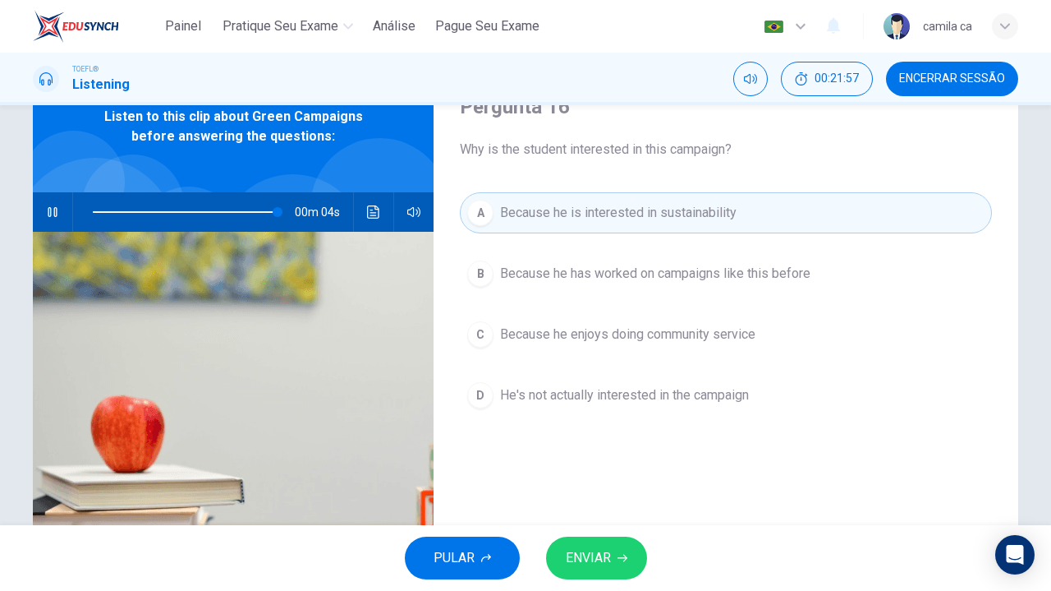
scroll to position [76, 0]
type input "0"
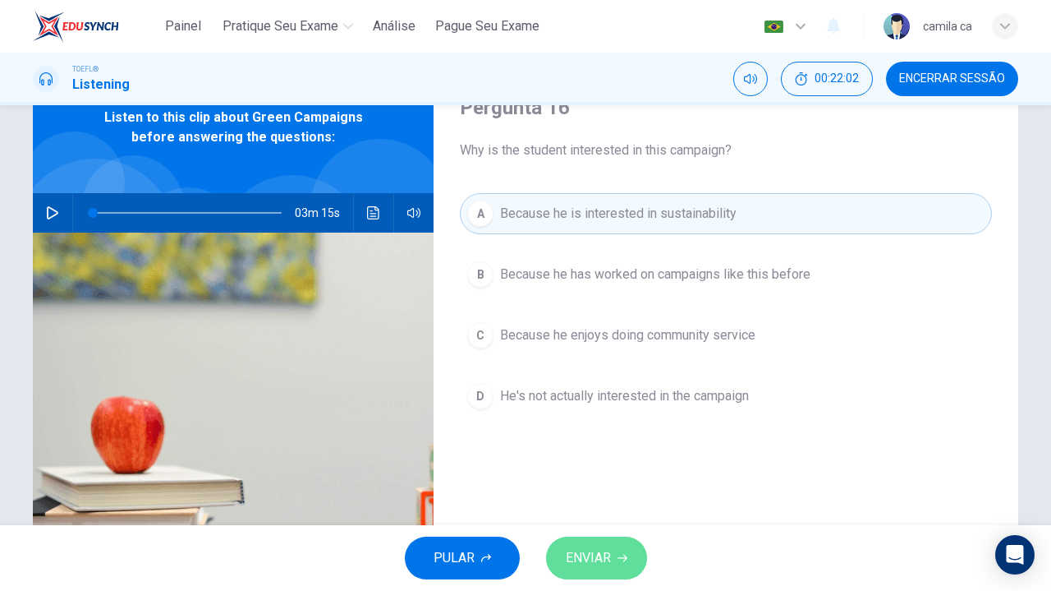
click at [604, 555] on span "ENVIAR" at bounding box center [588, 557] width 45 height 23
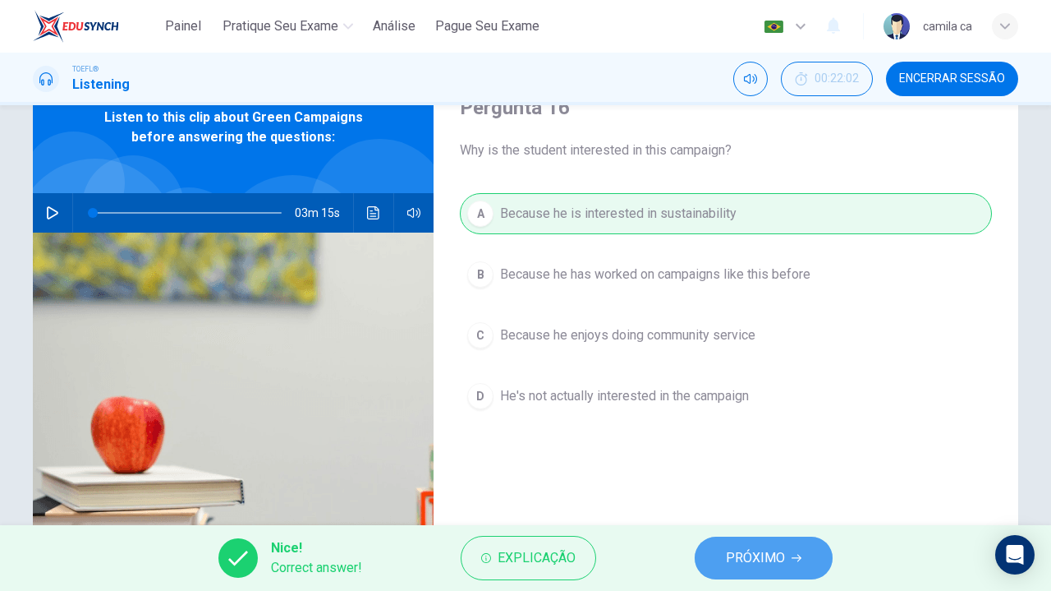
click at [751, 556] on span "PRÓXIMO" at bounding box center [755, 557] width 59 height 23
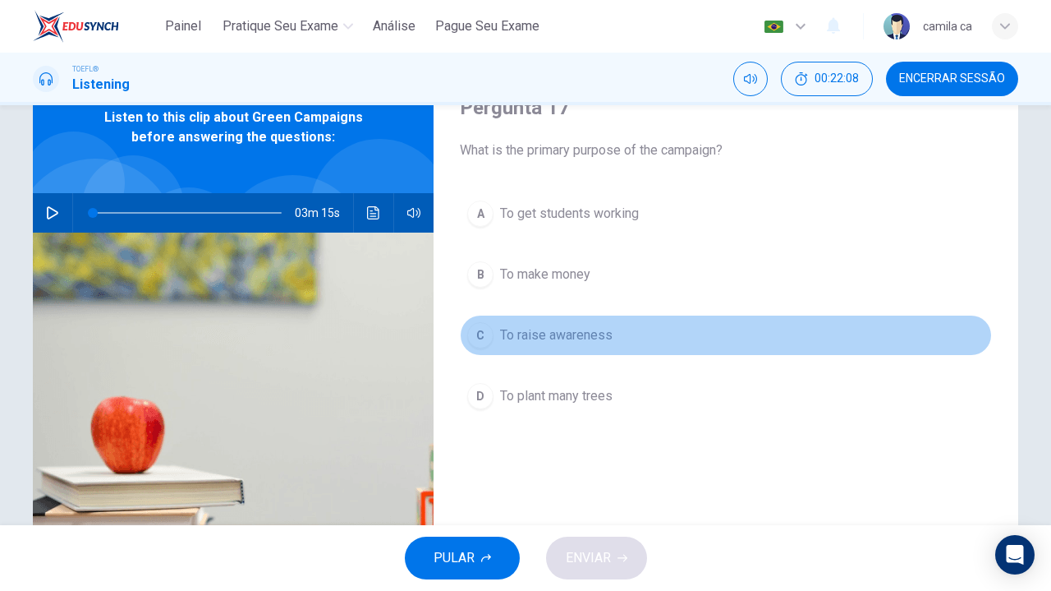
click at [628, 334] on button "C To raise awareness" at bounding box center [726, 335] width 532 height 41
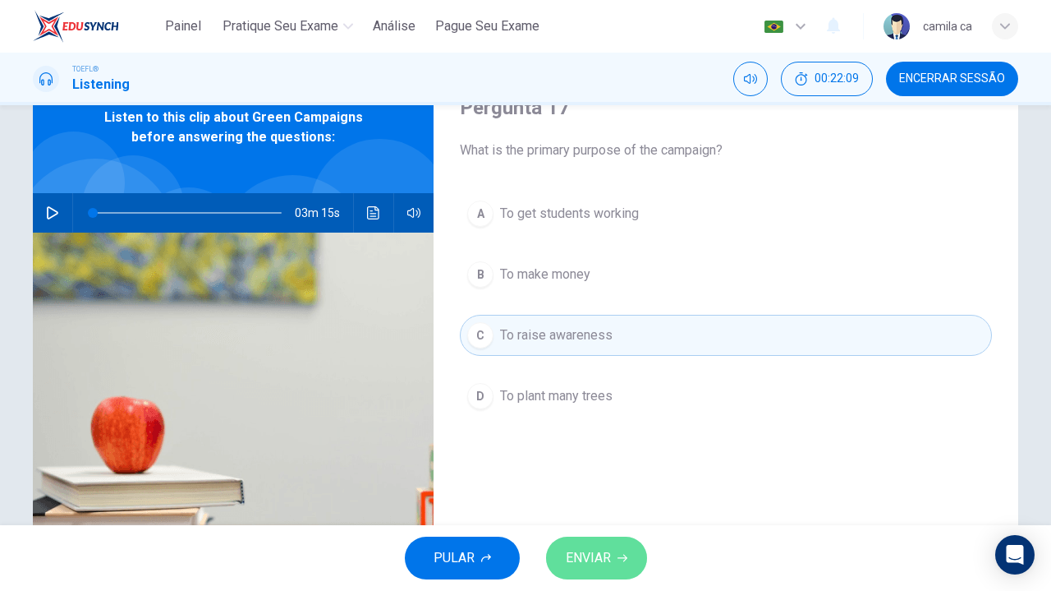
click at [601, 561] on span "ENVIAR" at bounding box center [588, 557] width 45 height 23
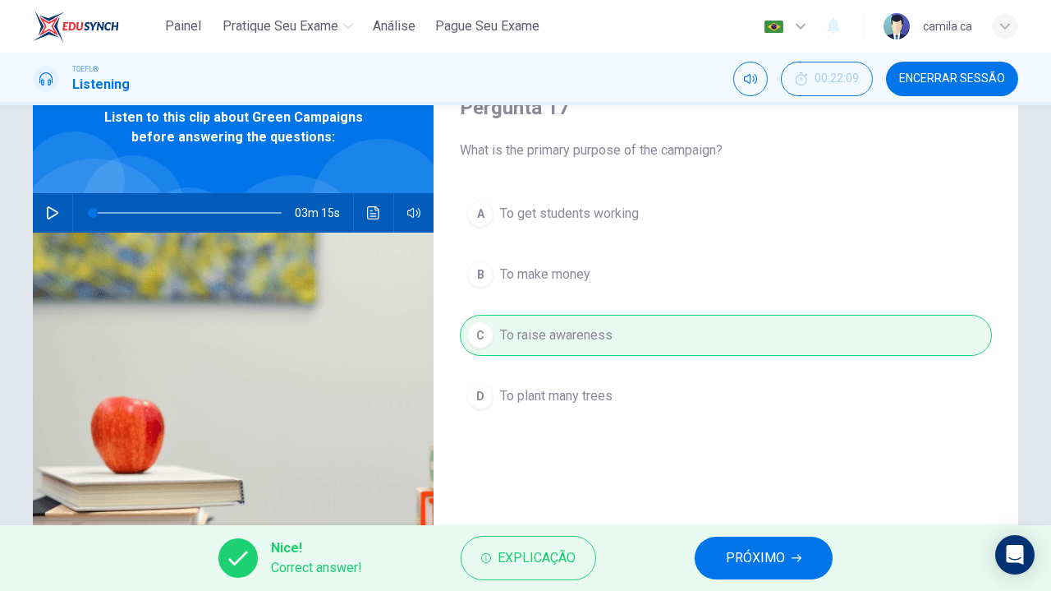
click at [770, 563] on span "PRÓXIMO" at bounding box center [755, 557] width 59 height 23
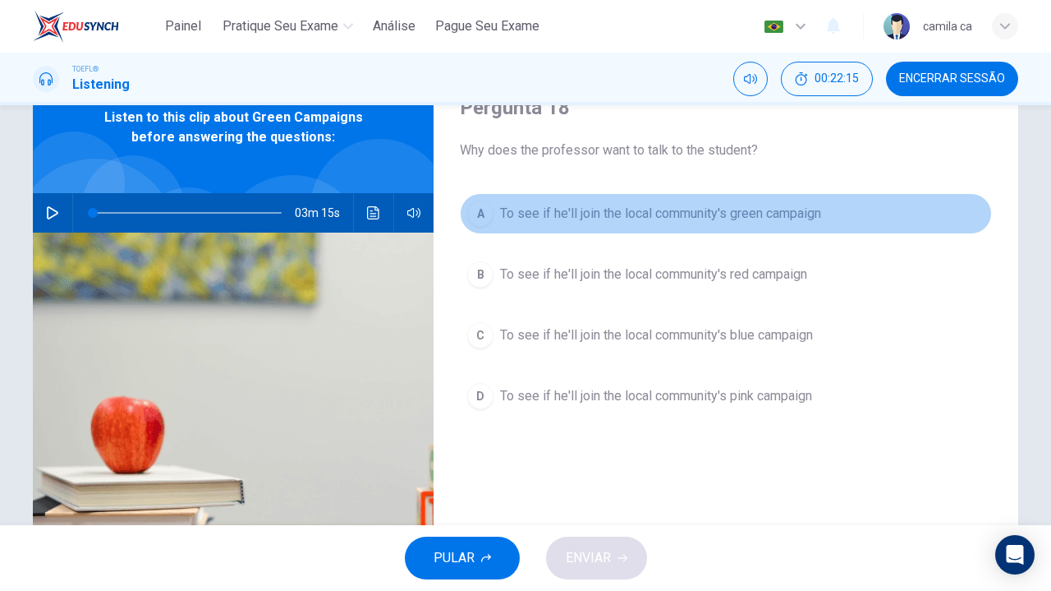
click at [721, 217] on span "To see if he'll join the local community's green campaign" at bounding box center [660, 214] width 321 height 20
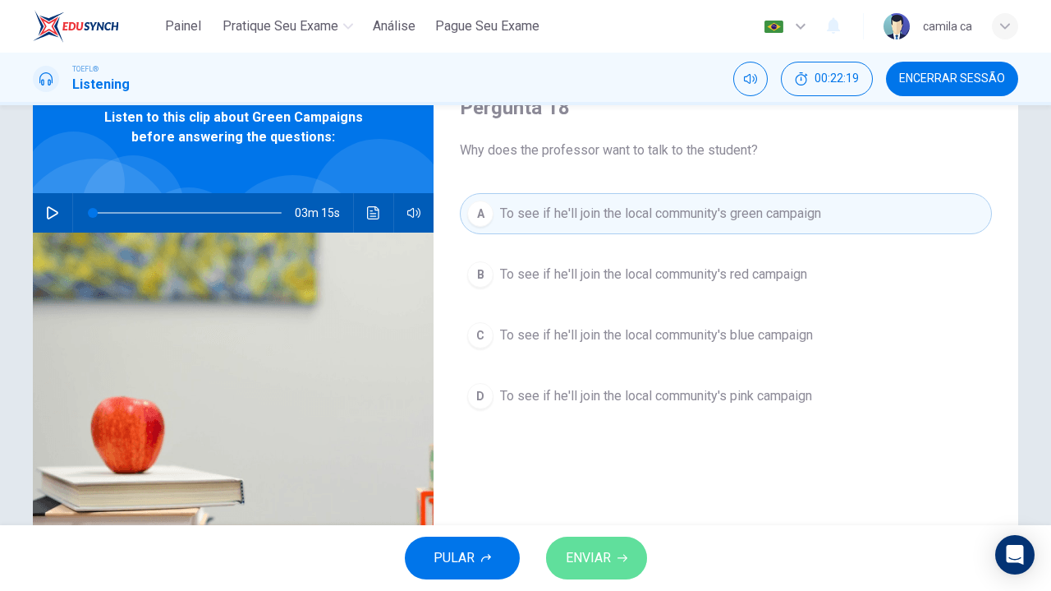
click at [596, 559] on span "ENVIAR" at bounding box center [588, 557] width 45 height 23
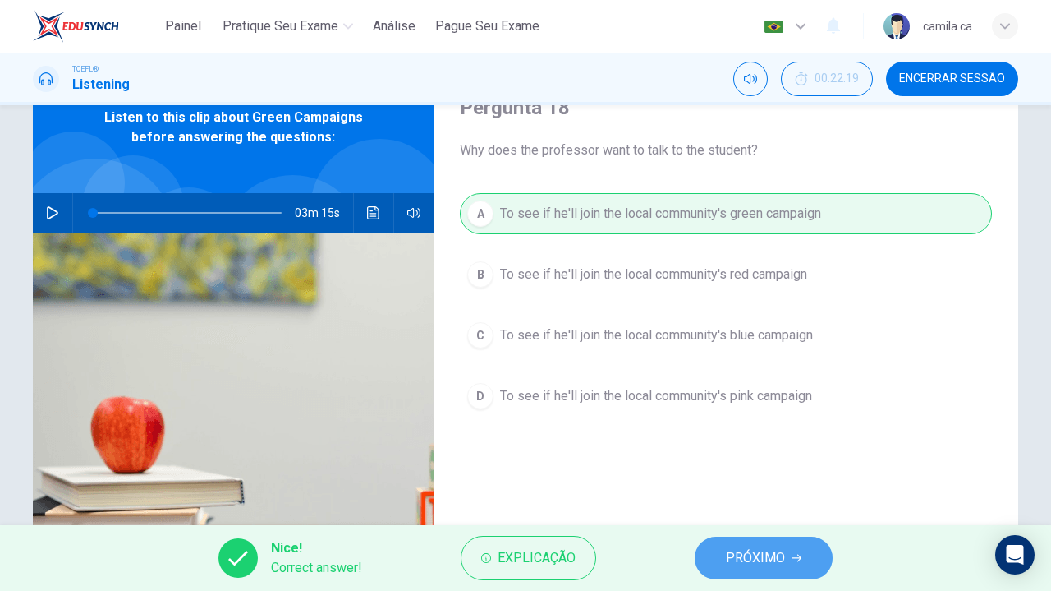
click at [747, 549] on span "PRÓXIMO" at bounding box center [755, 557] width 59 height 23
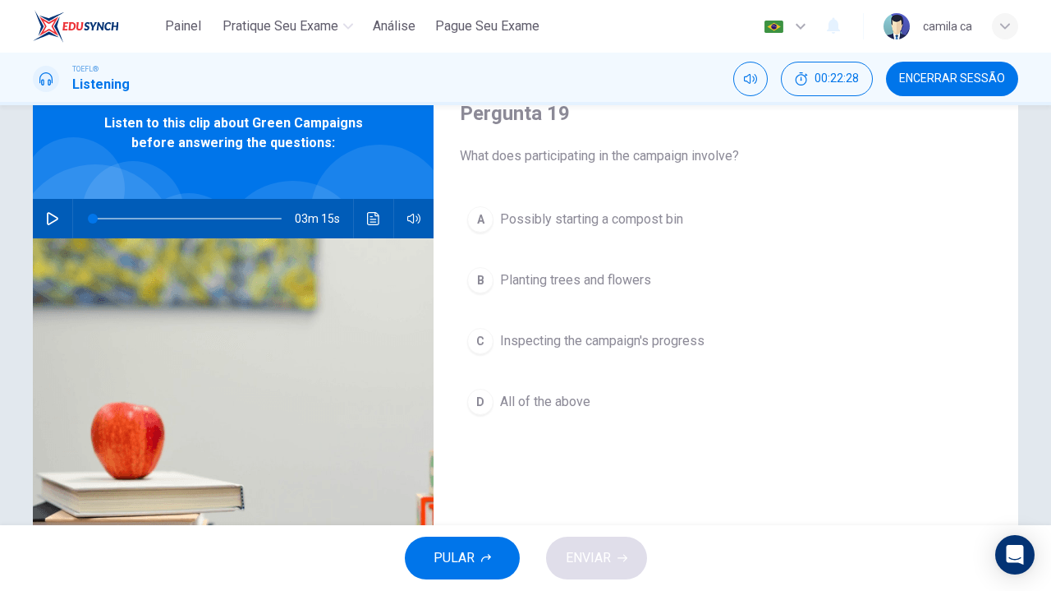
scroll to position [69, 0]
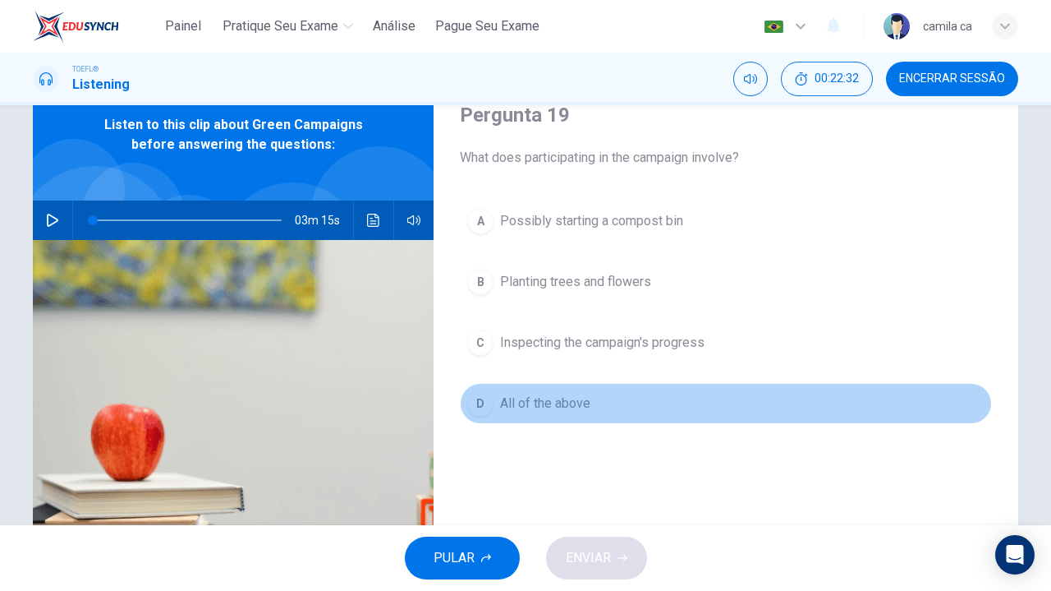
click at [580, 402] on span "All of the above" at bounding box center [545, 403] width 90 height 20
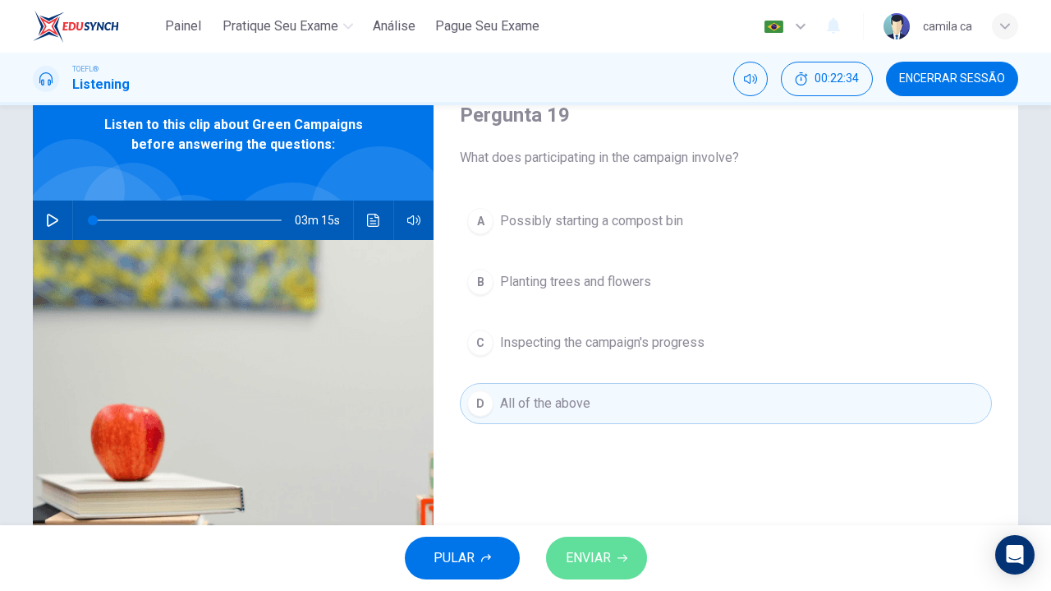
click at [600, 554] on span "ENVIAR" at bounding box center [588, 557] width 45 height 23
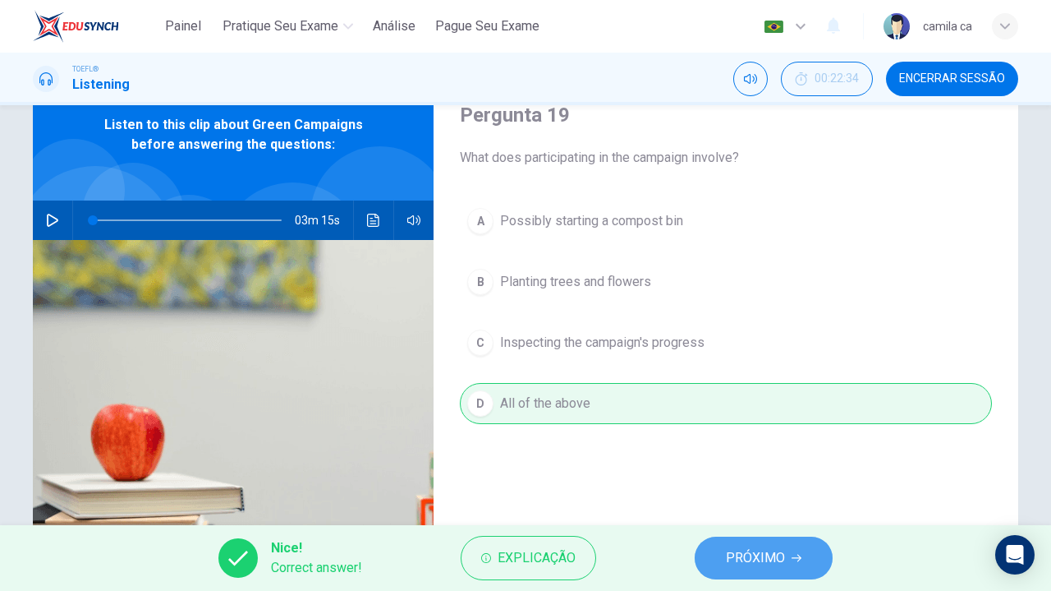
click at [776, 551] on span "PRÓXIMO" at bounding box center [755, 557] width 59 height 23
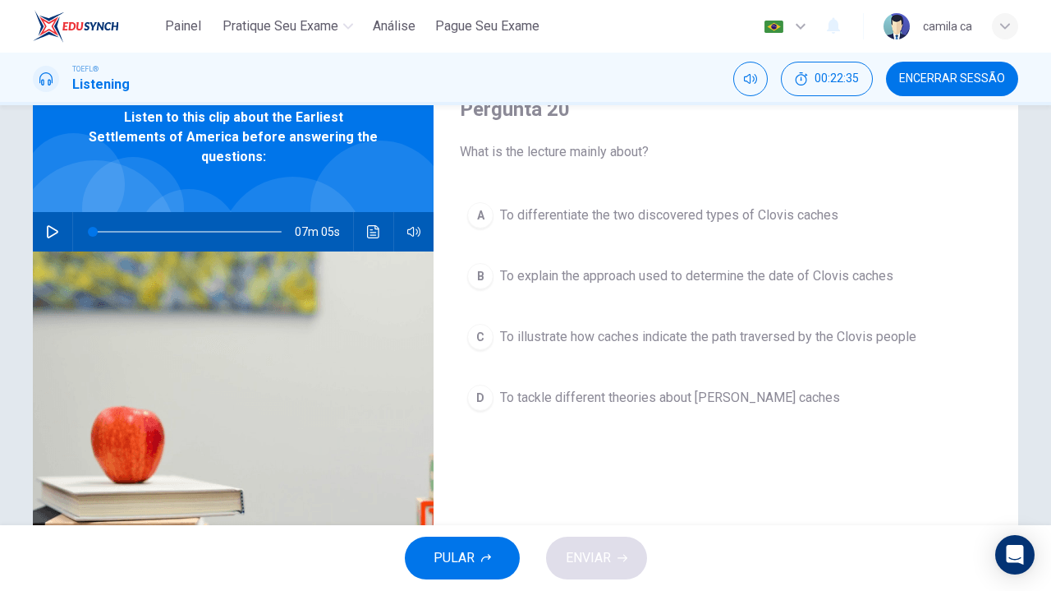
scroll to position [49, 0]
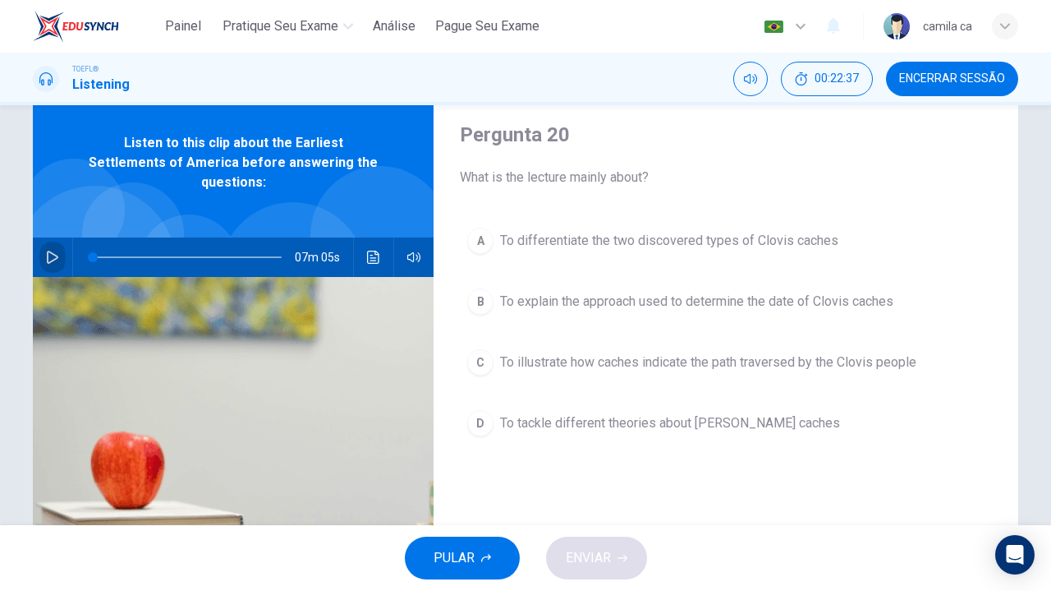
click at [55, 238] on button "button" at bounding box center [52, 256] width 26 height 39
click at [53, 251] on icon "button" at bounding box center [52, 257] width 13 height 13
click at [48, 251] on icon "button" at bounding box center [52, 257] width 11 height 13
type input "0"
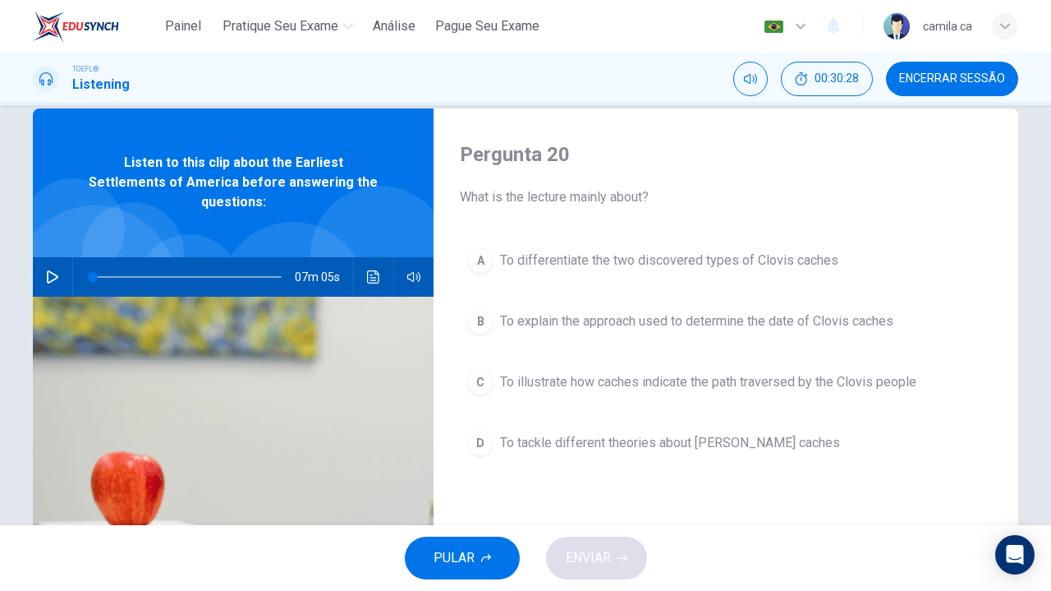
scroll to position [30, 0]
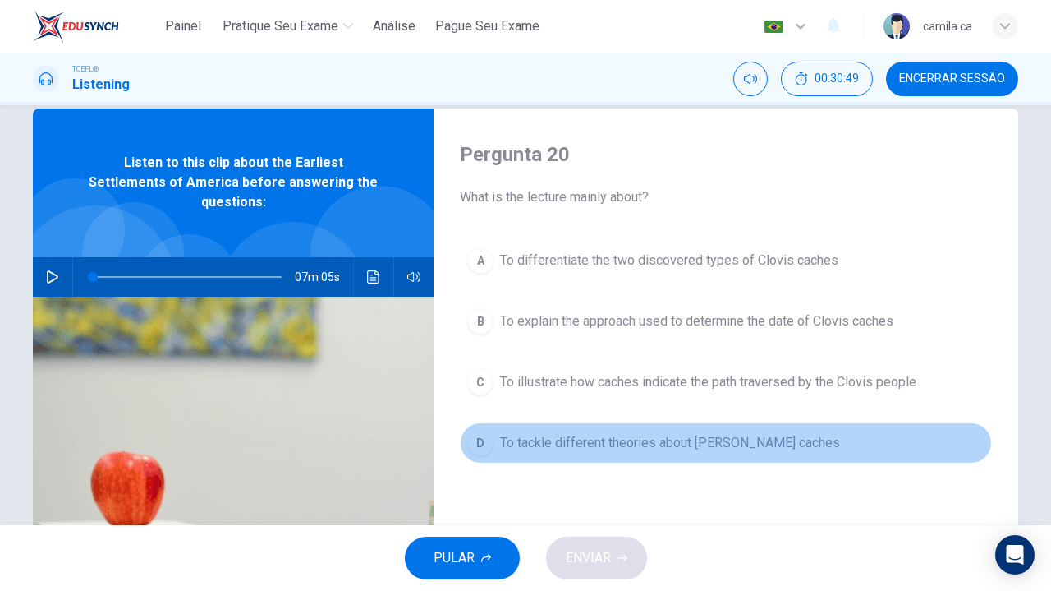
click at [664, 446] on span "To tackle different theories about [PERSON_NAME] caches" at bounding box center [670, 443] width 340 height 20
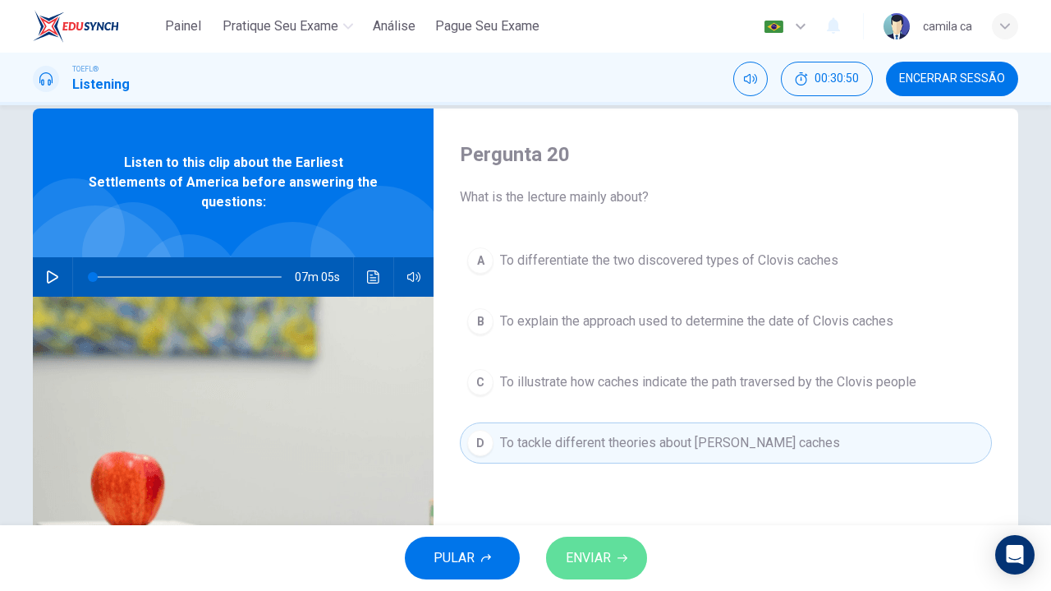
click at [598, 565] on span "ENVIAR" at bounding box center [588, 557] width 45 height 23
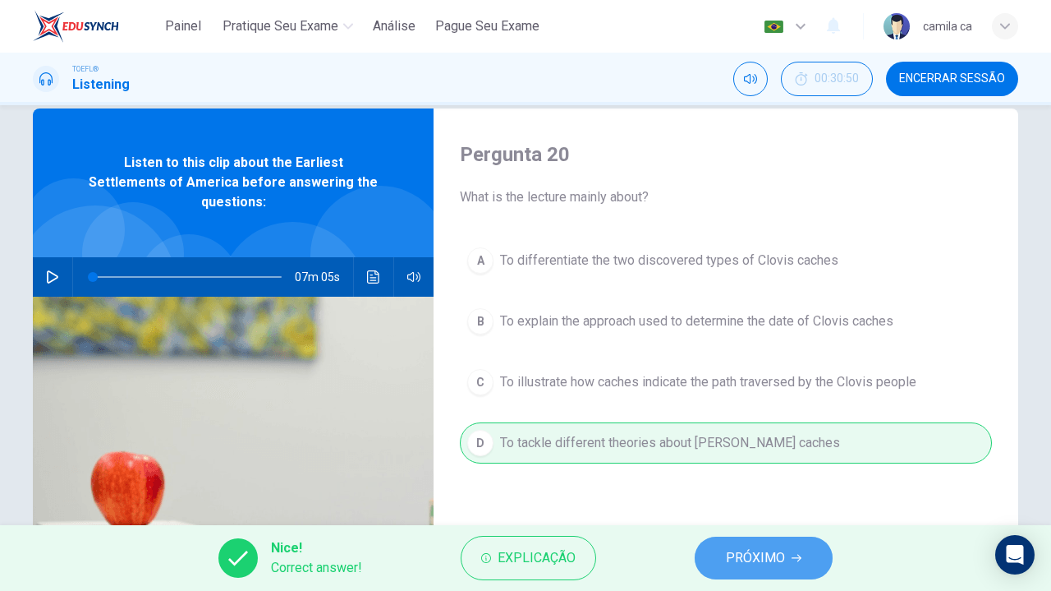
click at [756, 540] on button "PRÓXIMO" at bounding box center [764, 557] width 138 height 43
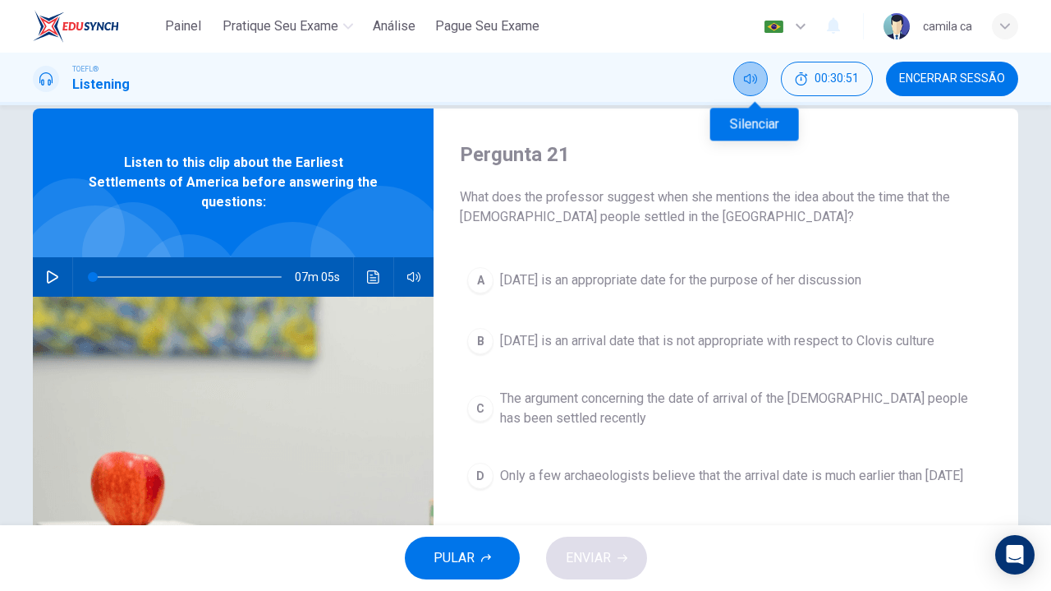
click at [756, 80] on icon "Silenciar" at bounding box center [750, 78] width 13 height 13
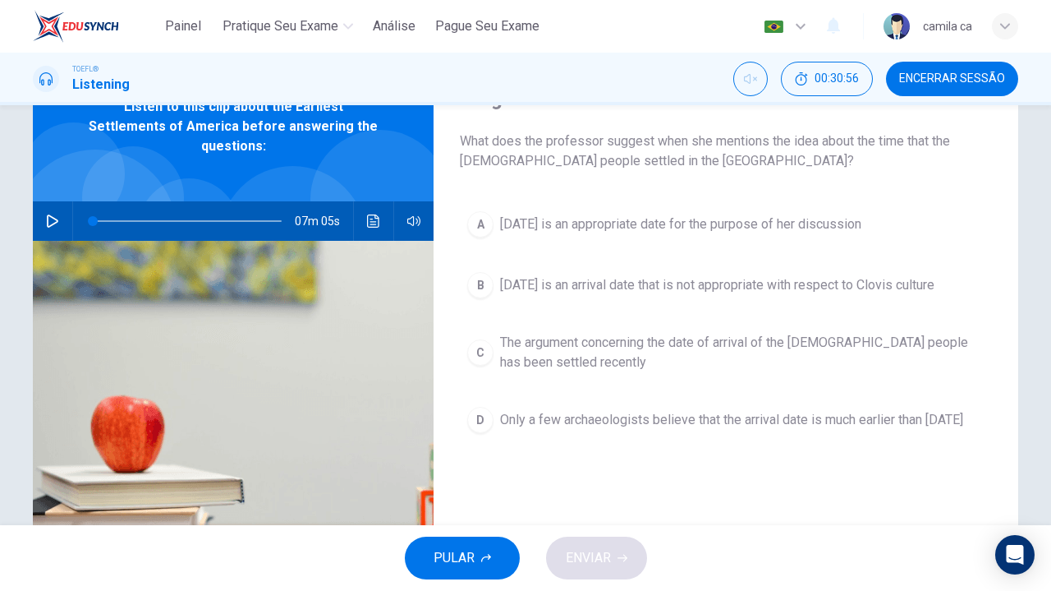
scroll to position [85, 0]
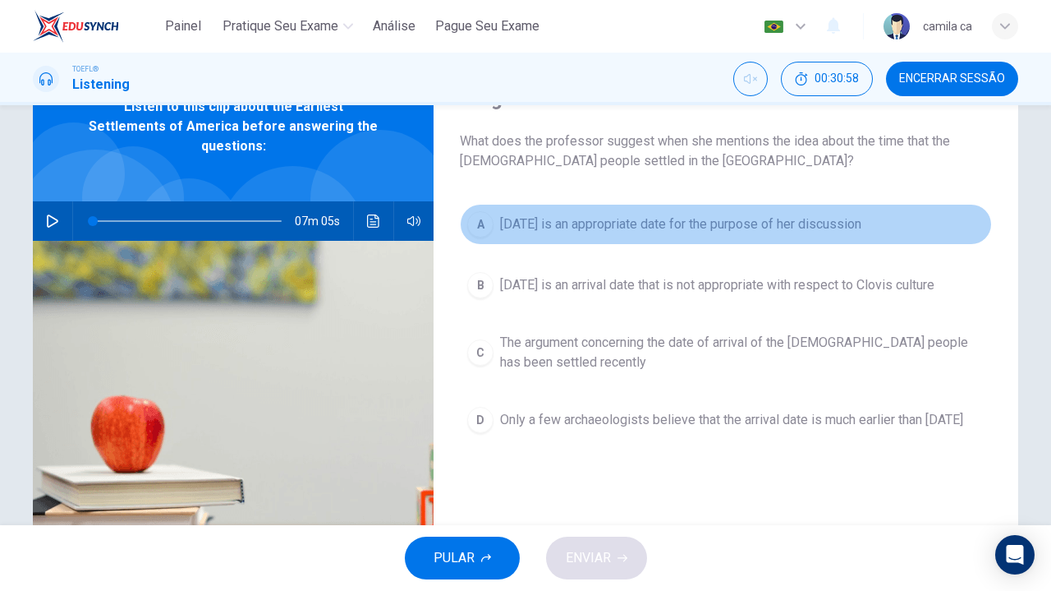
click at [641, 221] on span "[DATE] is an appropriate date for the purpose of her discussion" at bounding box center [680, 224] width 361 height 20
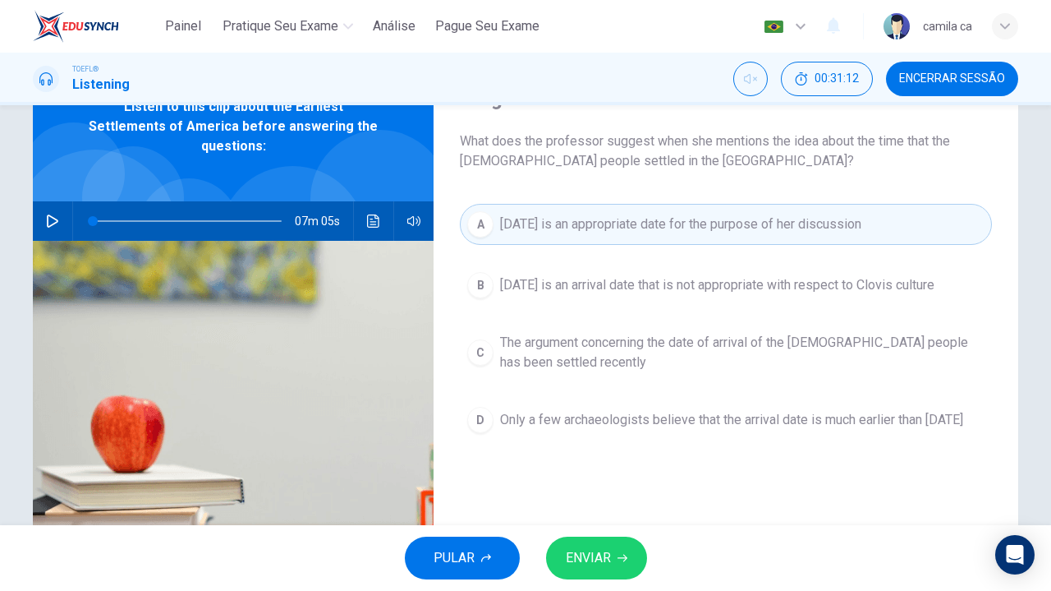
click at [614, 543] on button "ENVIAR" at bounding box center [596, 557] width 101 height 43
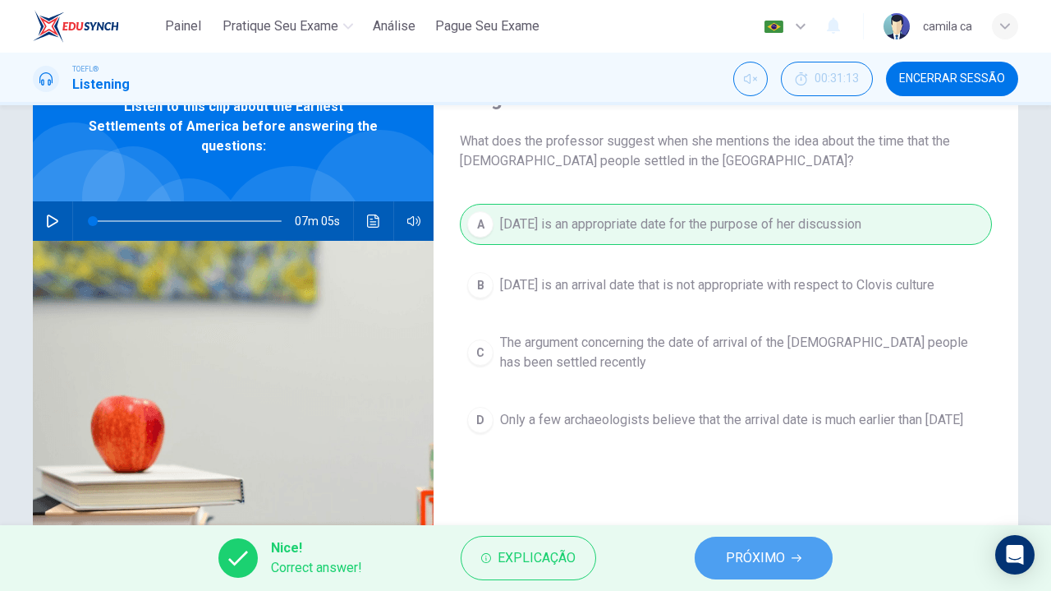
click at [744, 545] on button "PRÓXIMO" at bounding box center [764, 557] width 138 height 43
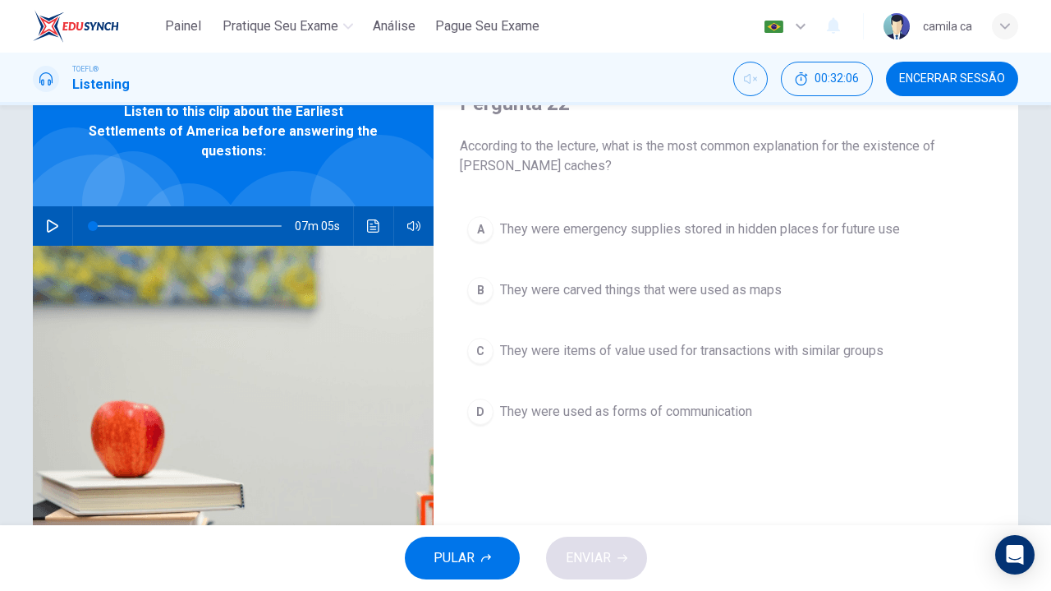
scroll to position [82, 0]
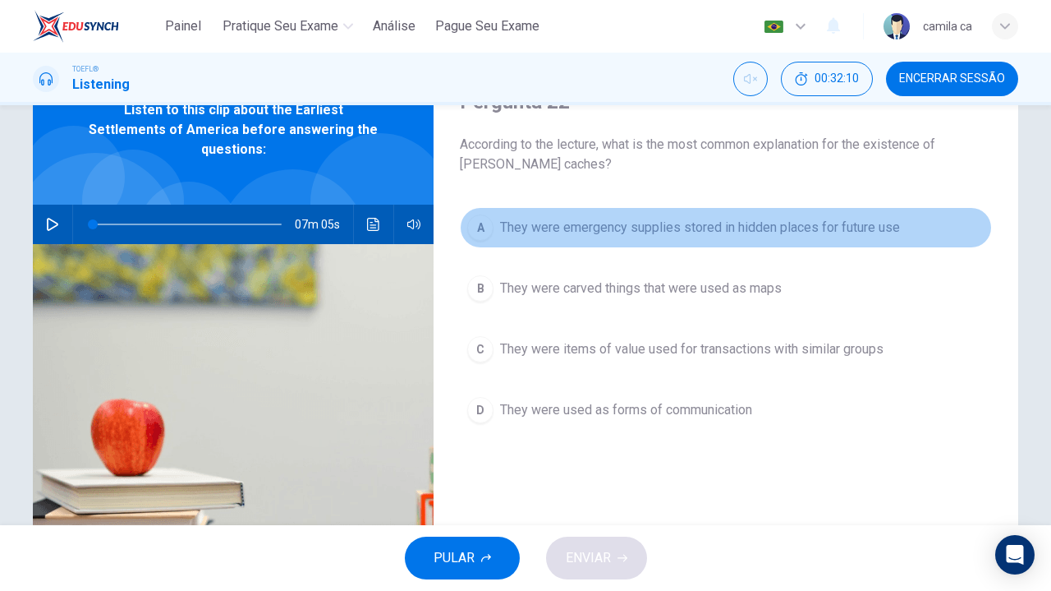
click at [600, 228] on span "They were emergency supplies stored in hidden places for future use" at bounding box center [700, 228] width 400 height 20
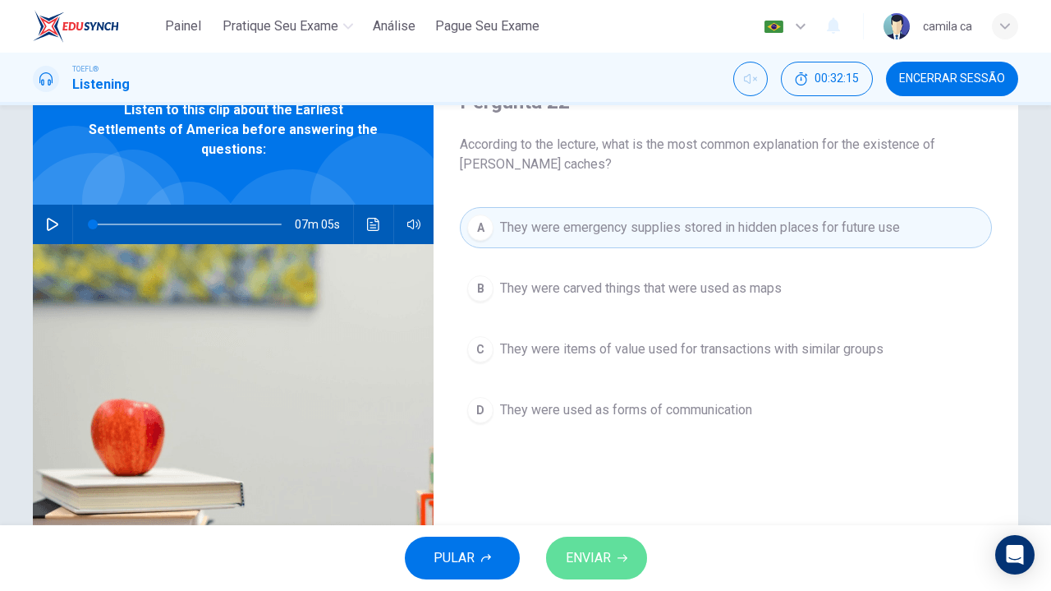
click at [593, 559] on span "ENVIAR" at bounding box center [588, 557] width 45 height 23
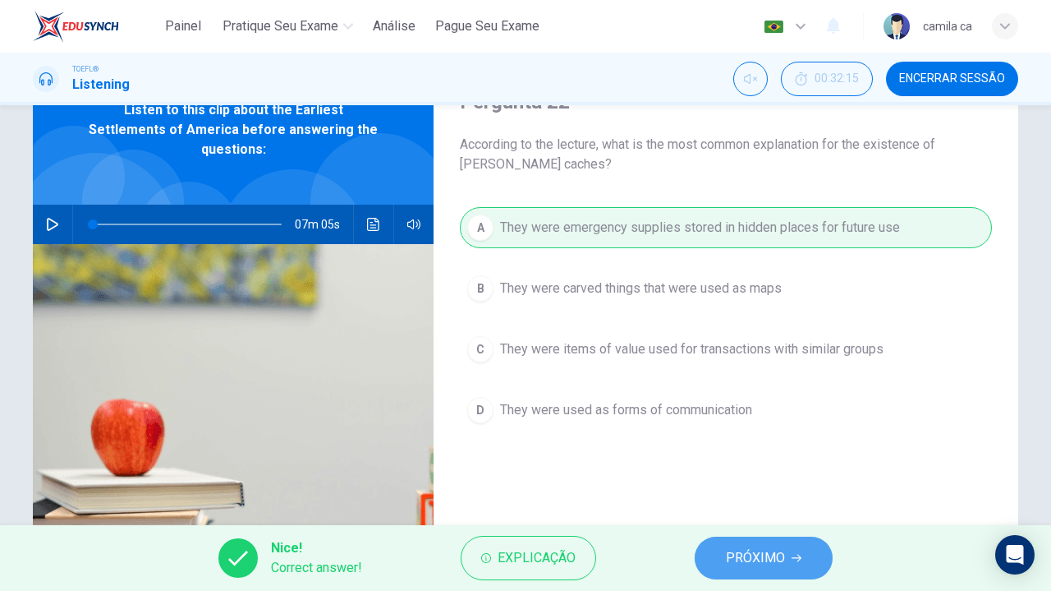
click at [719, 548] on button "PRÓXIMO" at bounding box center [764, 557] width 138 height 43
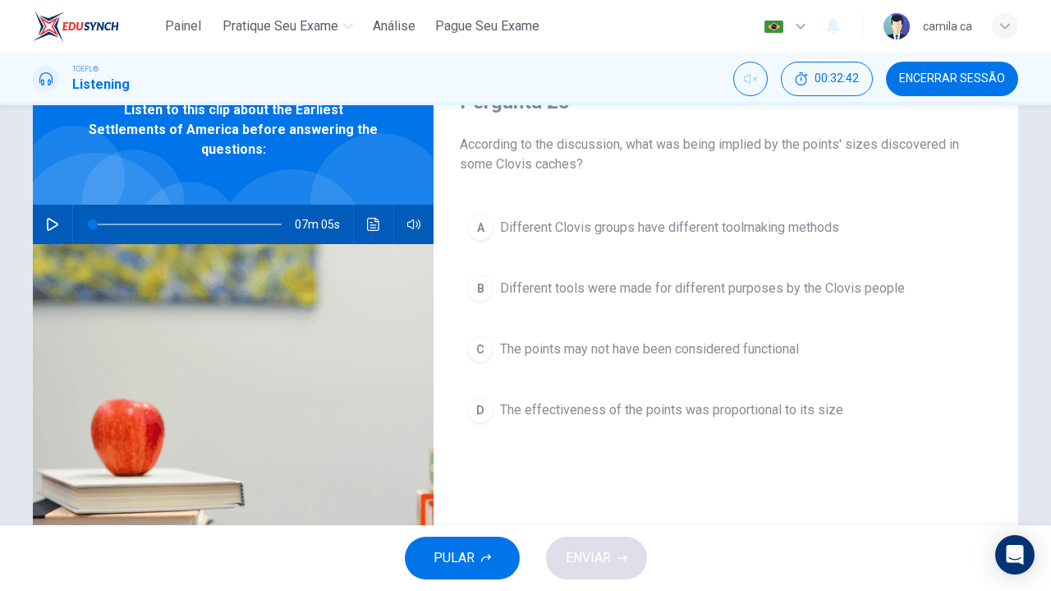
click at [650, 298] on button "B Different tools were made for different purposes by the Clovis people" at bounding box center [726, 288] width 532 height 41
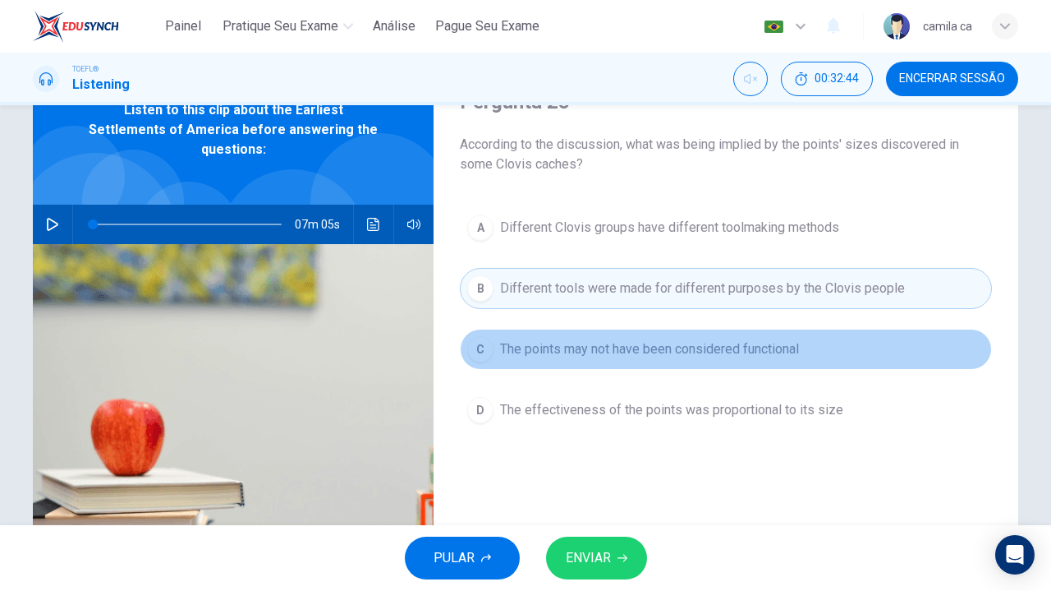
click at [654, 350] on span "The points may not have been considered functional" at bounding box center [649, 349] width 299 height 20
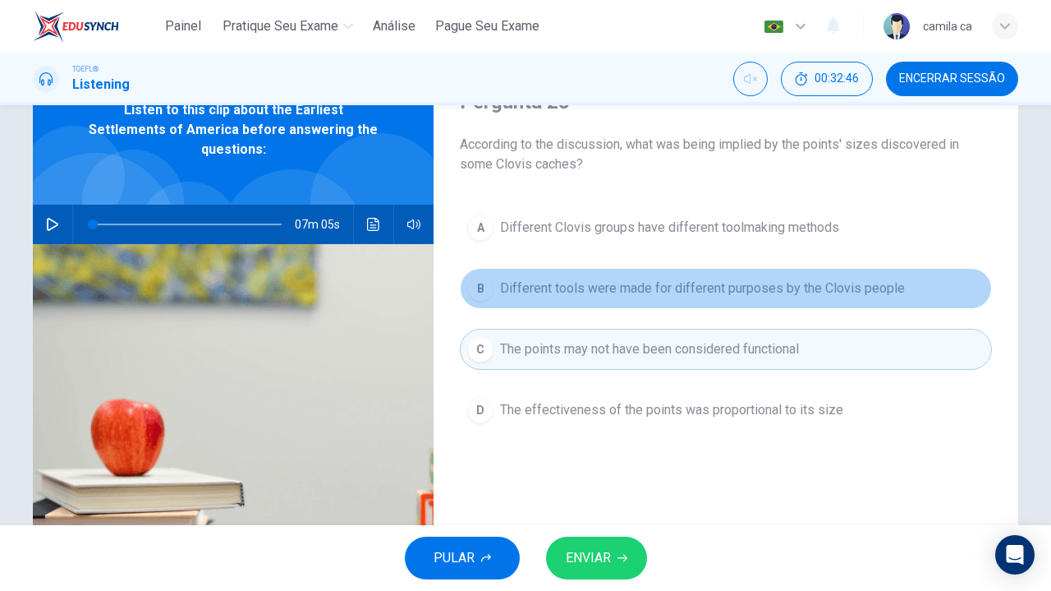
click at [658, 289] on span "Different tools were made for different purposes by the Clovis people" at bounding box center [702, 288] width 405 height 20
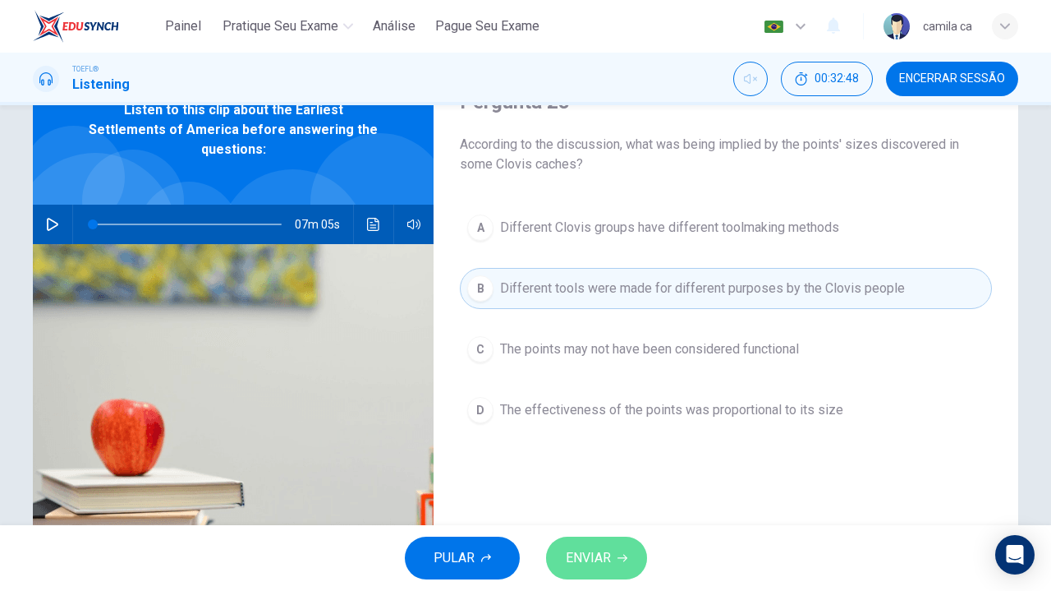
click at [618, 552] on button "ENVIAR" at bounding box center [596, 557] width 101 height 43
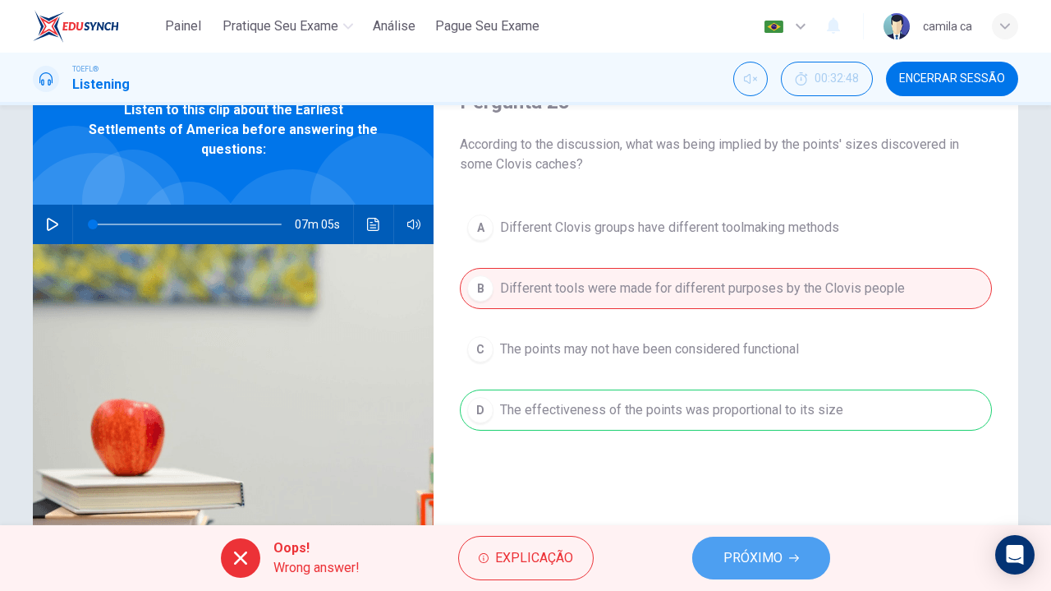
click at [752, 553] on span "PRÓXIMO" at bounding box center [753, 557] width 59 height 23
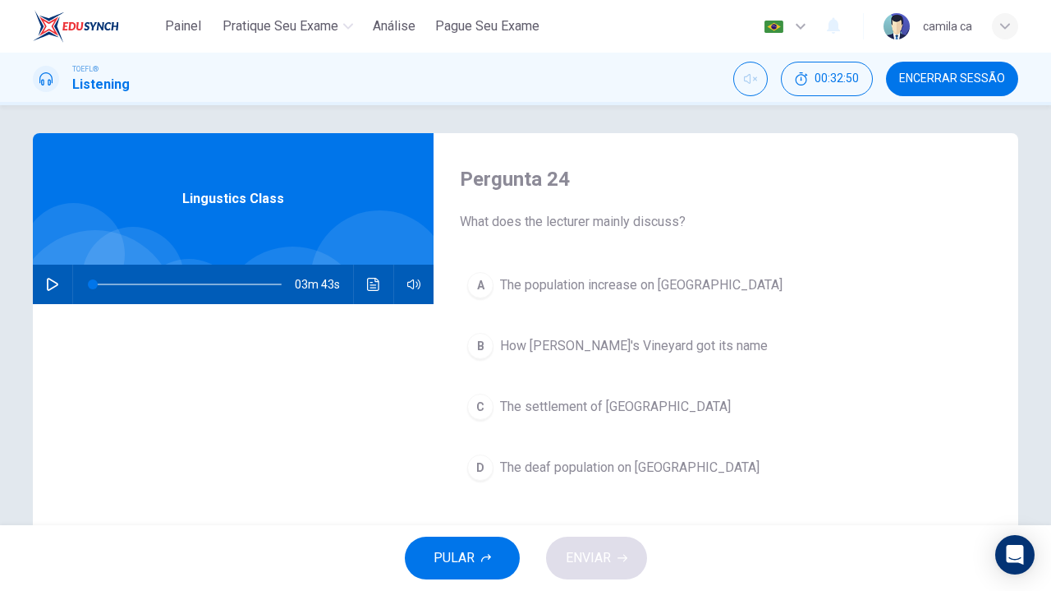
scroll to position [2, 0]
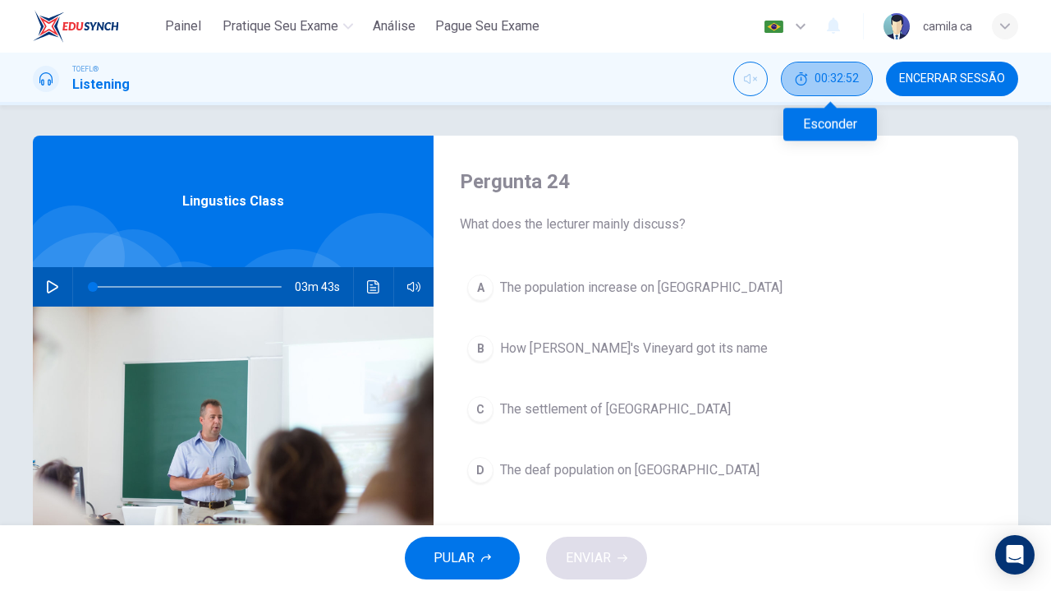
click at [831, 83] on span "00:32:52" at bounding box center [837, 78] width 44 height 13
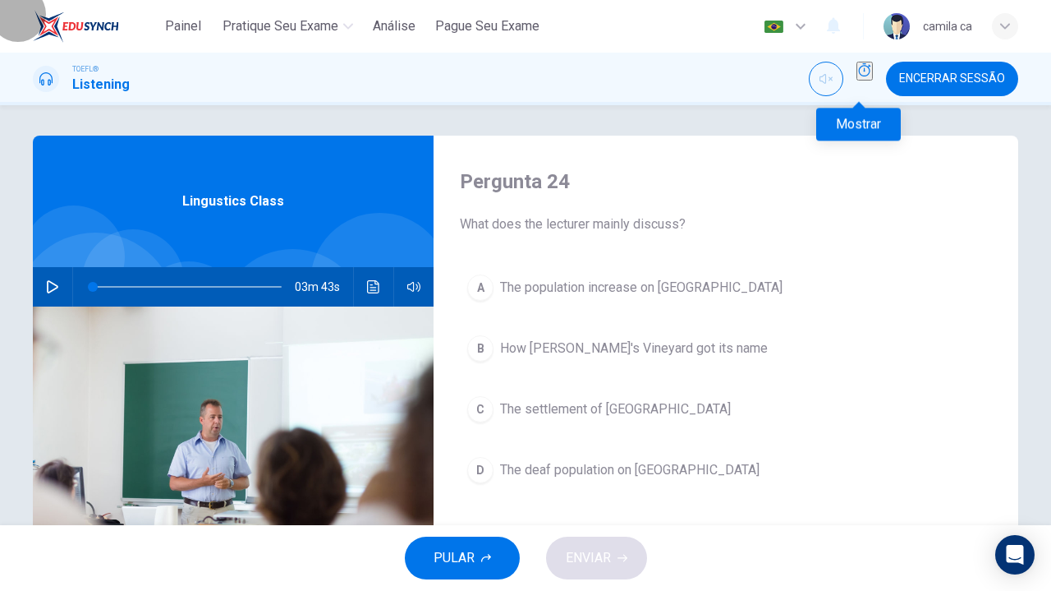
click at [861, 76] on icon "Mostrar" at bounding box center [864, 69] width 13 height 13
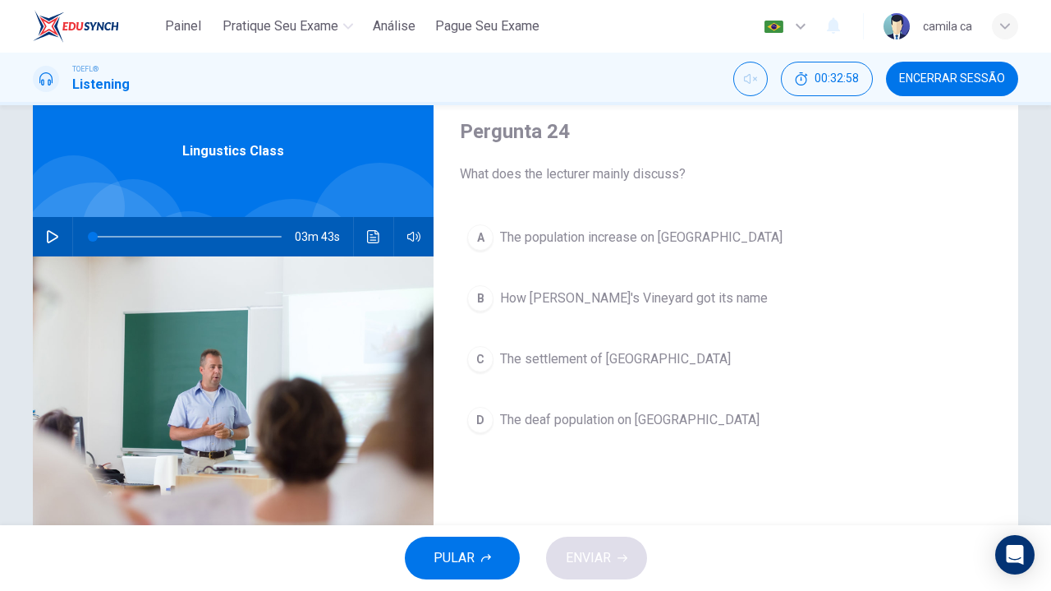
scroll to position [52, 0]
click at [39, 237] on button "button" at bounding box center [52, 237] width 26 height 39
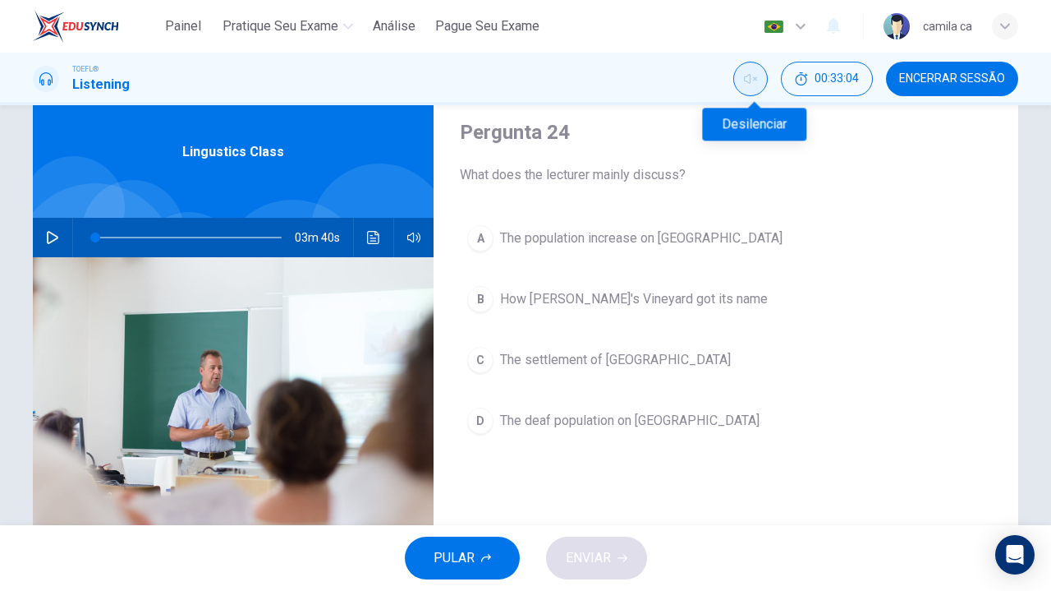
click at [754, 76] on icon "Desilenciar" at bounding box center [750, 79] width 13 height 10
drag, startPoint x: 83, startPoint y: 238, endPoint x: 61, endPoint y: 243, distance: 22.7
click at [61, 243] on div "03m 43s" at bounding box center [233, 237] width 401 height 39
click at [39, 235] on button "button" at bounding box center [52, 237] width 26 height 39
type input "0"
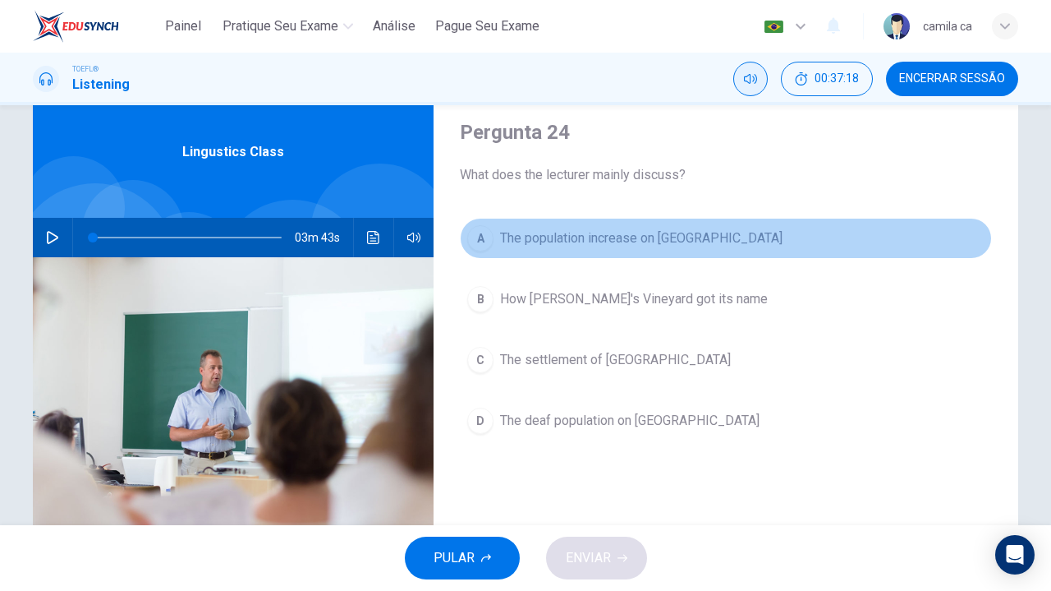
click at [723, 246] on span "The population increase on [GEOGRAPHIC_DATA]" at bounding box center [641, 238] width 283 height 20
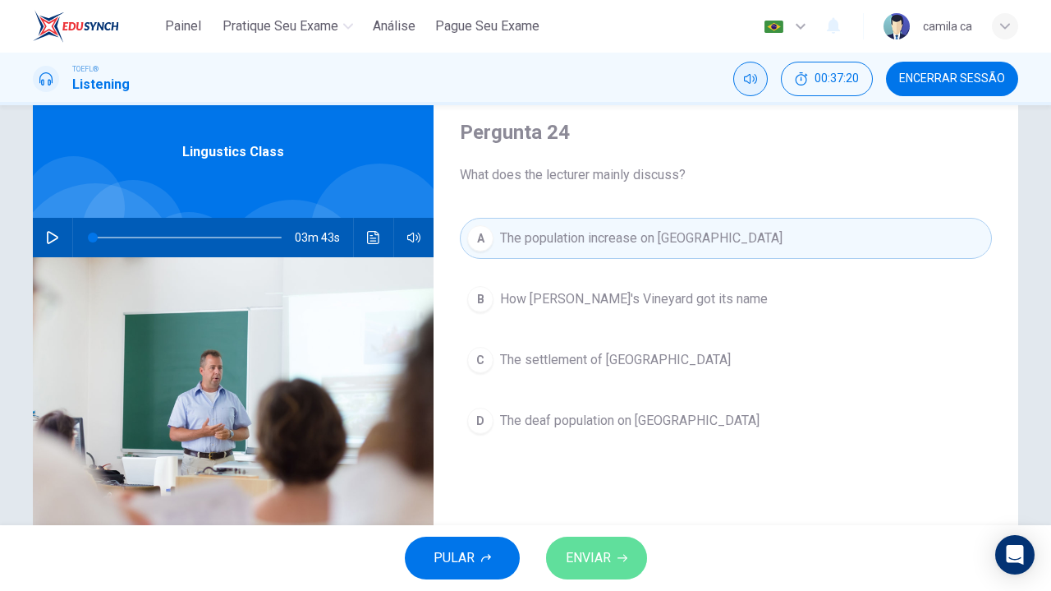
click at [605, 554] on span "ENVIAR" at bounding box center [588, 557] width 45 height 23
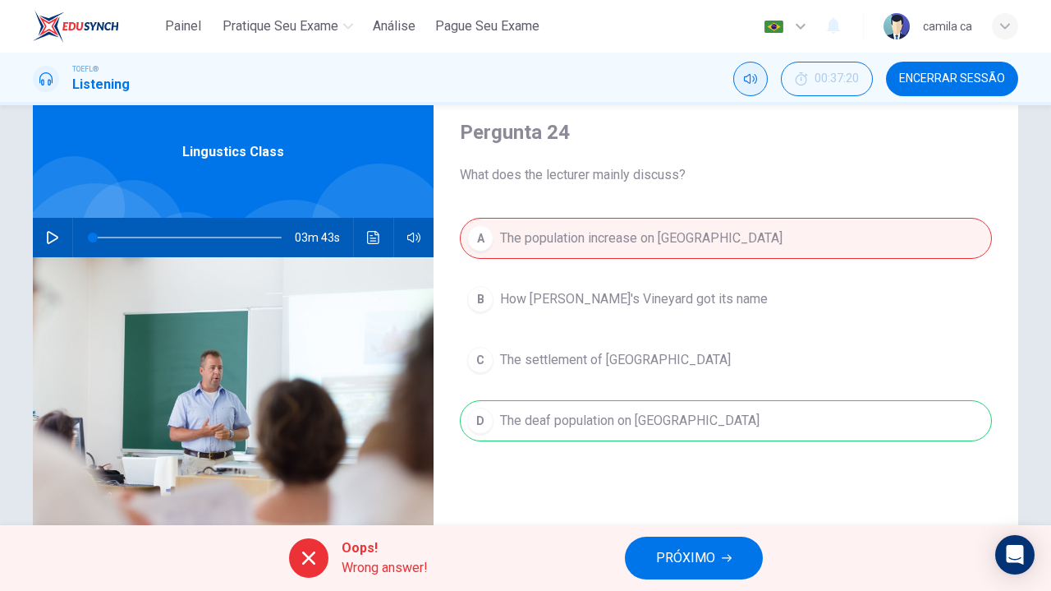
click at [691, 558] on span "PRÓXIMO" at bounding box center [685, 557] width 59 height 23
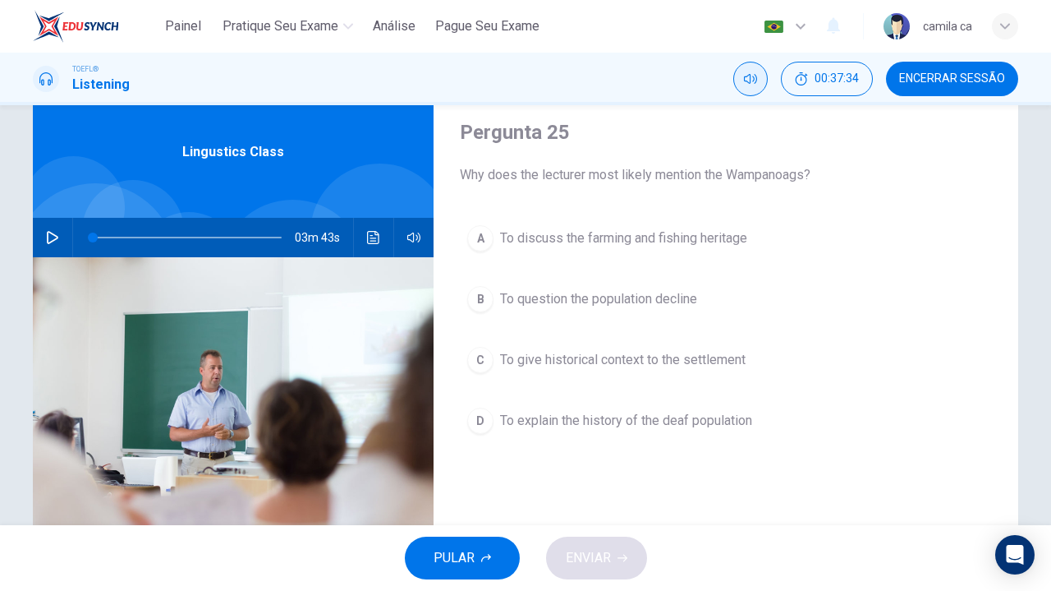
click at [673, 352] on span "To give historical context to the settlement" at bounding box center [623, 360] width 246 height 20
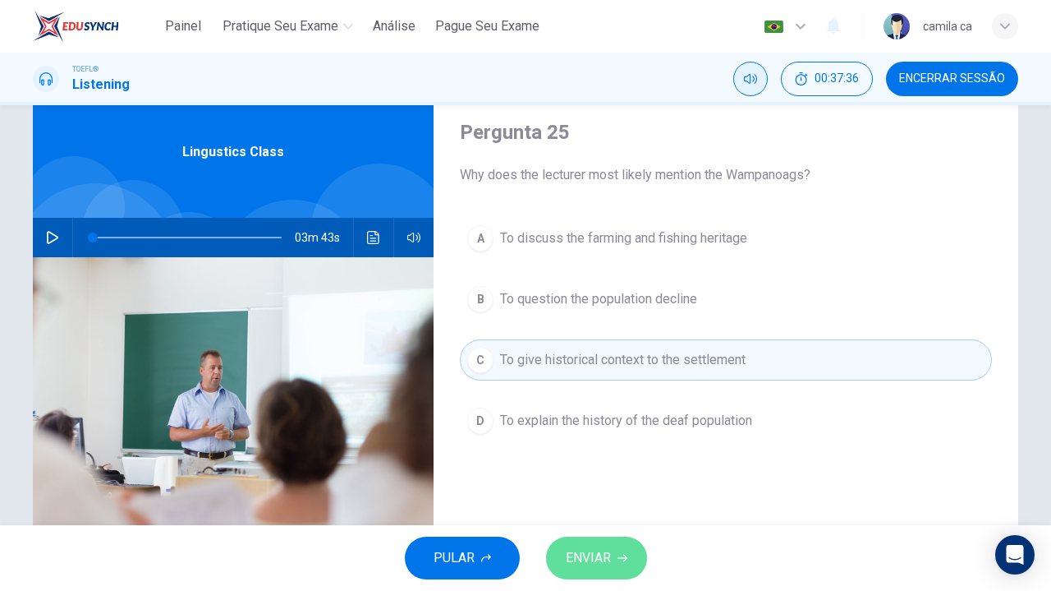
click at [605, 554] on span "ENVIAR" at bounding box center [588, 557] width 45 height 23
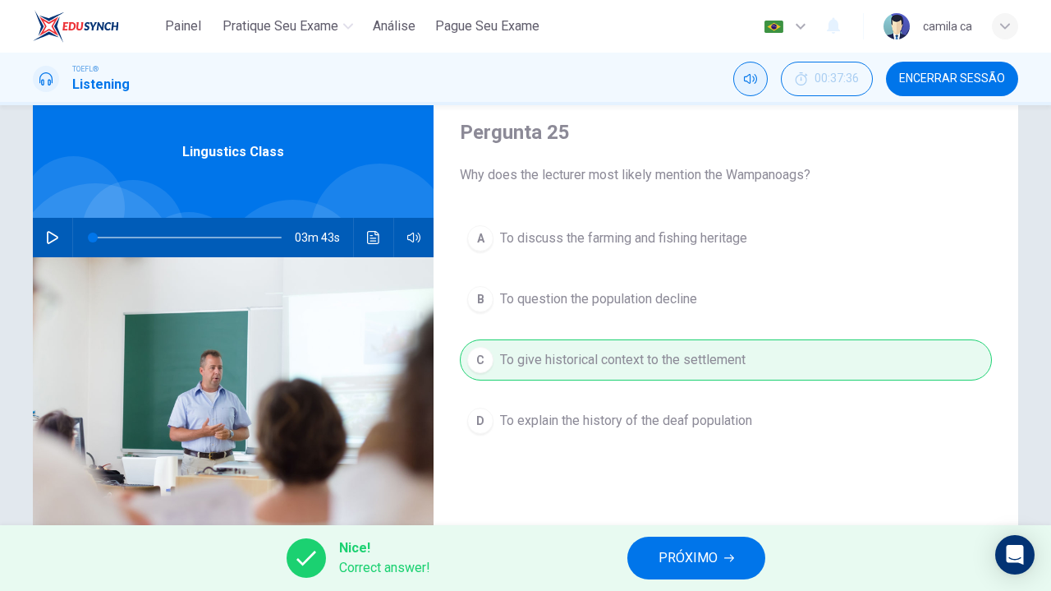
click at [707, 558] on span "PRÓXIMO" at bounding box center [688, 557] width 59 height 23
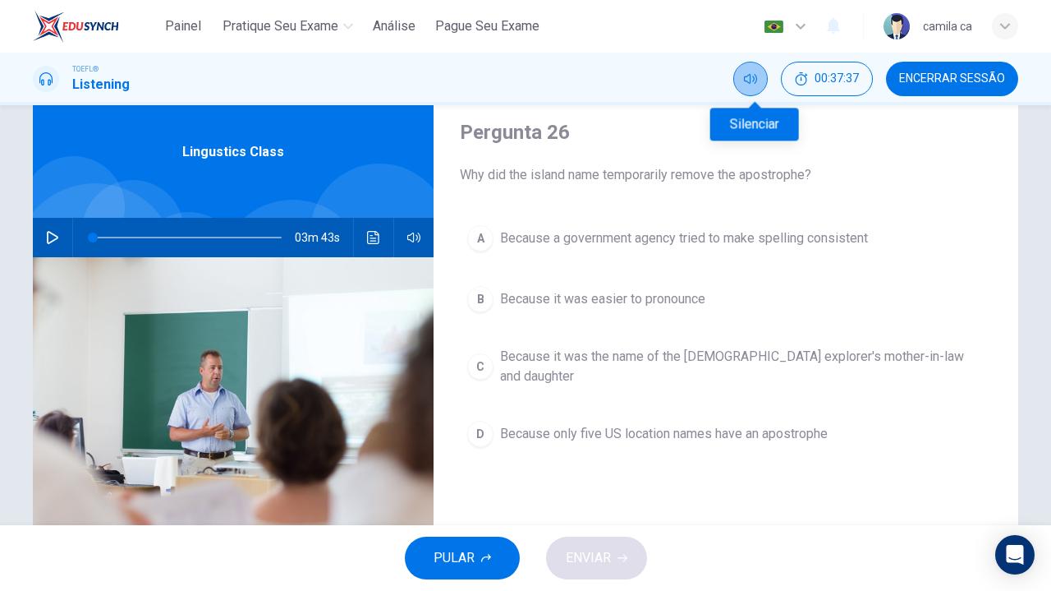
click at [752, 85] on icon "Silenciar" at bounding box center [750, 78] width 13 height 13
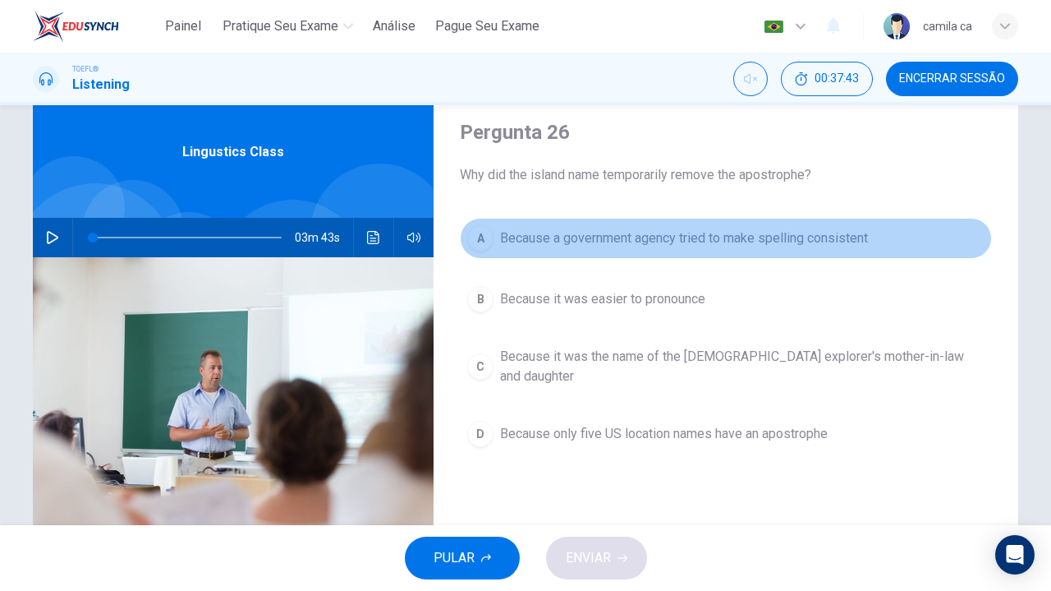
click at [700, 237] on span "Because a government agency tried to make spelling consistent" at bounding box center [684, 238] width 368 height 20
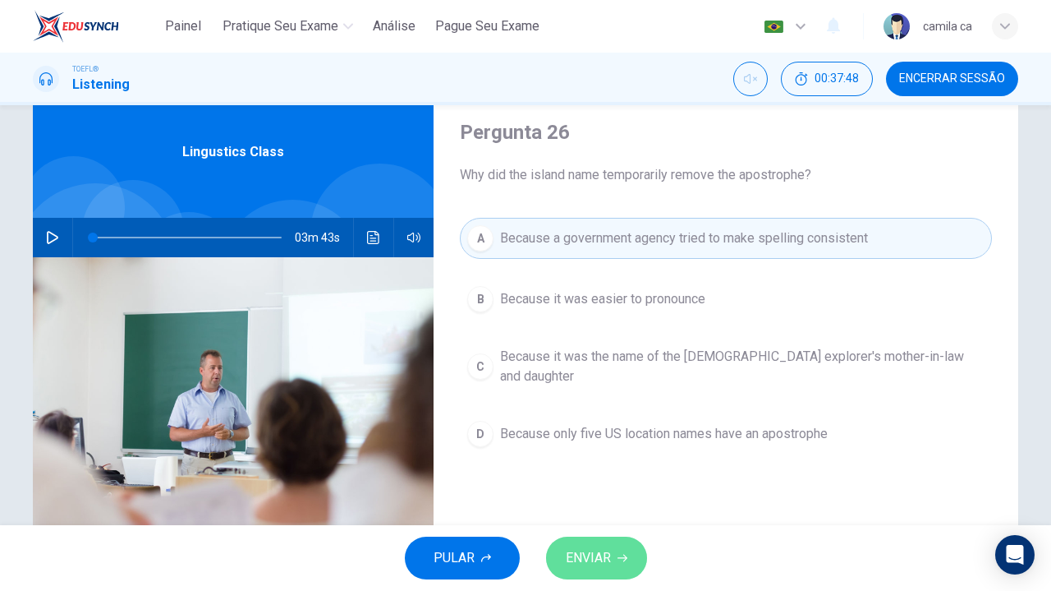
click at [628, 552] on button "ENVIAR" at bounding box center [596, 557] width 101 height 43
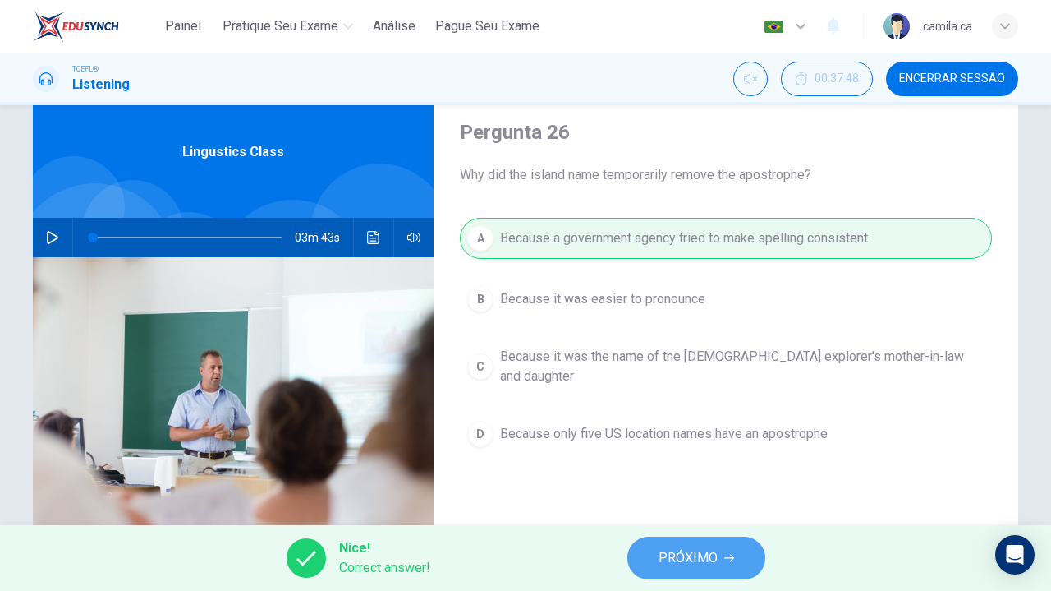
click at [700, 550] on span "PRÓXIMO" at bounding box center [688, 557] width 59 height 23
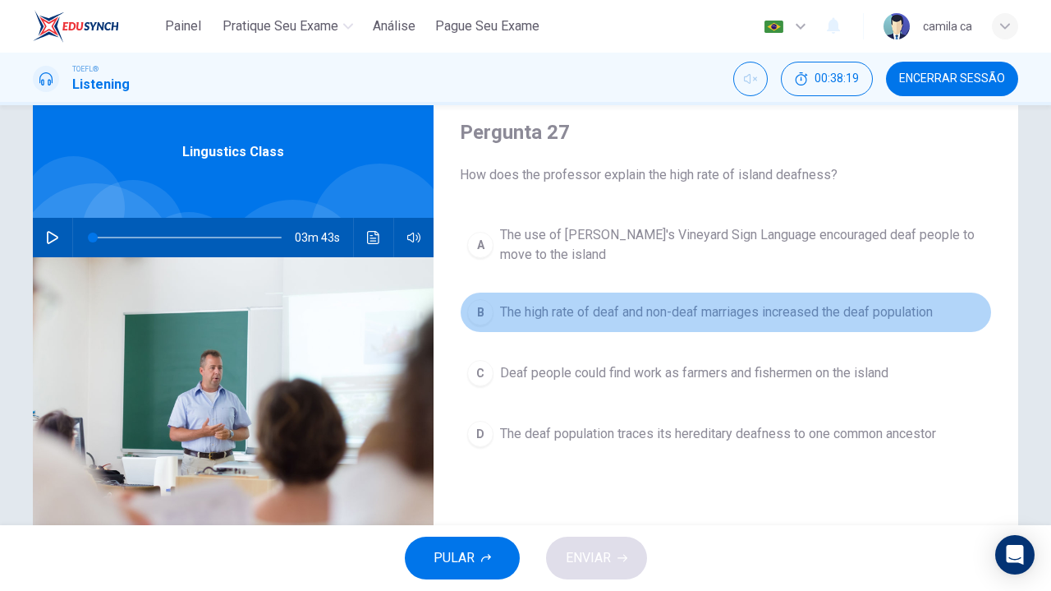
click at [660, 316] on span "The high rate of deaf and non-deaf marriages increased the deaf population" at bounding box center [716, 312] width 433 height 20
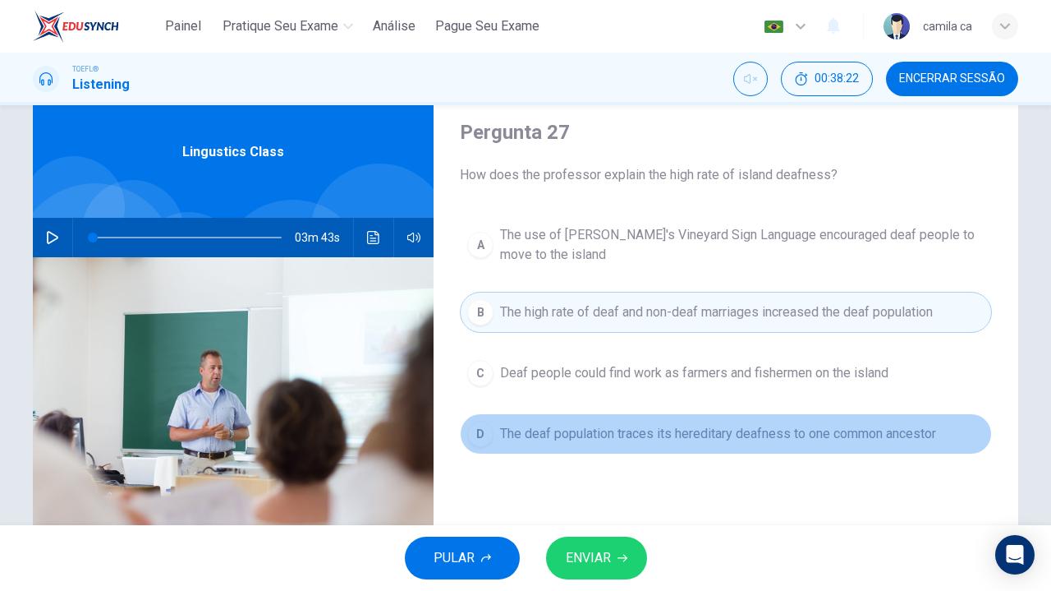
click at [659, 439] on span "The deaf population traces its hereditary deafness to one common ancestor" at bounding box center [718, 434] width 436 height 20
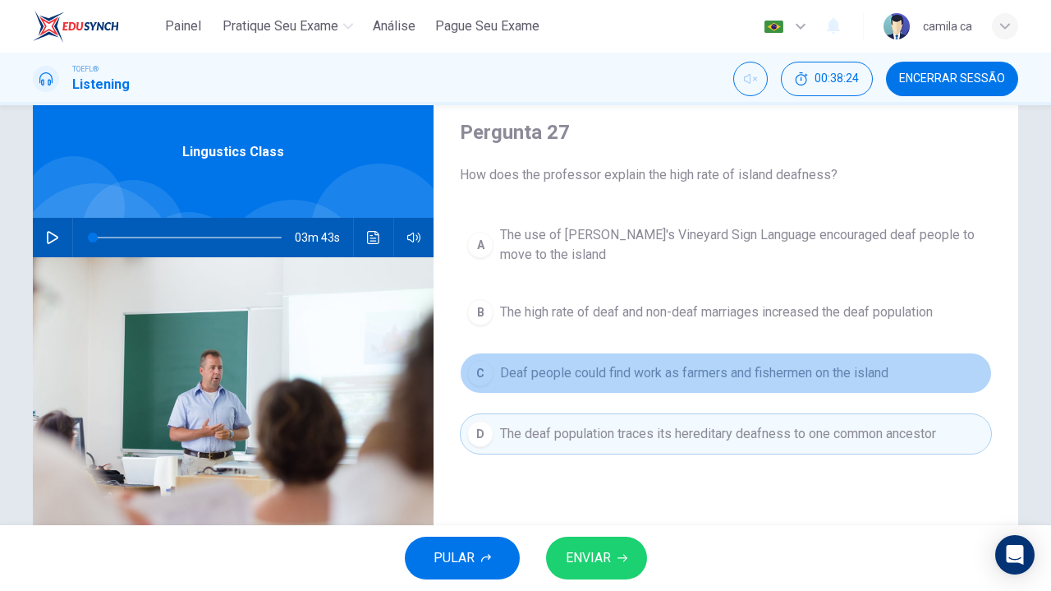
click at [641, 383] on button "C Deaf people could find work as farmers and fishermen on the island" at bounding box center [726, 372] width 532 height 41
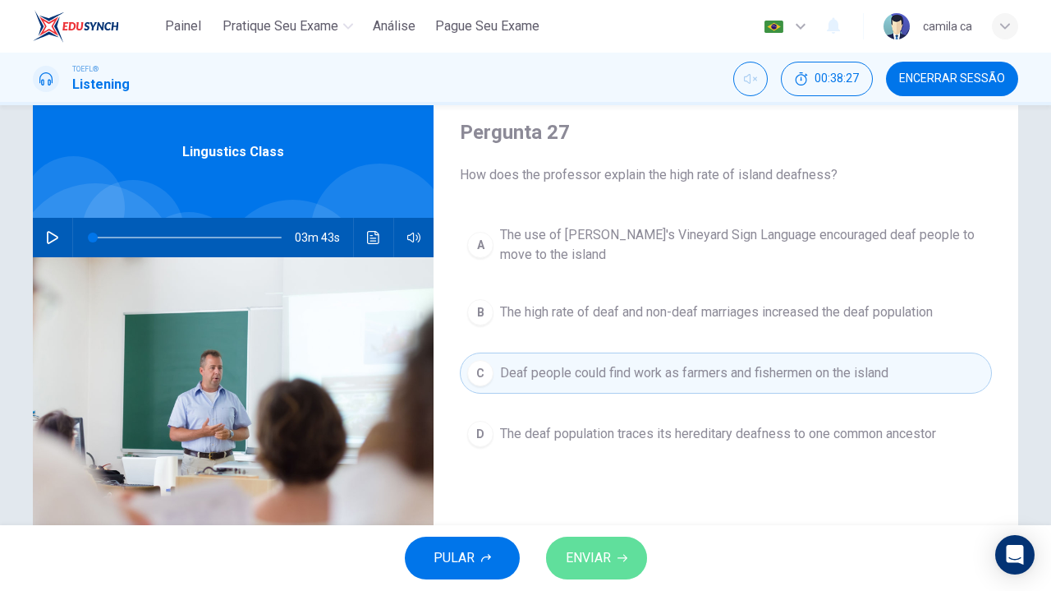
click at [619, 541] on button "ENVIAR" at bounding box center [596, 557] width 101 height 43
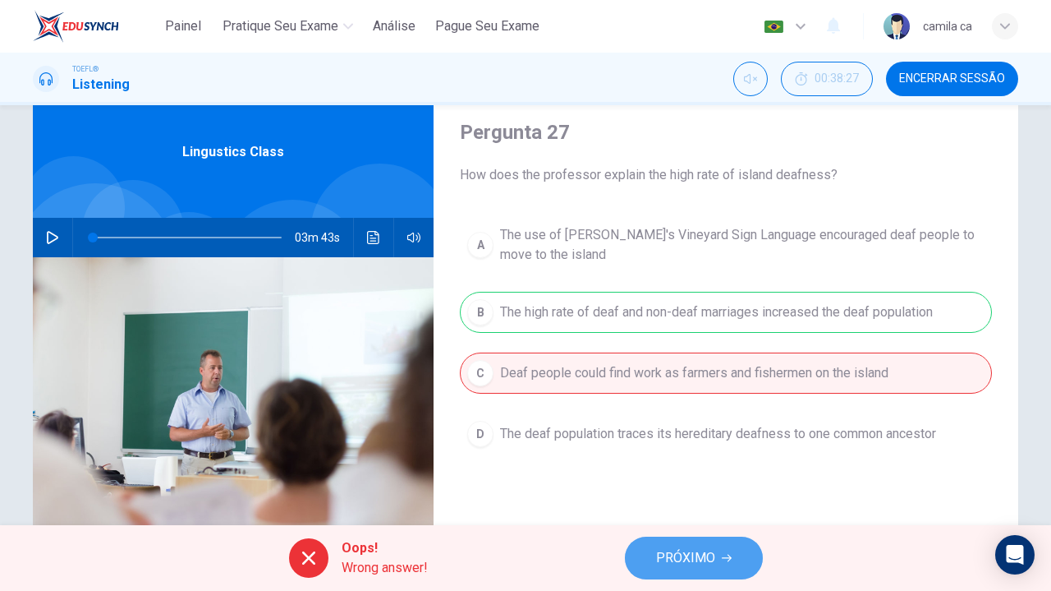
click at [701, 556] on span "PRÓXIMO" at bounding box center [685, 557] width 59 height 23
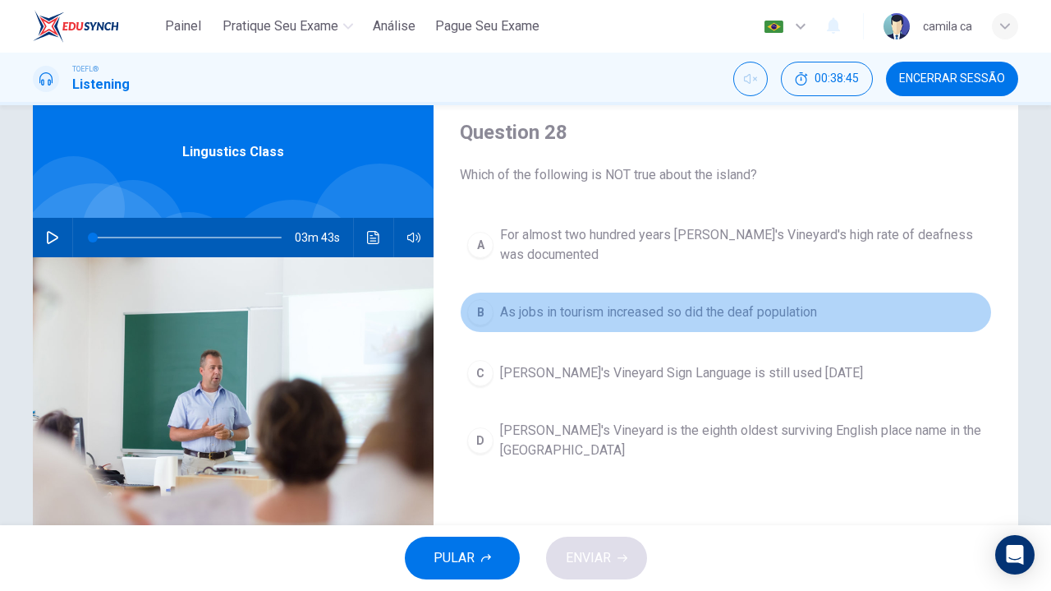
click at [626, 306] on span "As jobs in tourism increased so did the deaf population" at bounding box center [658, 312] width 317 height 20
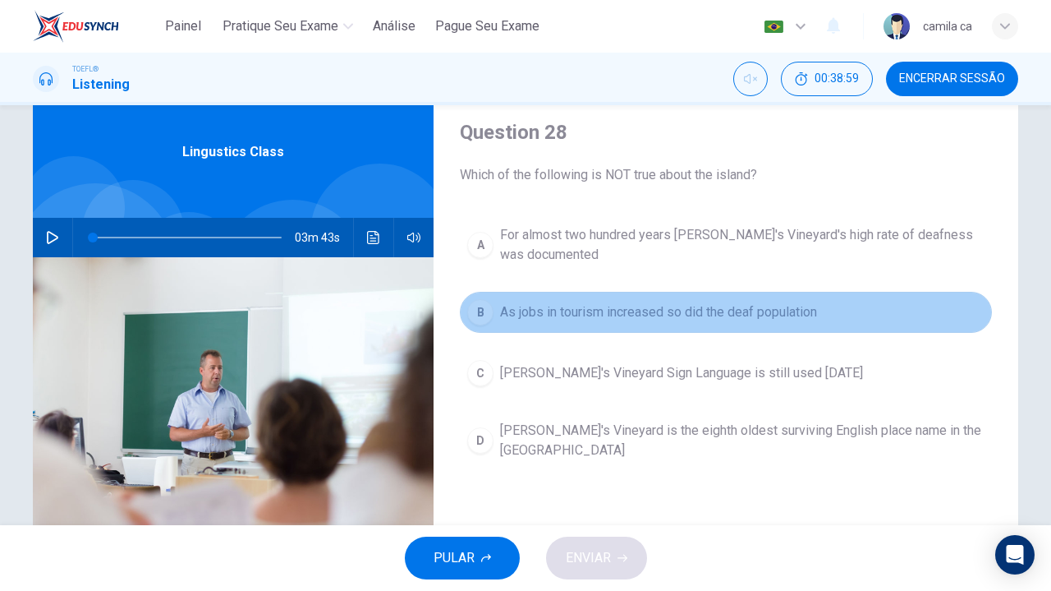
click at [563, 305] on span "As jobs in tourism increased so did the deaf population" at bounding box center [658, 312] width 317 height 20
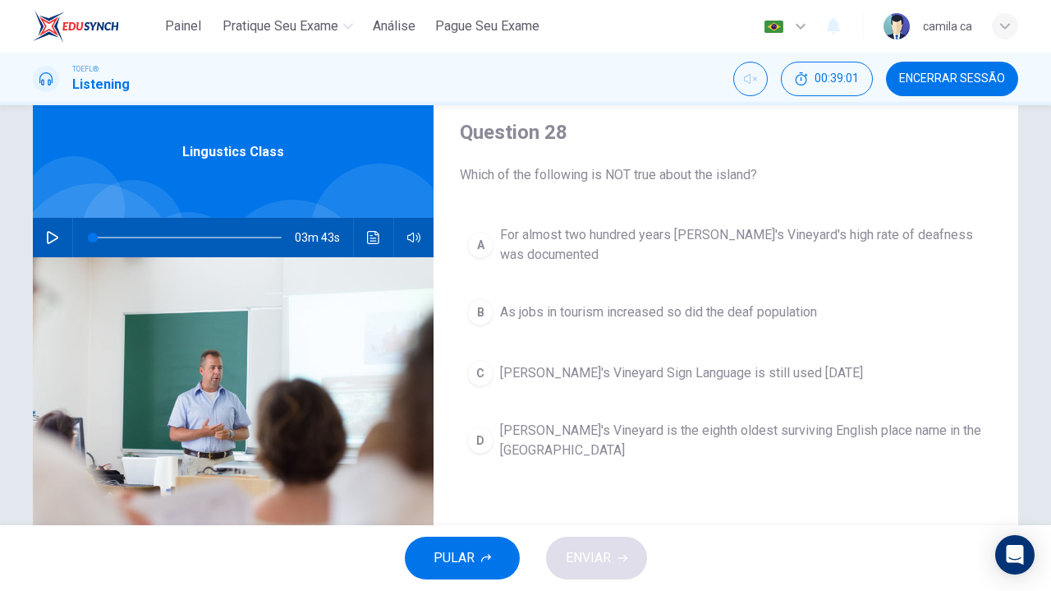
click at [607, 553] on div "PULAR ENVIAR" at bounding box center [525, 558] width 1051 height 66
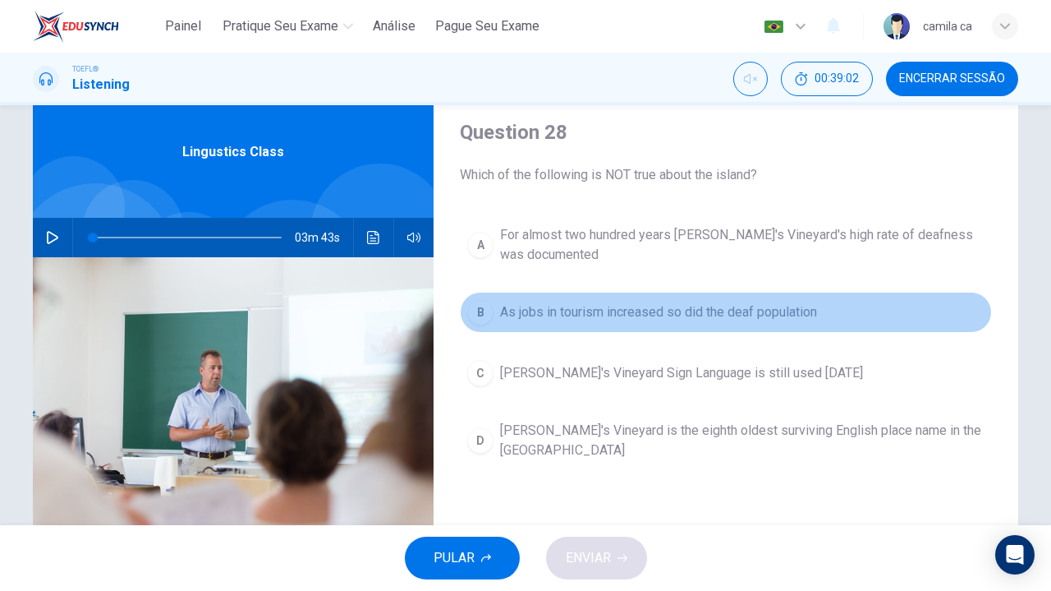
click at [578, 313] on span "As jobs in tourism increased so did the deaf population" at bounding box center [658, 312] width 317 height 20
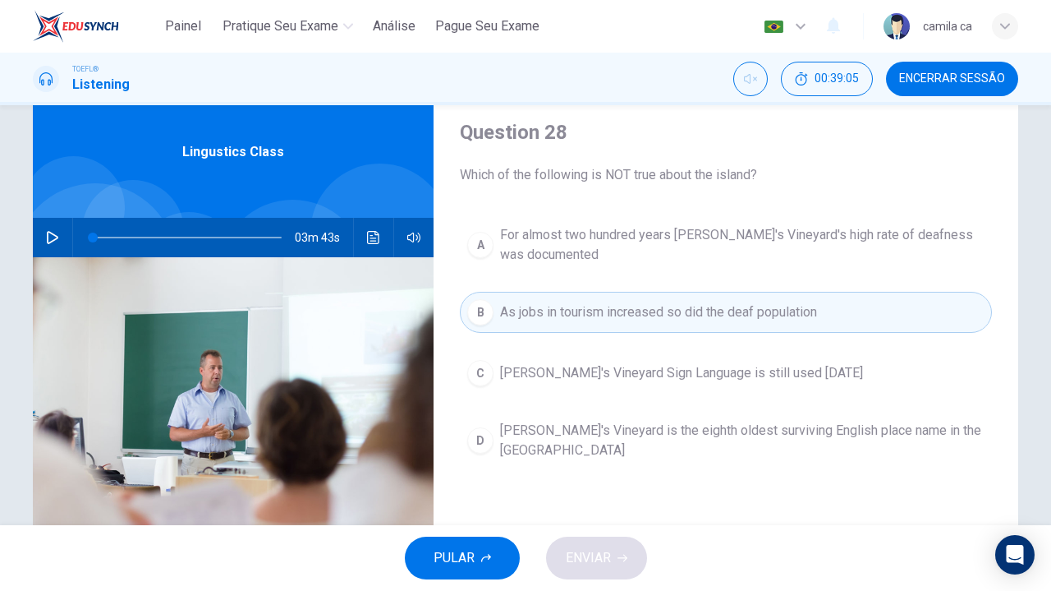
click at [587, 550] on div "PULAR ENVIAR" at bounding box center [525, 558] width 1051 height 66
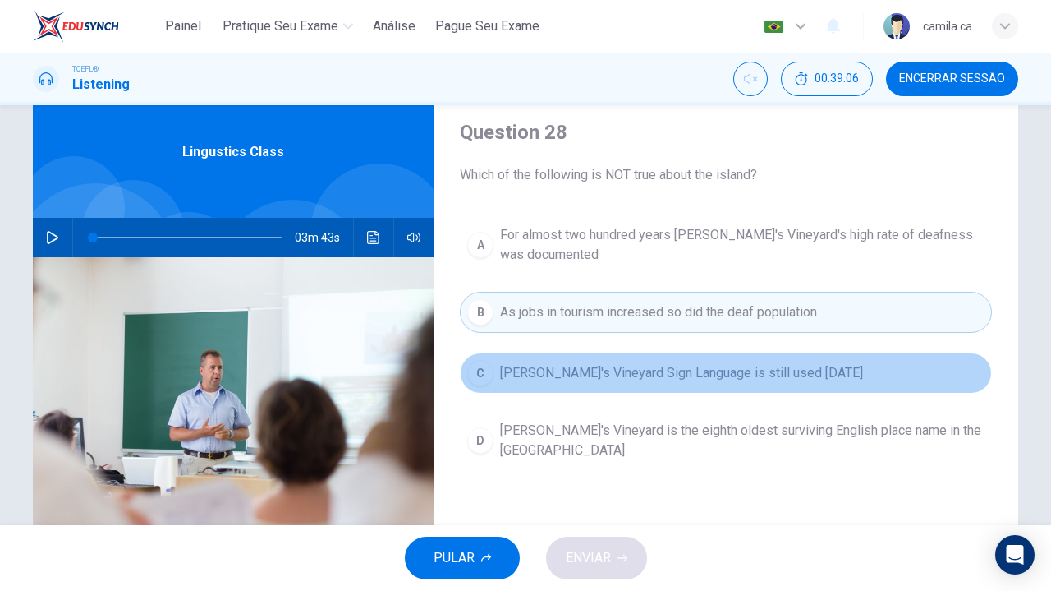
click at [575, 363] on span "[PERSON_NAME]'s Vineyard Sign Language is still used [DATE]" at bounding box center [681, 373] width 363 height 20
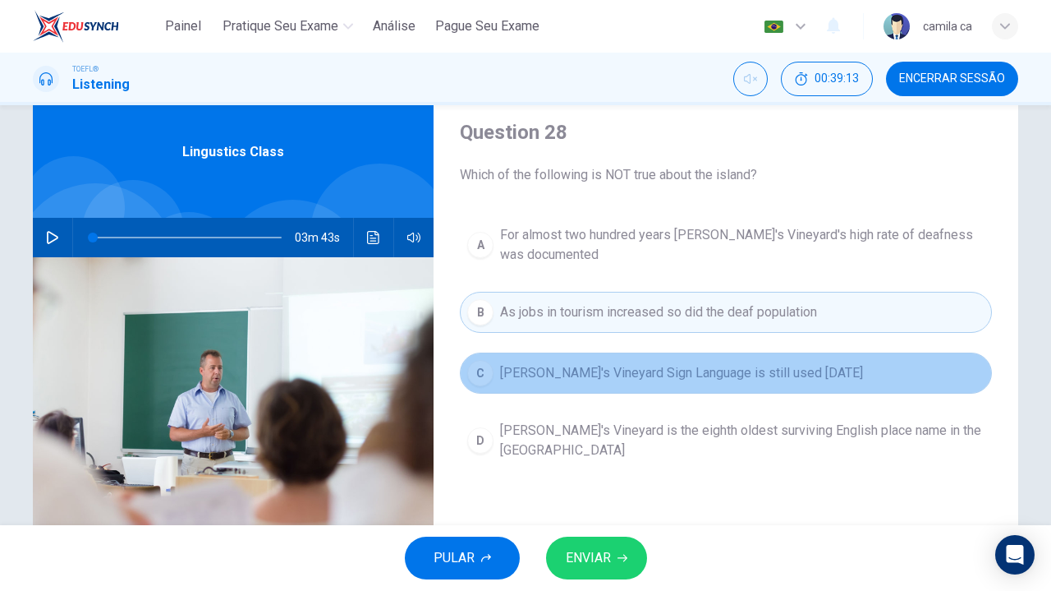
click at [594, 371] on span "[PERSON_NAME]'s Vineyard Sign Language is still used [DATE]" at bounding box center [681, 373] width 363 height 20
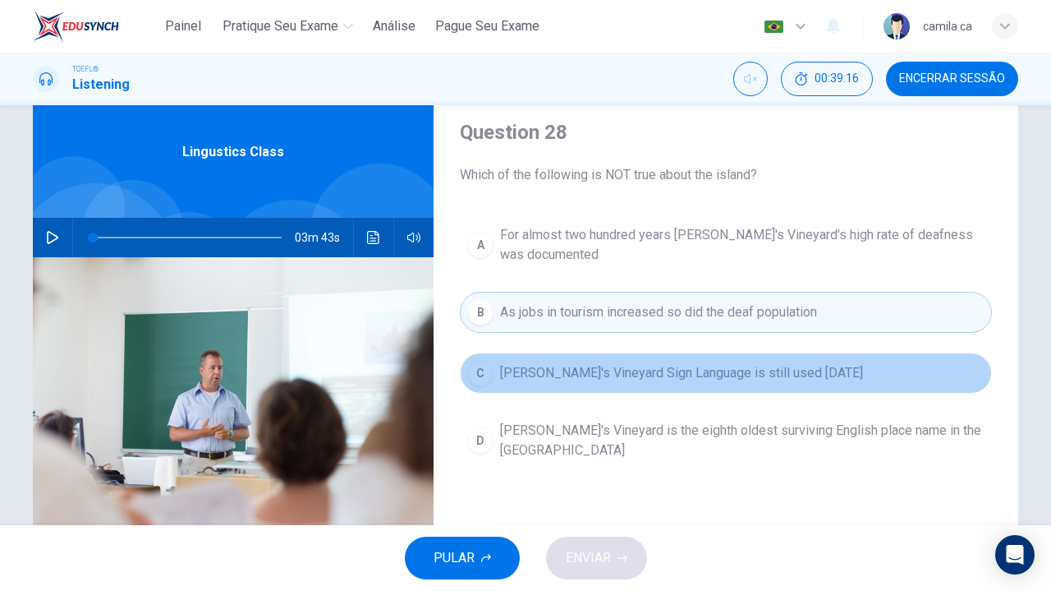
click at [598, 367] on span "[PERSON_NAME]'s Vineyard Sign Language is still used [DATE]" at bounding box center [681, 373] width 363 height 20
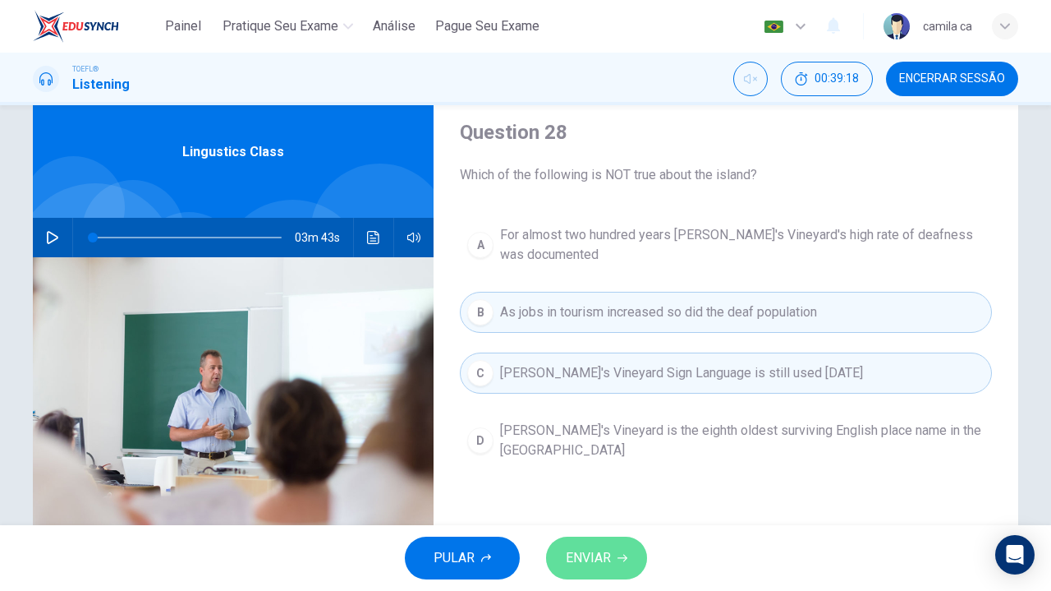
click at [576, 568] on span "ENVIAR" at bounding box center [588, 557] width 45 height 23
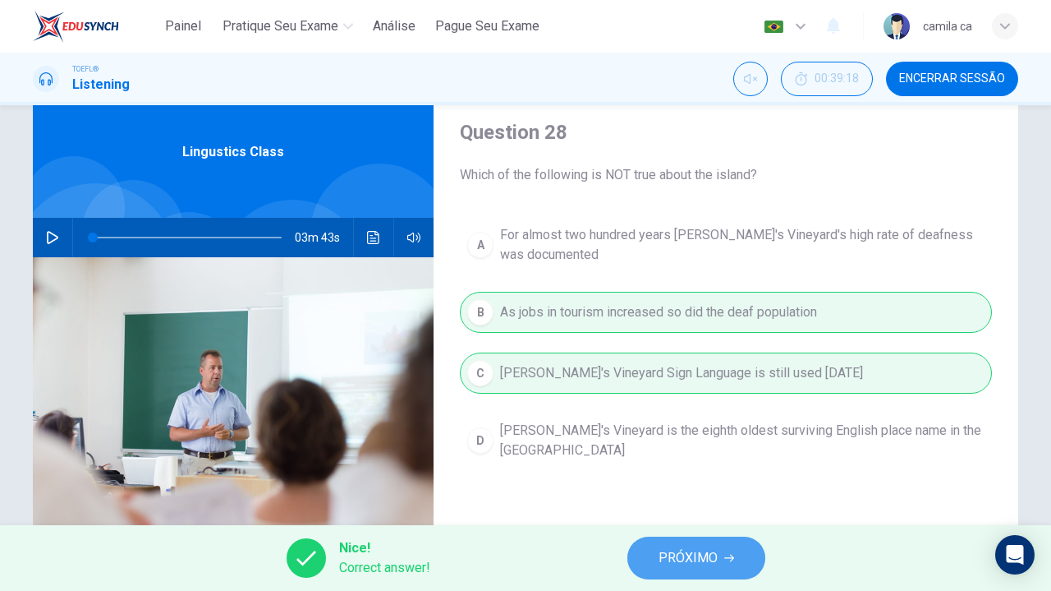
click at [687, 555] on span "PRÓXIMO" at bounding box center [688, 557] width 59 height 23
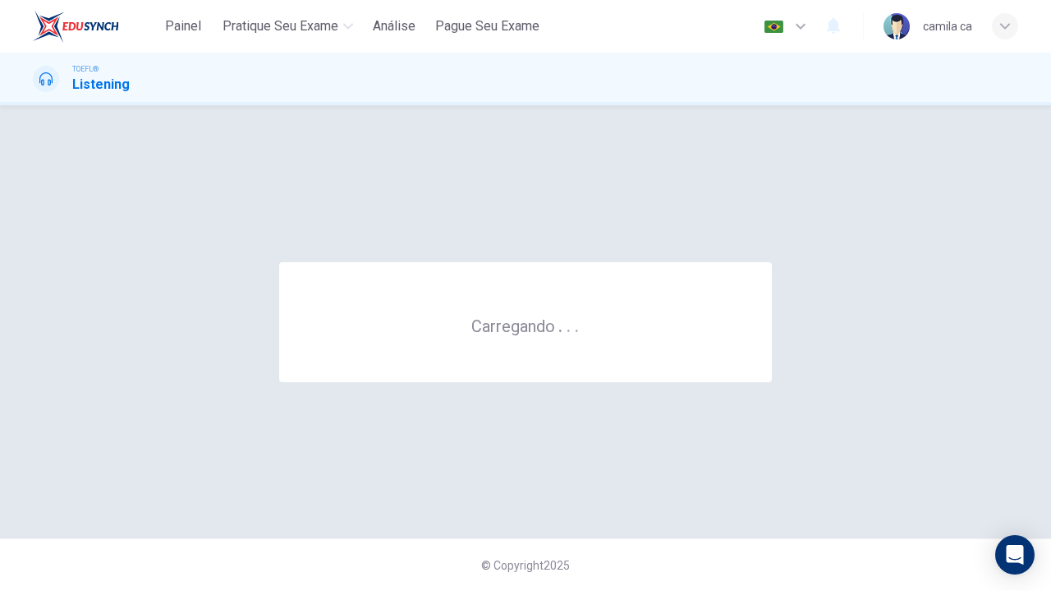
scroll to position [0, 0]
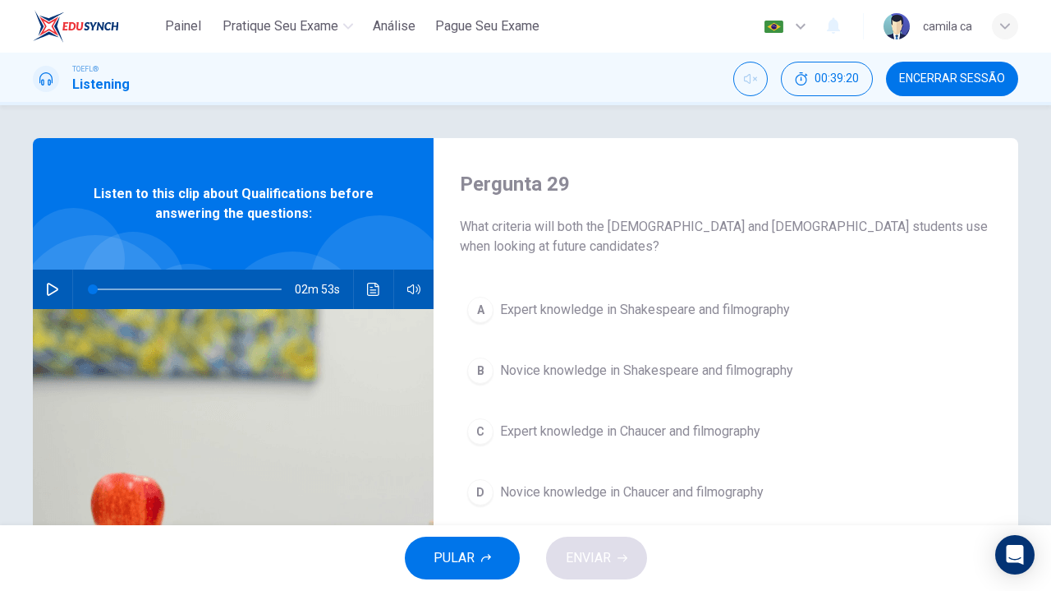
click at [941, 83] on span "Encerrar Sessão" at bounding box center [952, 78] width 106 height 13
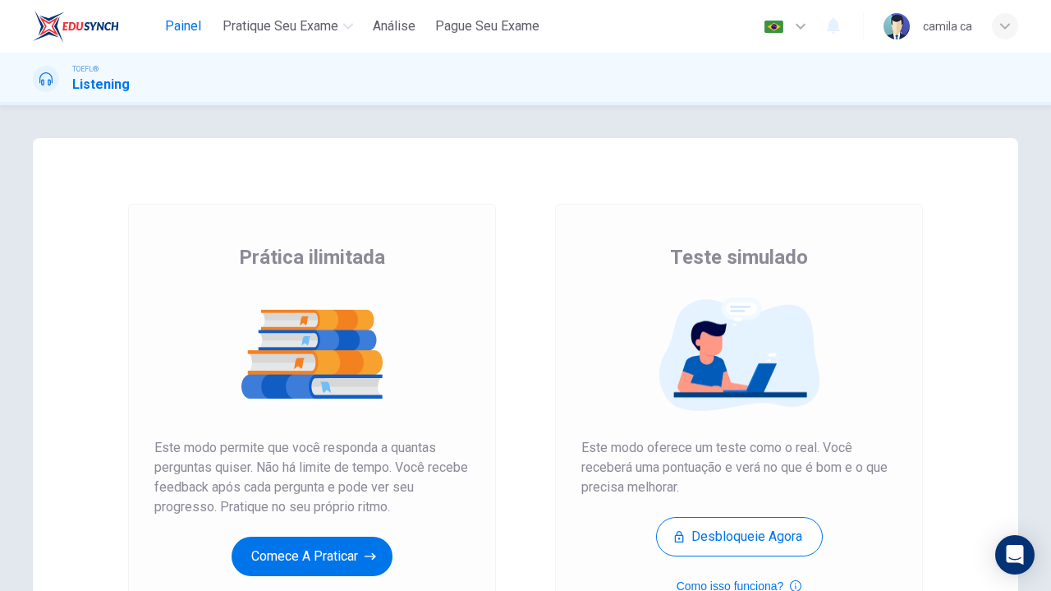
click at [200, 27] on button "Painel" at bounding box center [183, 26] width 53 height 30
